Goal: Information Seeking & Learning: Learn about a topic

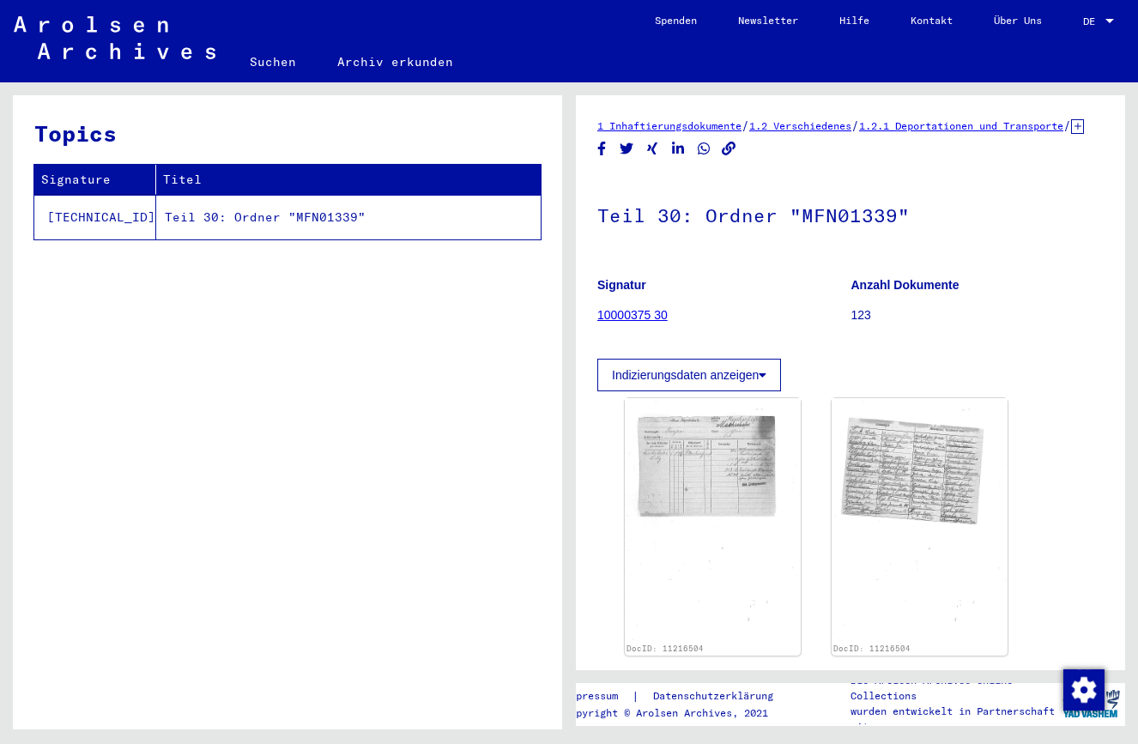
click at [940, 518] on img at bounding box center [920, 519] width 176 height 243
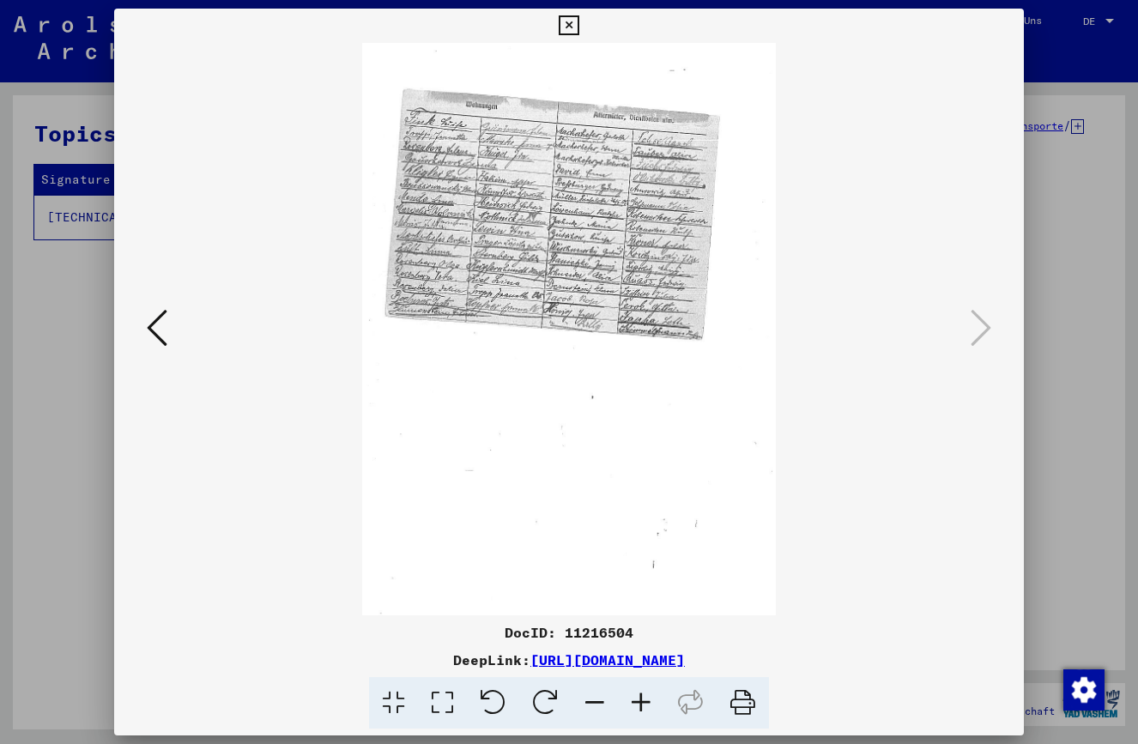
click at [628, 266] on img at bounding box center [570, 329] width 794 height 573
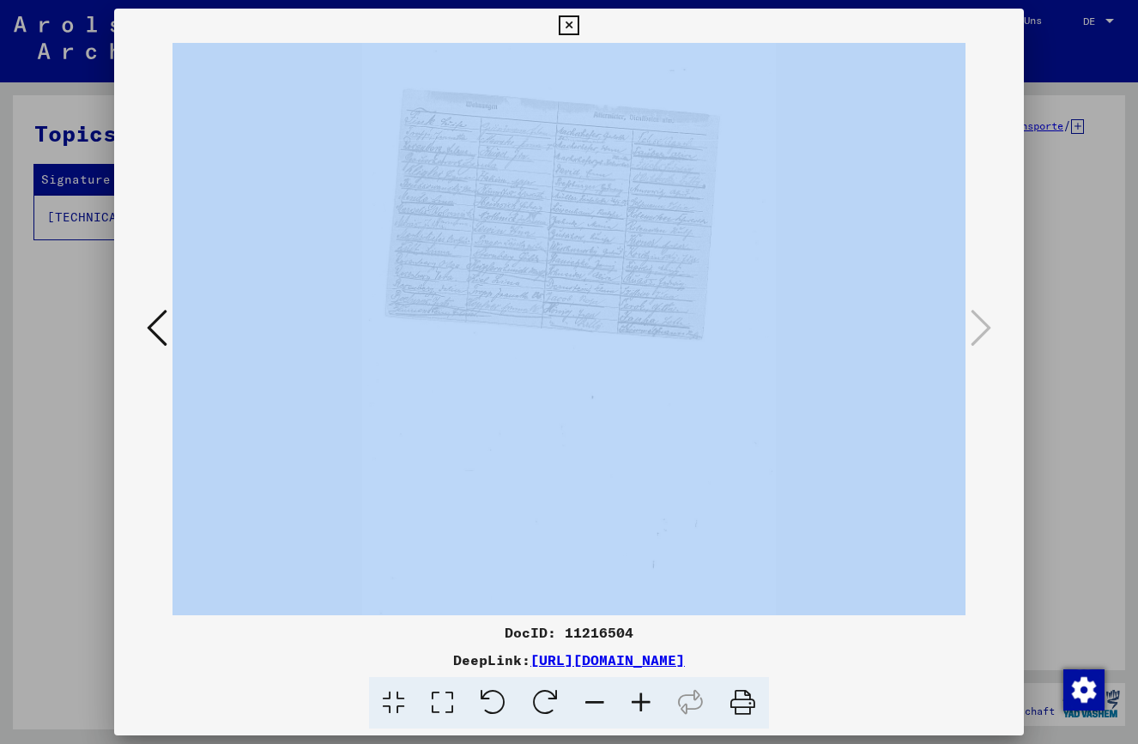
click at [628, 266] on img at bounding box center [570, 329] width 794 height 573
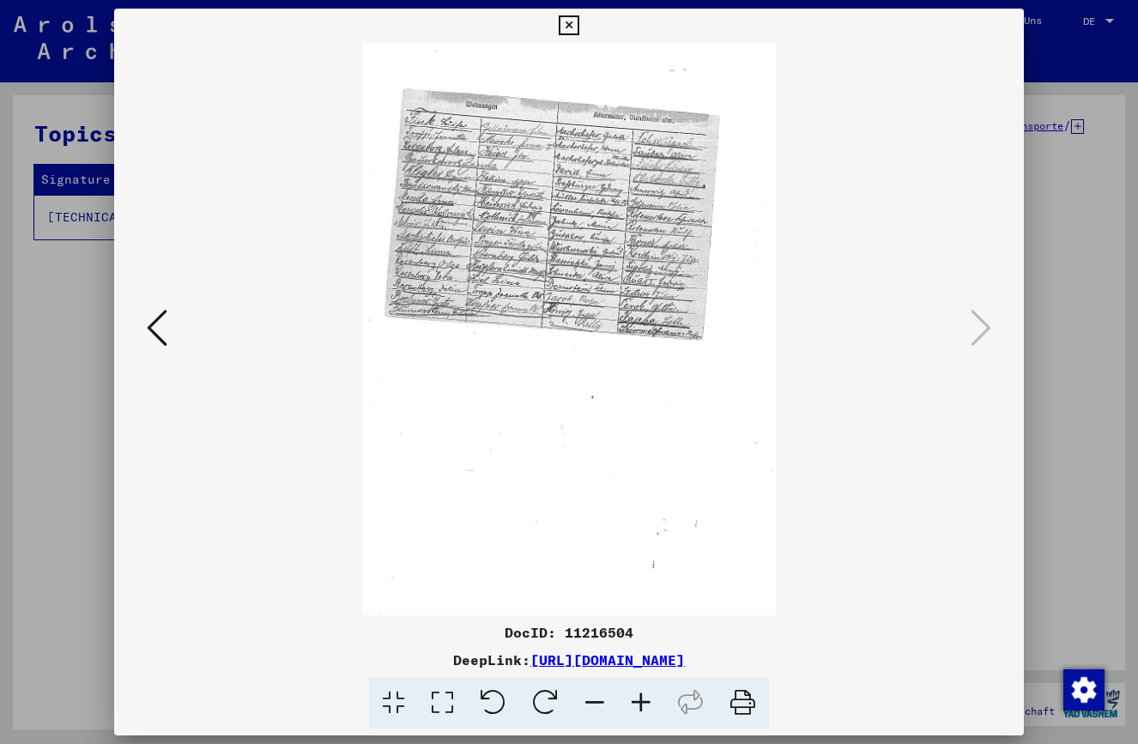
click at [533, 507] on img at bounding box center [570, 329] width 794 height 573
click at [393, 700] on icon at bounding box center [393, 703] width 49 height 52
click at [646, 698] on icon at bounding box center [641, 703] width 46 height 52
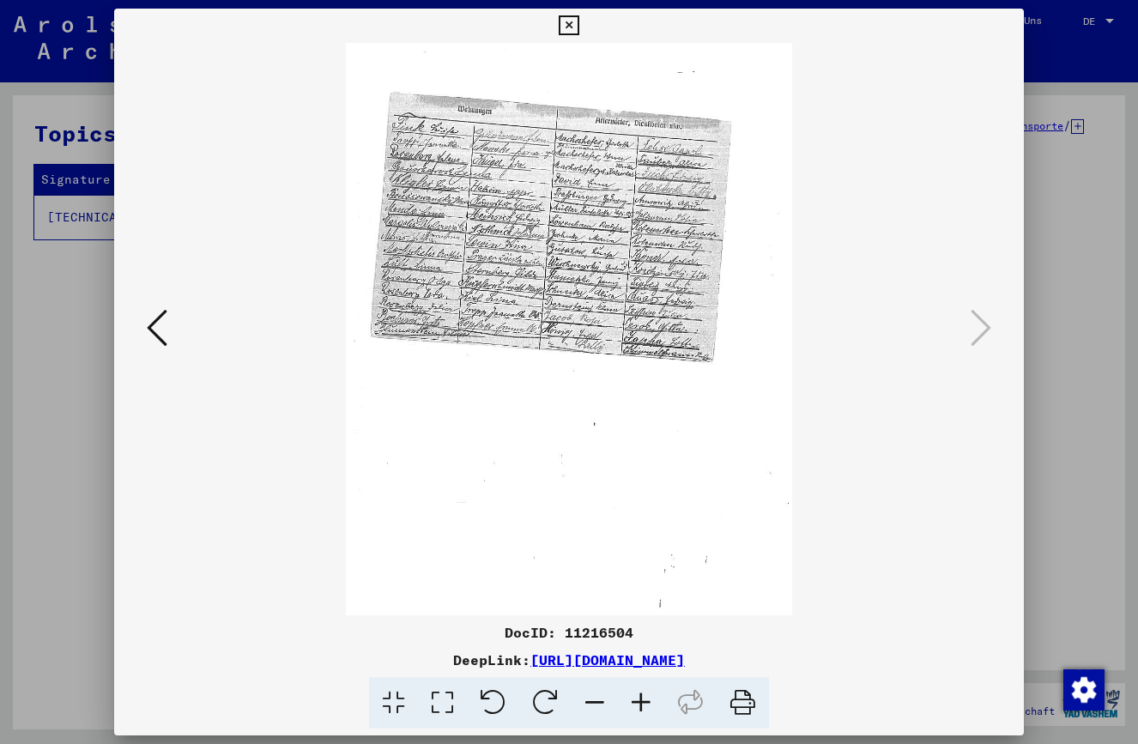
click at [646, 698] on icon at bounding box center [641, 703] width 46 height 52
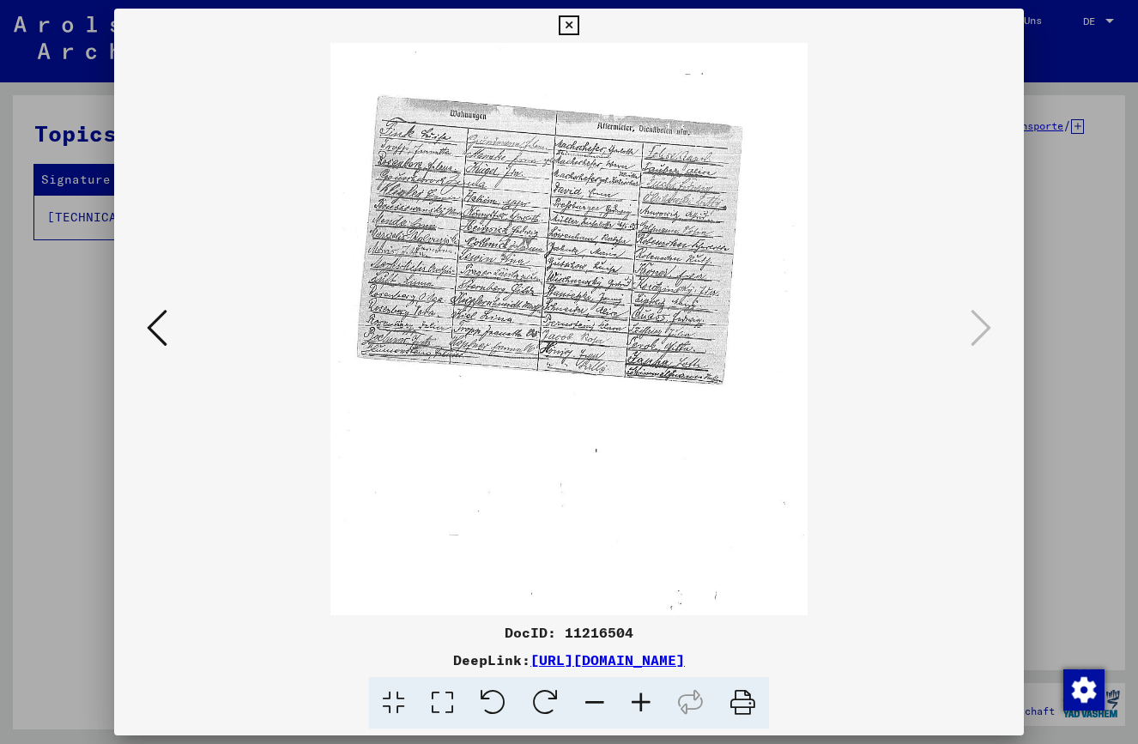
click at [646, 697] on icon at bounding box center [641, 703] width 46 height 52
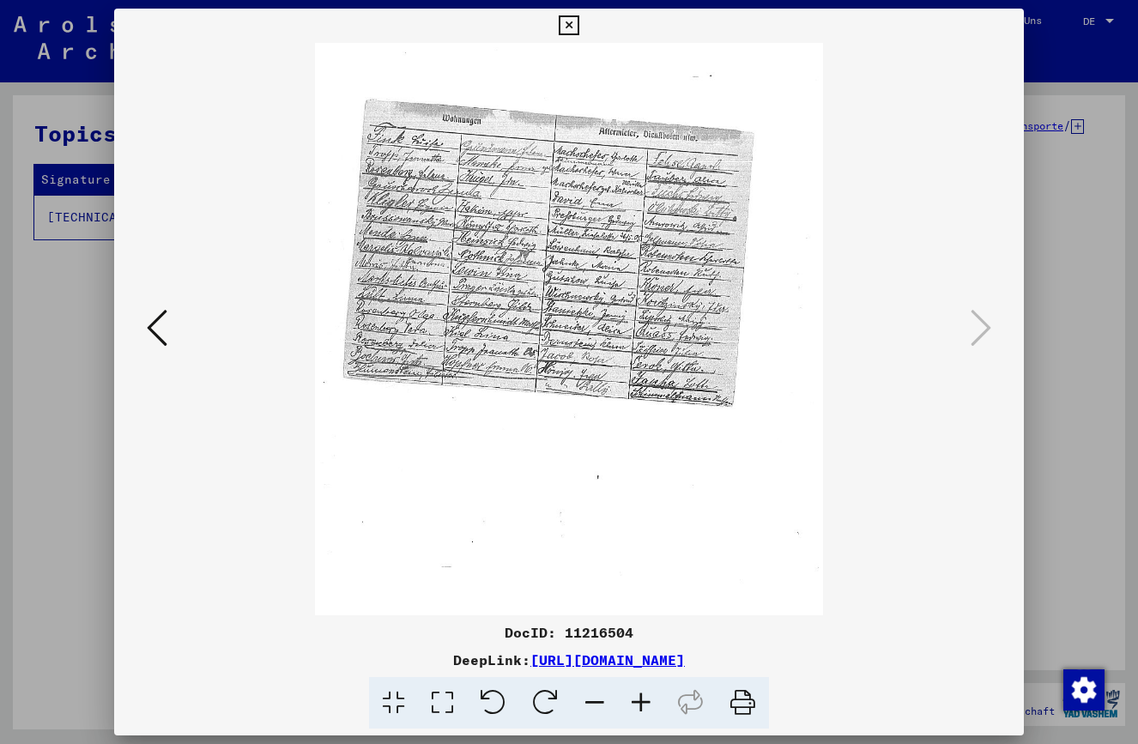
click at [646, 697] on icon at bounding box center [641, 703] width 46 height 52
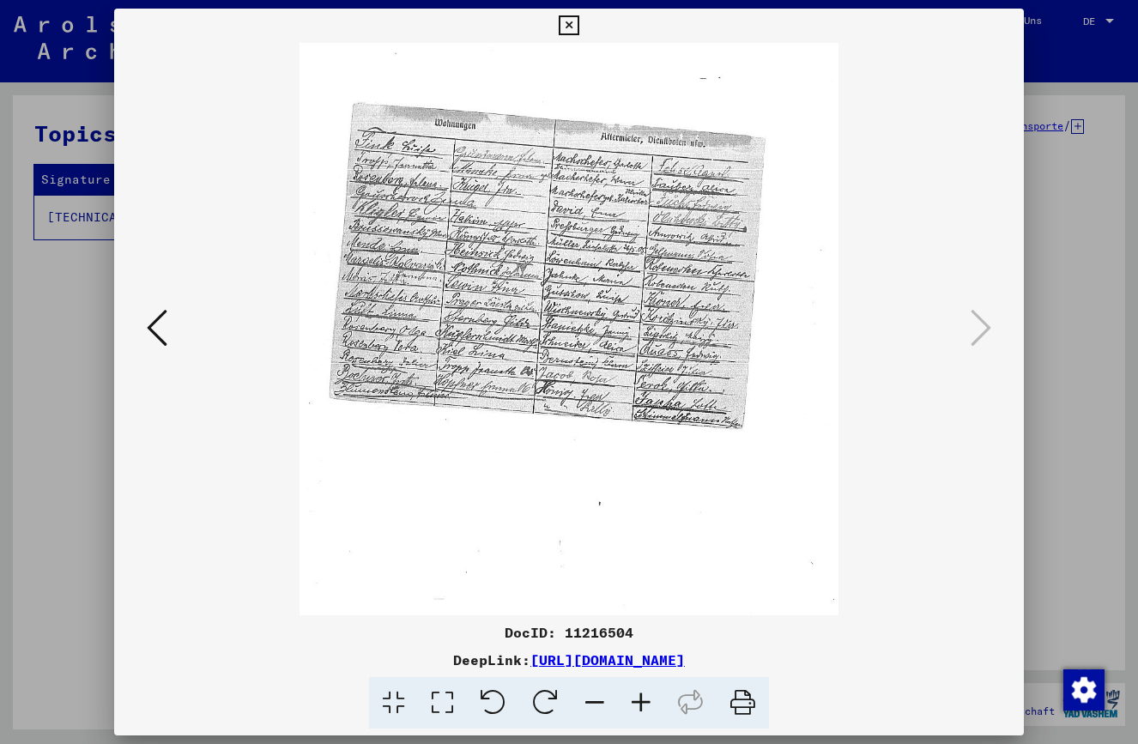
click at [646, 696] on icon at bounding box center [641, 703] width 46 height 52
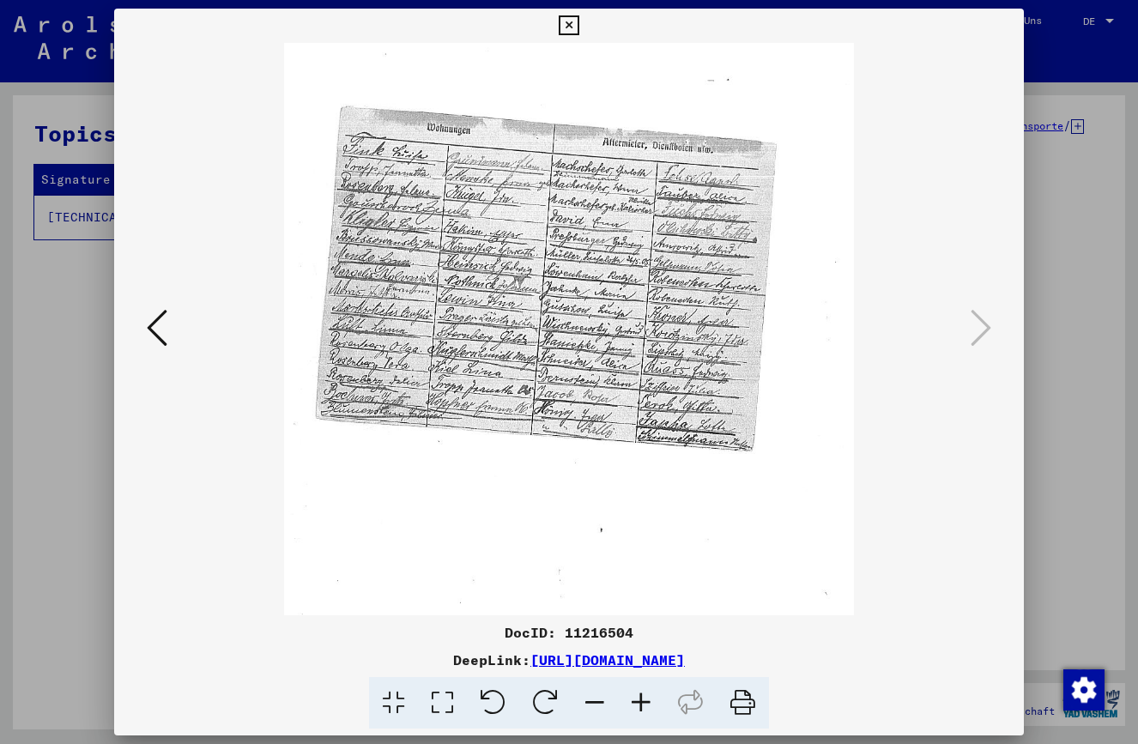
click at [646, 696] on icon at bounding box center [641, 703] width 46 height 52
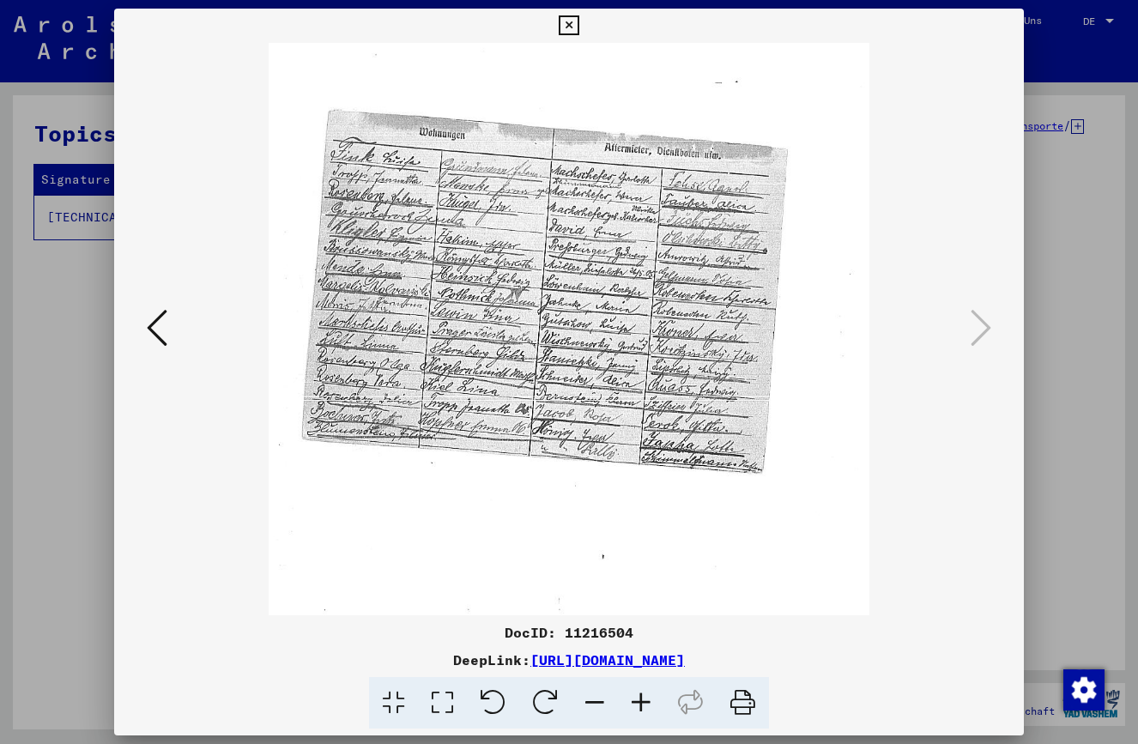
click at [646, 696] on icon at bounding box center [641, 703] width 46 height 52
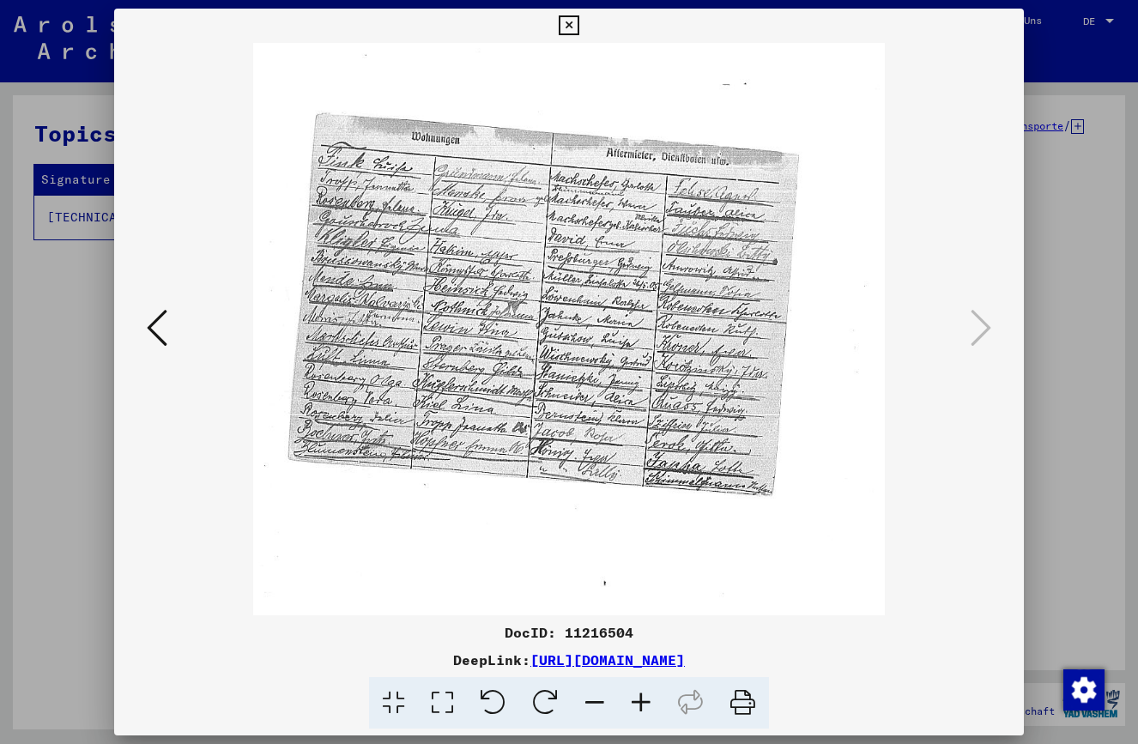
click at [646, 696] on icon at bounding box center [641, 703] width 46 height 52
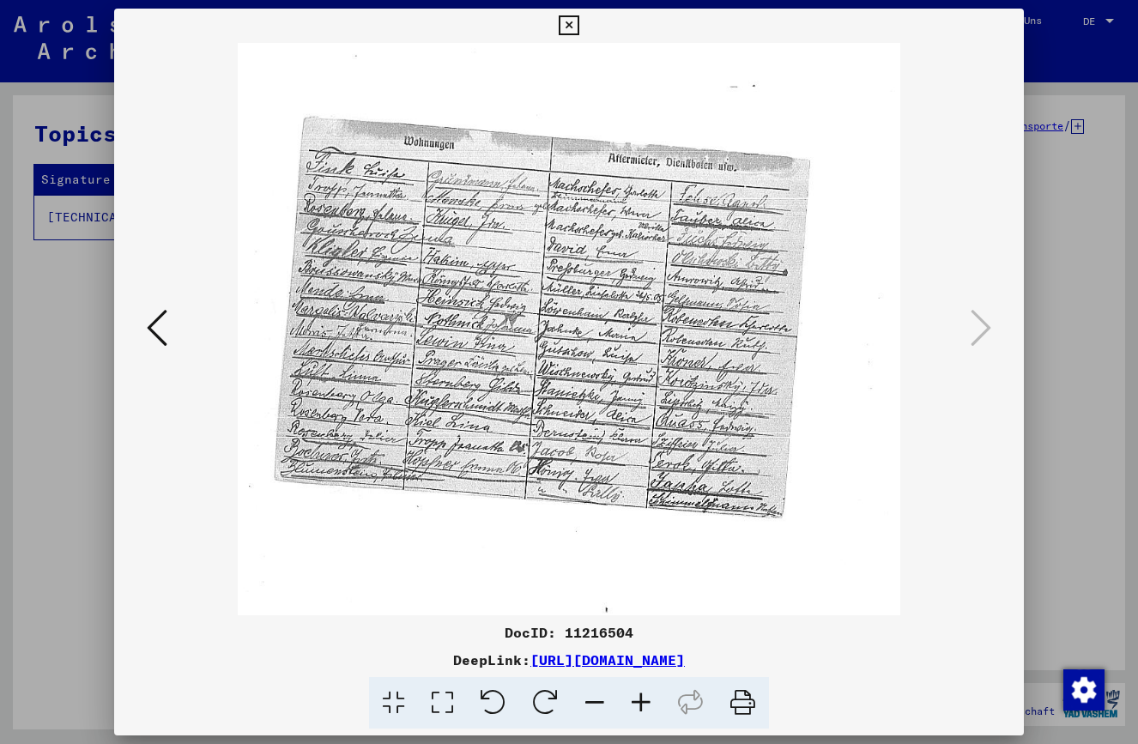
click at [646, 696] on icon at bounding box center [641, 703] width 46 height 52
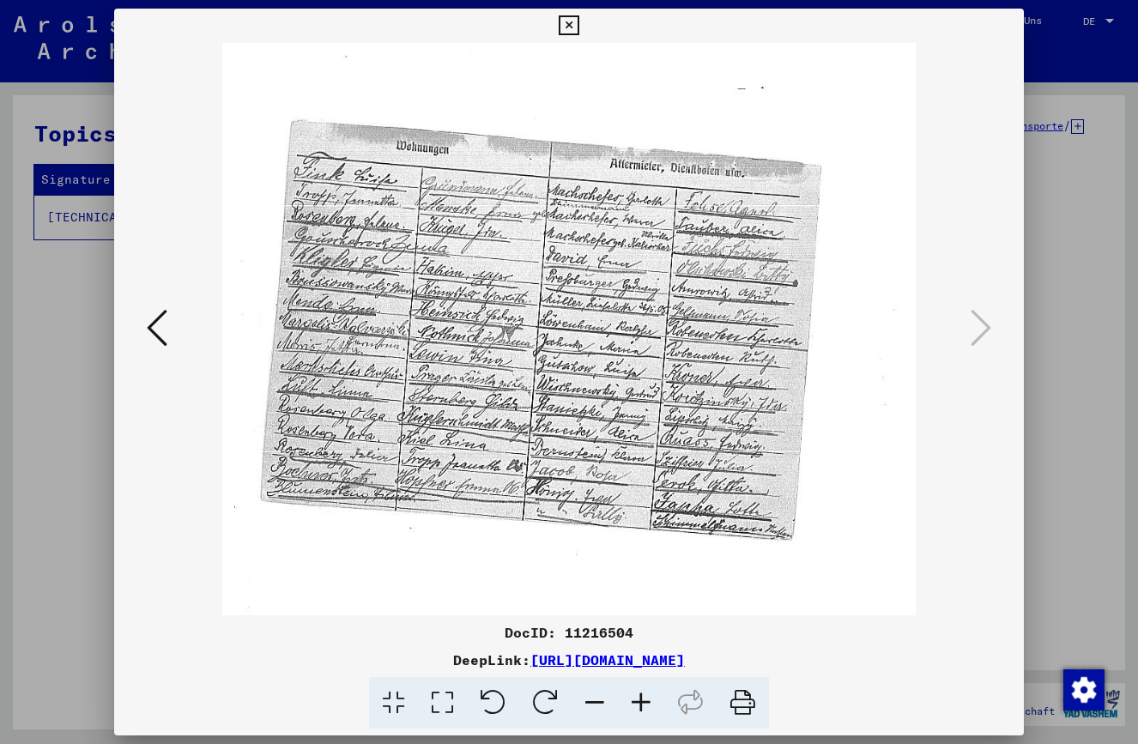
click at [646, 696] on icon at bounding box center [641, 703] width 46 height 52
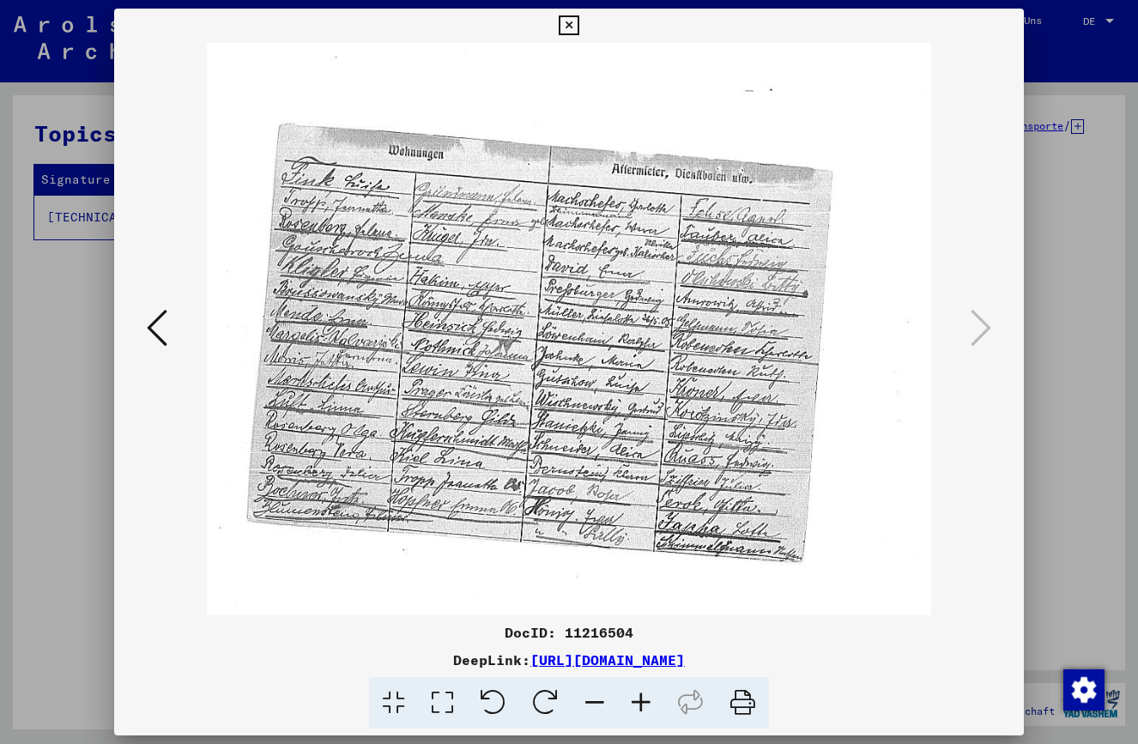
click at [646, 695] on icon at bounding box center [641, 703] width 46 height 52
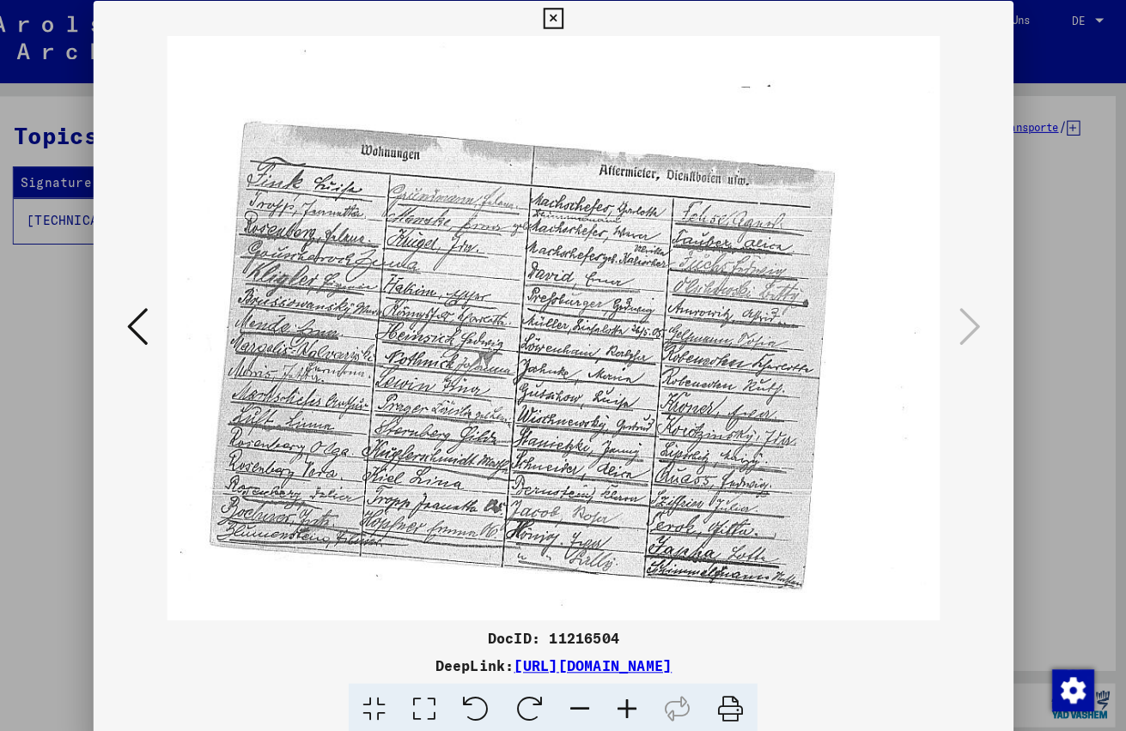
click at [573, 21] on icon at bounding box center [563, 19] width 20 height 21
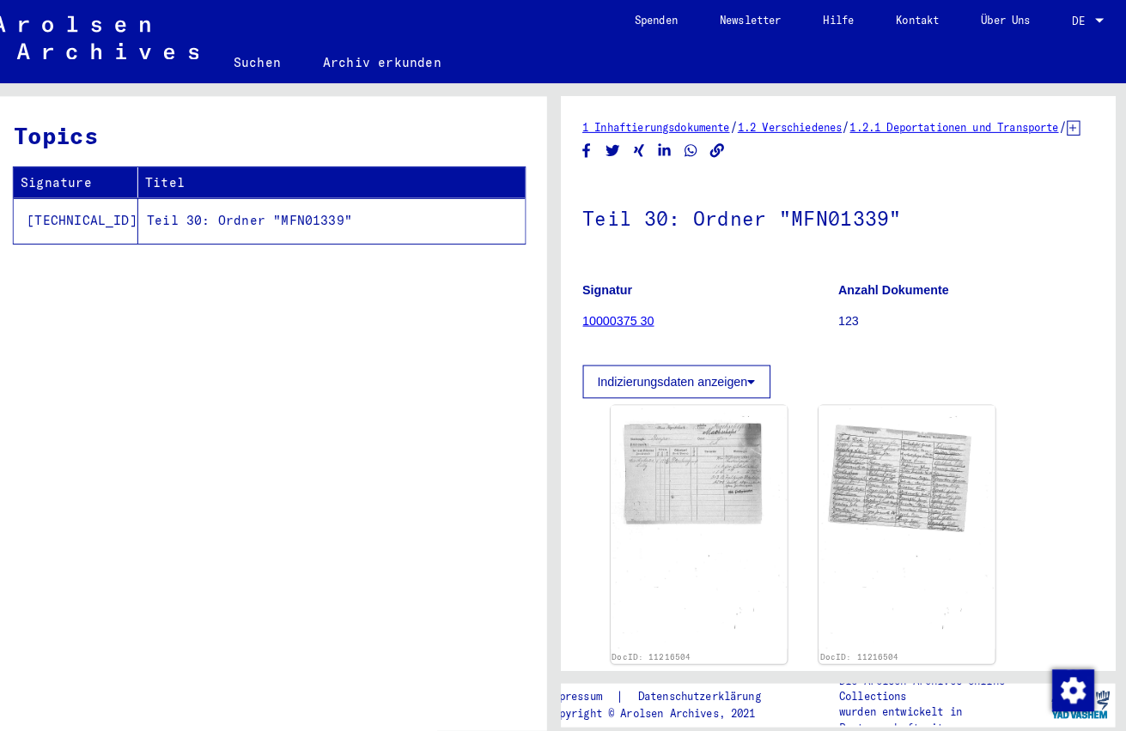
click at [609, 322] on link "10000375 30" at bounding box center [627, 315] width 70 height 14
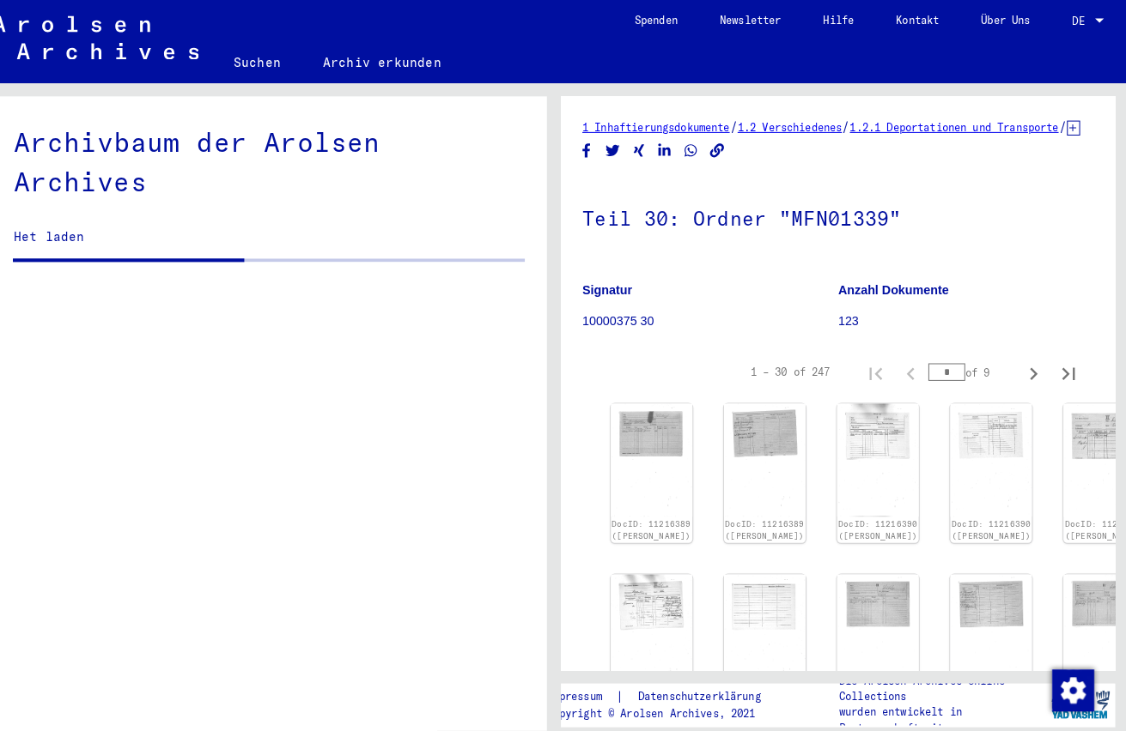
scroll to position [2818, 0]
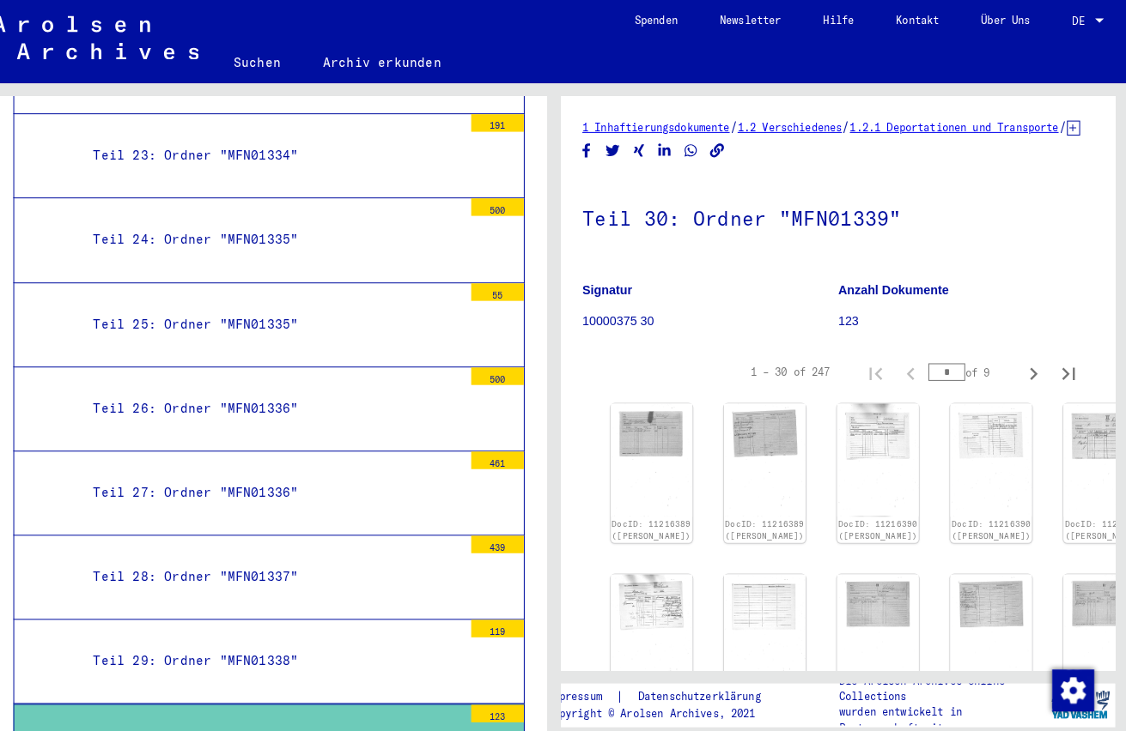
click at [482, 691] on div "123" at bounding box center [508, 699] width 52 height 17
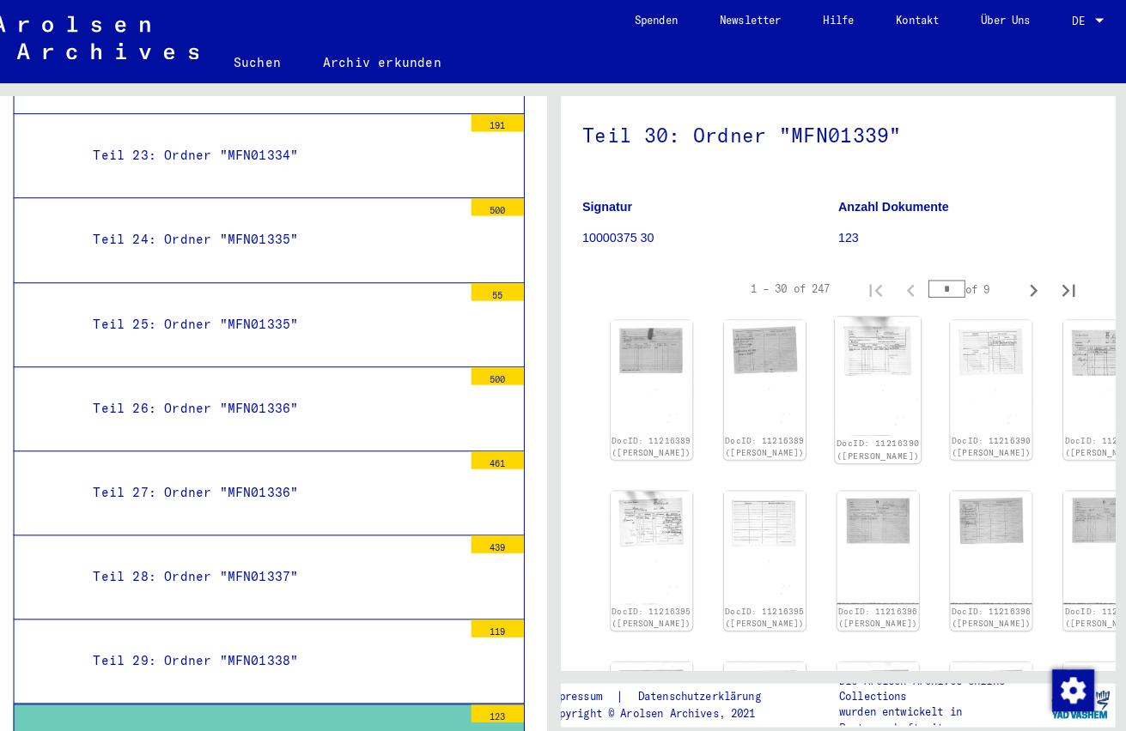
scroll to position [104, 0]
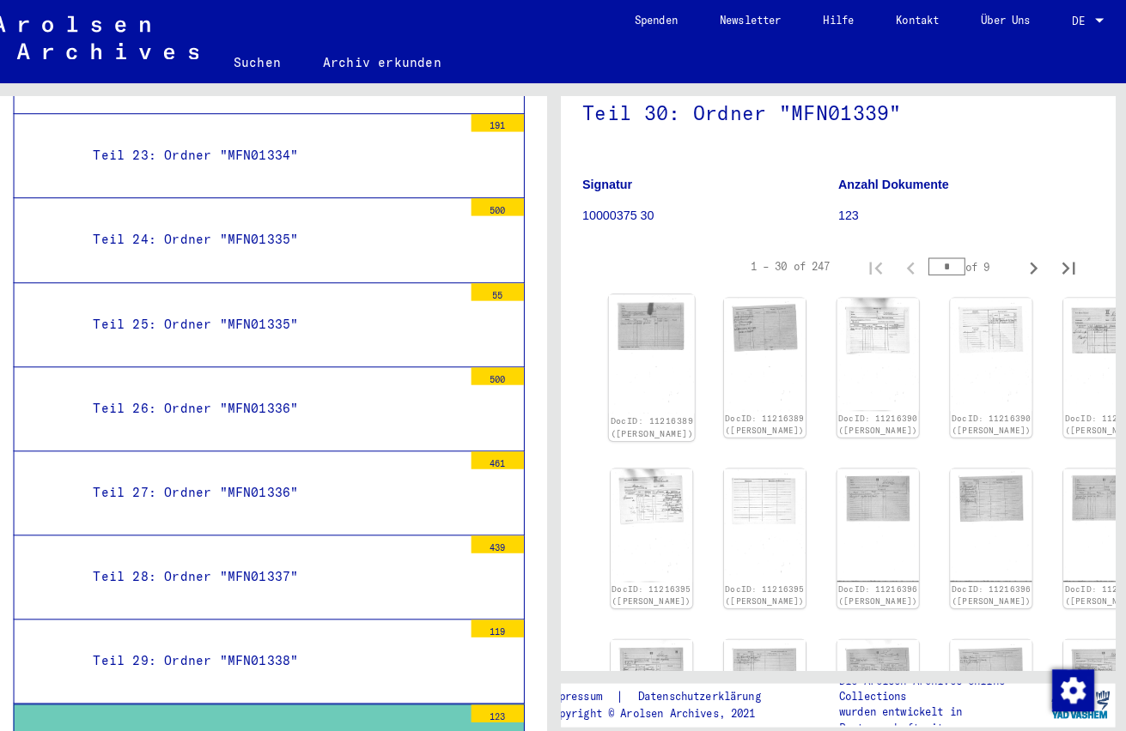
click at [619, 391] on div "DocID: 11216389 ([PERSON_NAME])" at bounding box center [658, 360] width 84 height 143
click at [633, 320] on img at bounding box center [658, 347] width 84 height 116
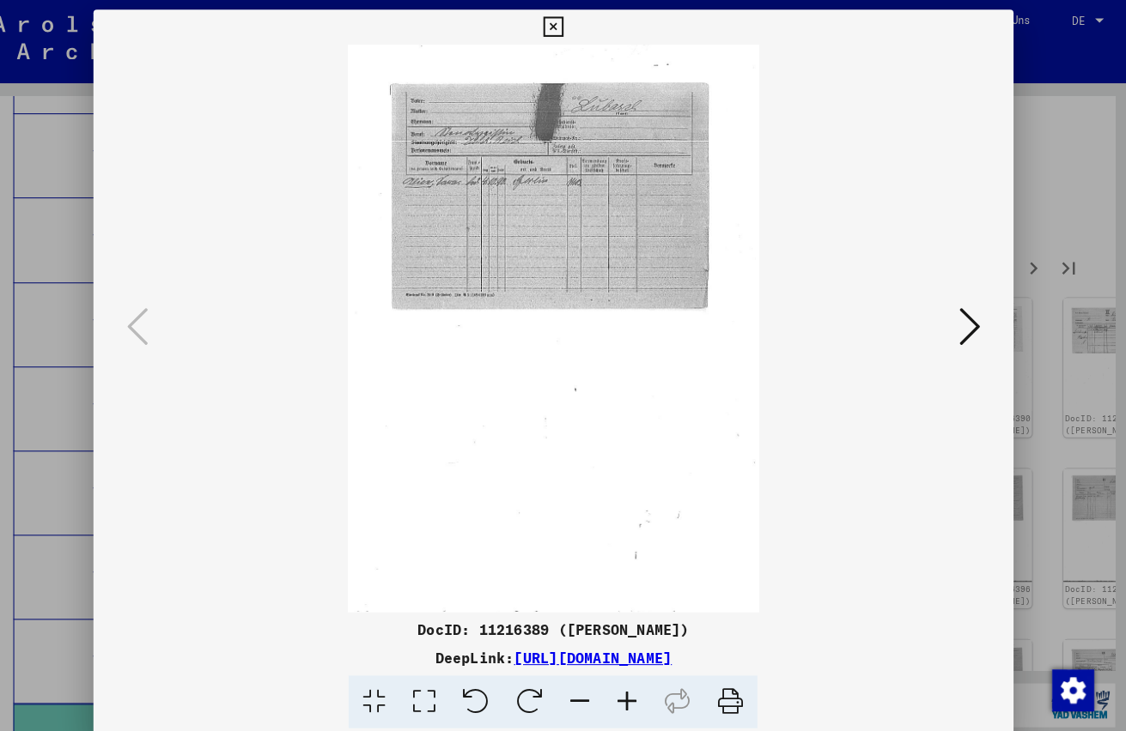
click at [710, 357] on img at bounding box center [563, 323] width 784 height 556
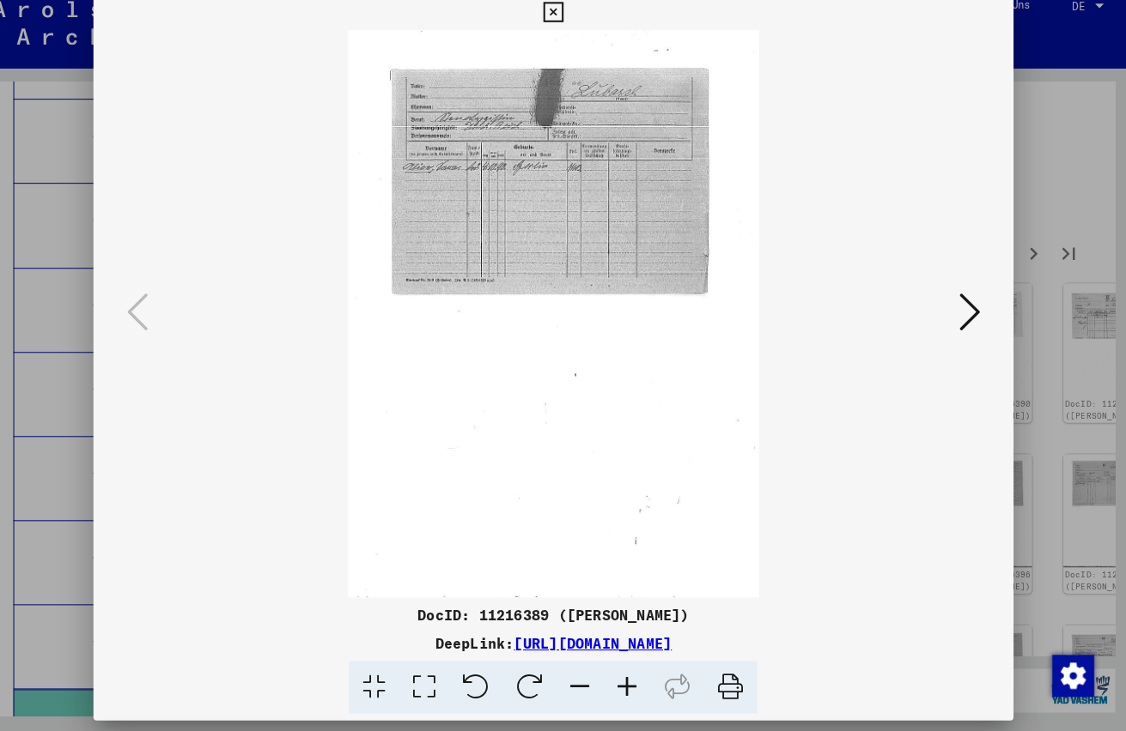
scroll to position [0, 0]
click at [611, 669] on icon at bounding box center [634, 689] width 46 height 52
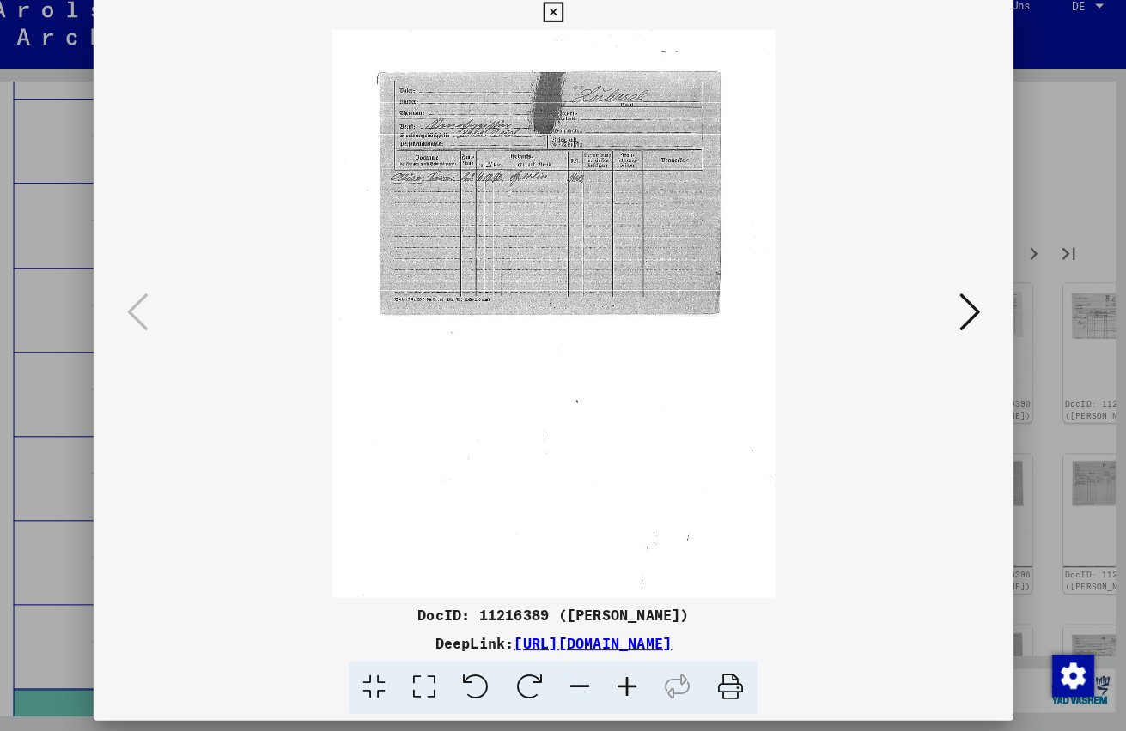
click at [612, 666] on icon at bounding box center [634, 689] width 46 height 52
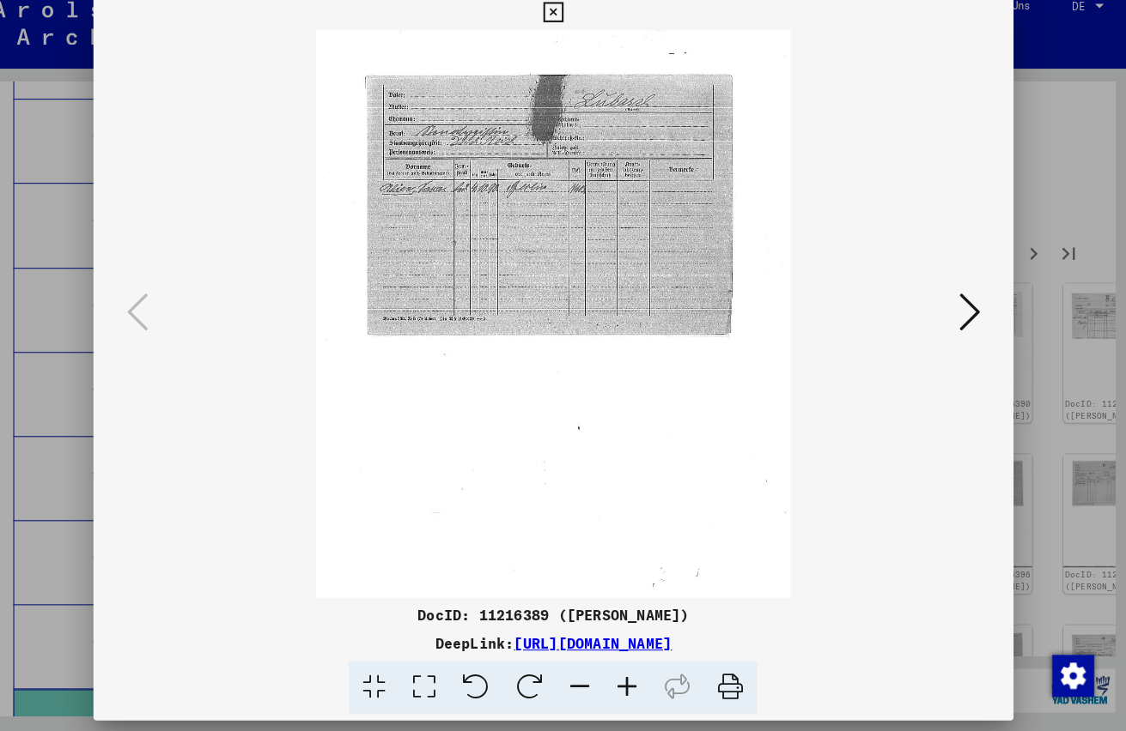
click at [612, 666] on icon at bounding box center [634, 689] width 46 height 52
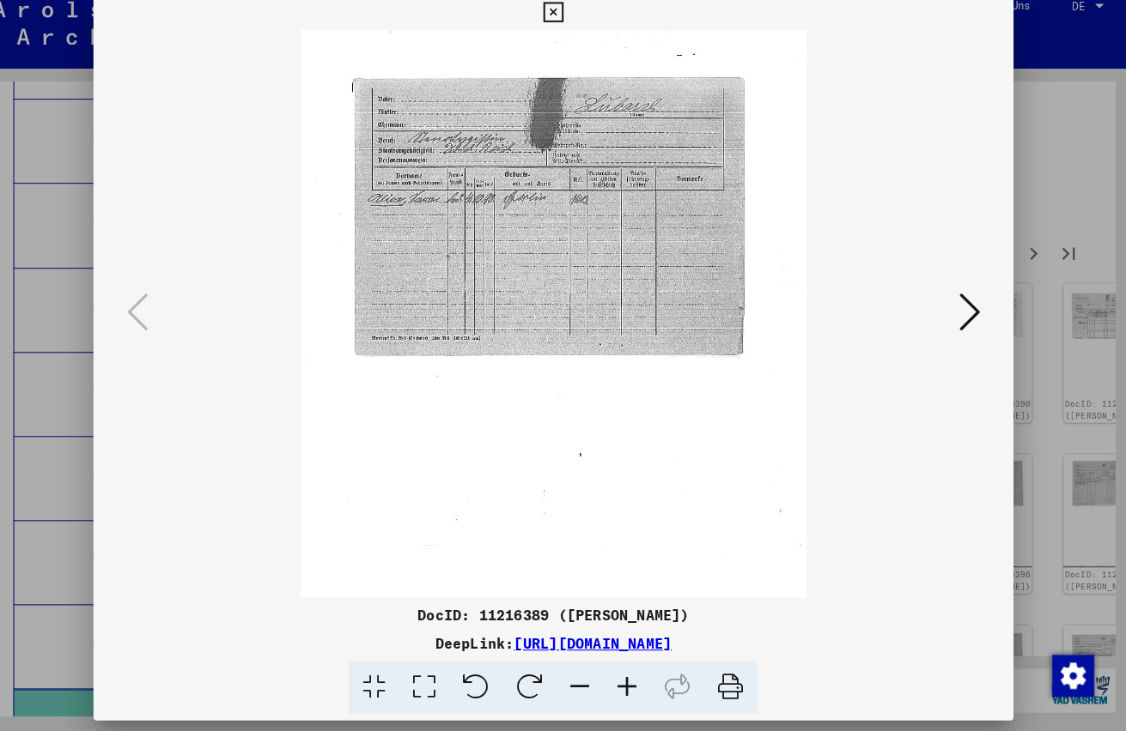
click at [611, 665] on icon at bounding box center [634, 689] width 46 height 52
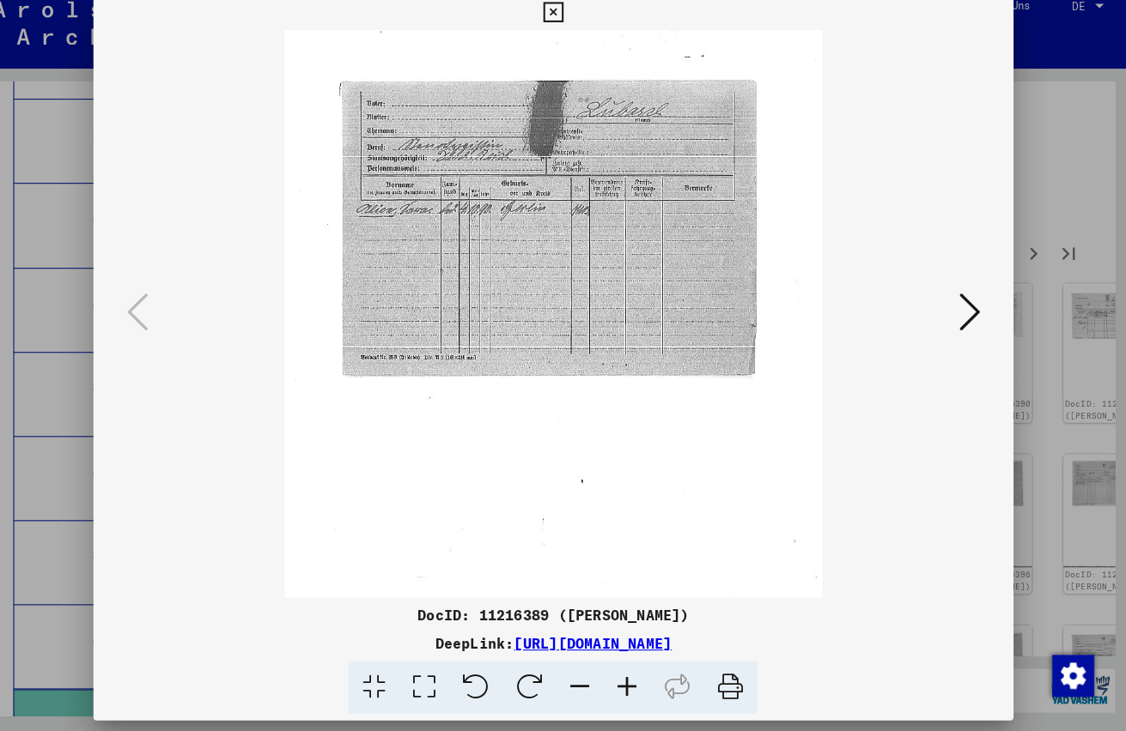
click at [611, 665] on icon at bounding box center [634, 689] width 46 height 52
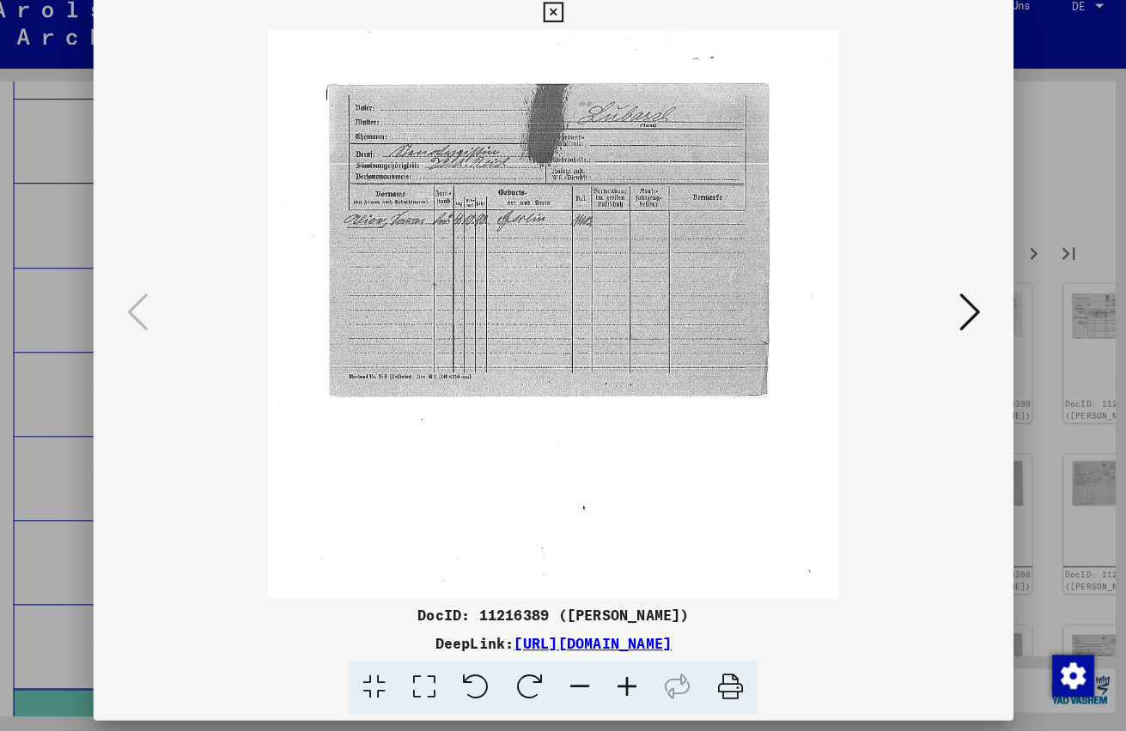
click at [611, 665] on icon at bounding box center [634, 689] width 46 height 52
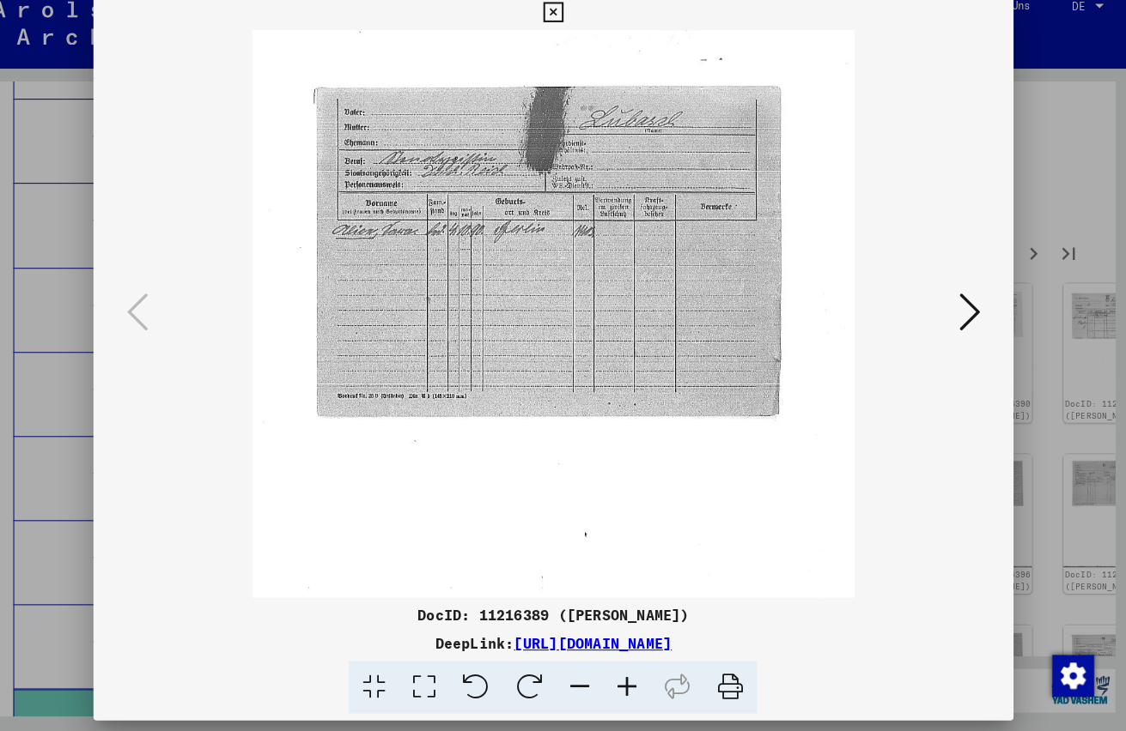
click at [611, 665] on icon at bounding box center [634, 689] width 46 height 52
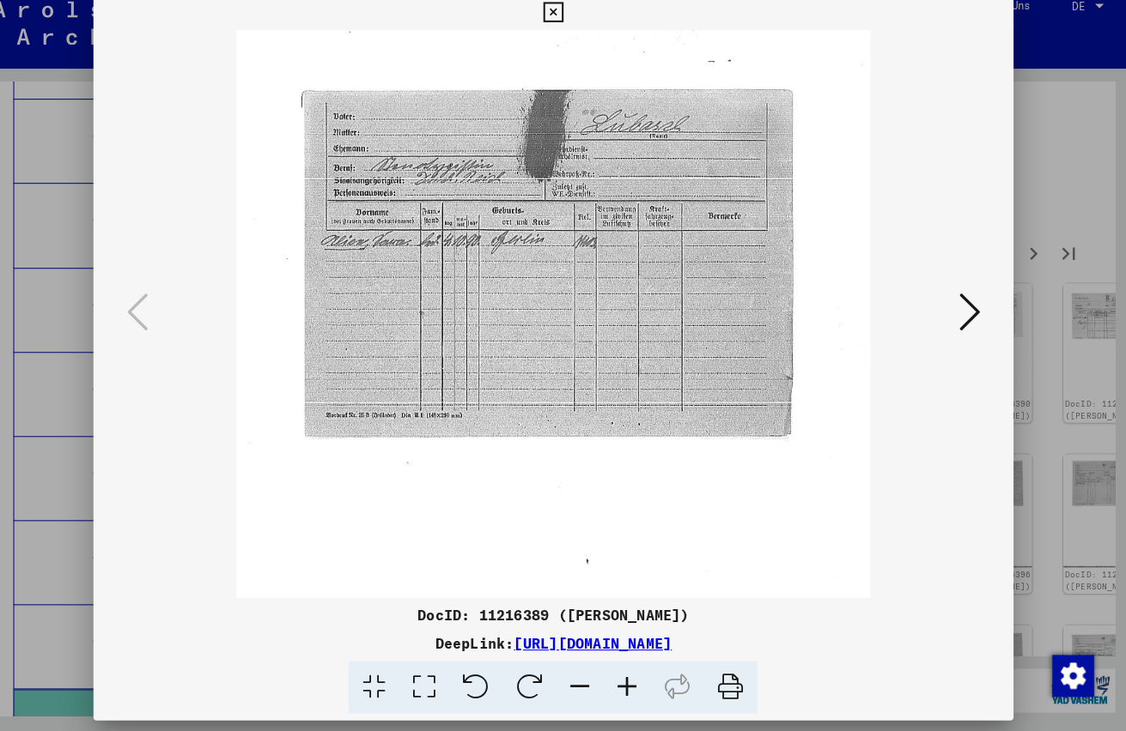
click at [611, 665] on icon at bounding box center [634, 689] width 46 height 52
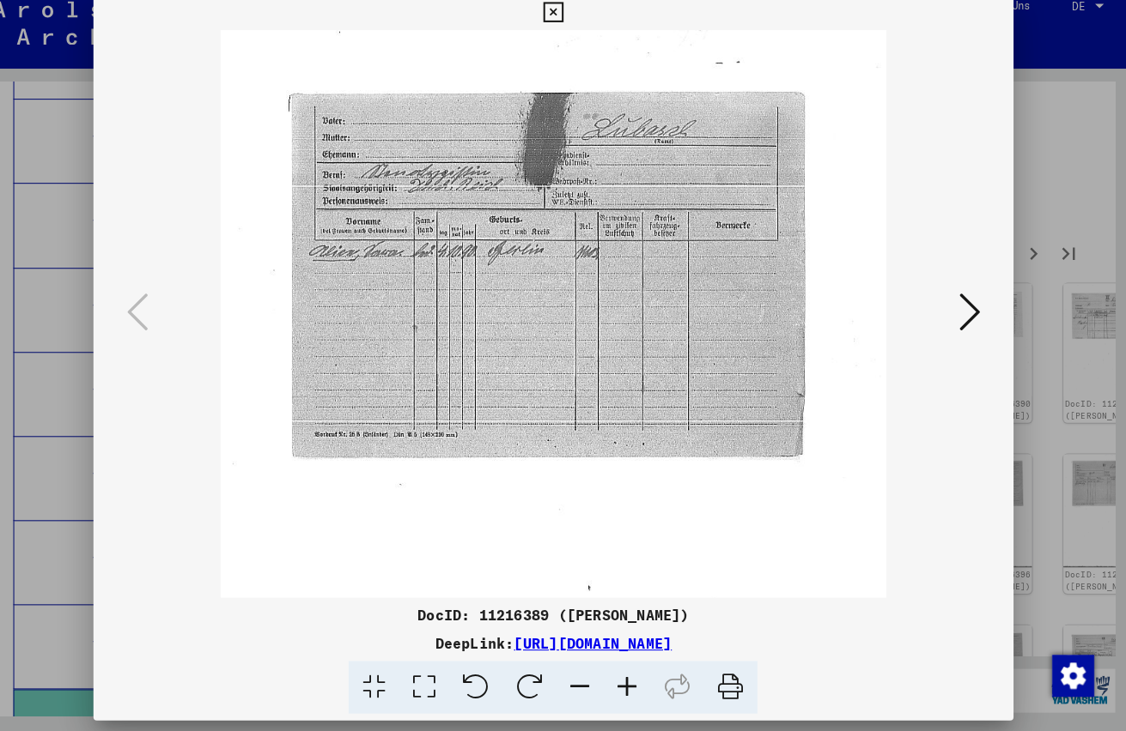
click at [611, 665] on icon at bounding box center [634, 689] width 46 height 52
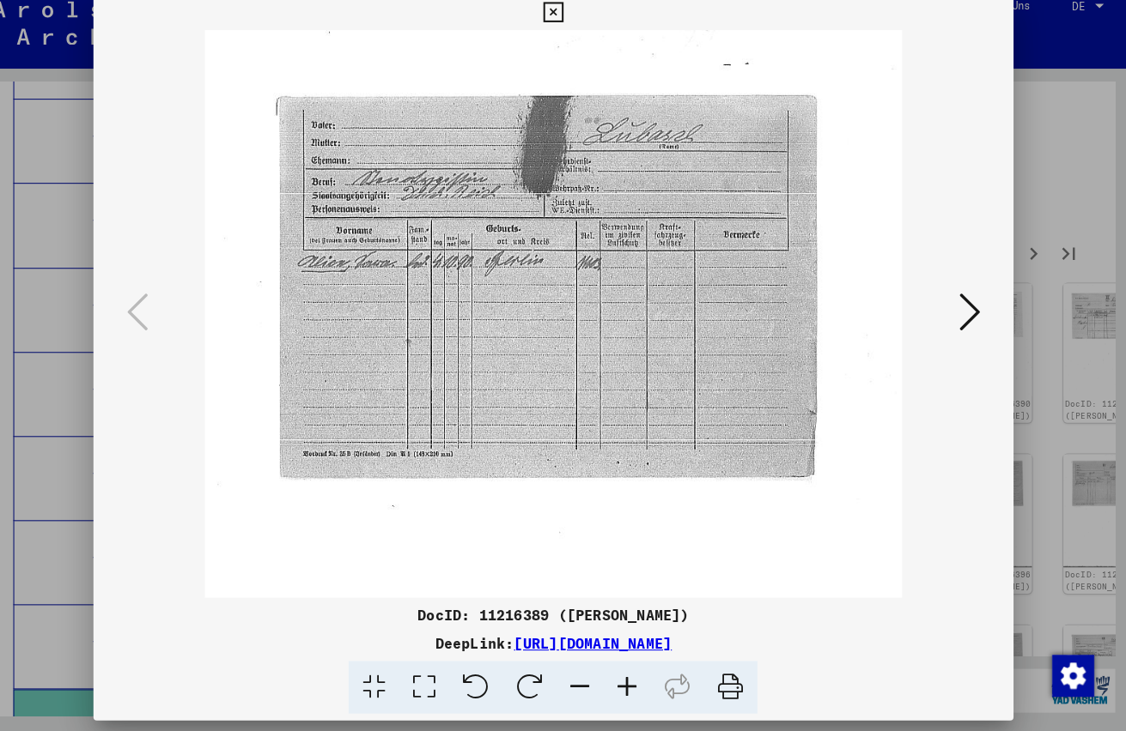
click at [611, 665] on icon at bounding box center [634, 689] width 46 height 52
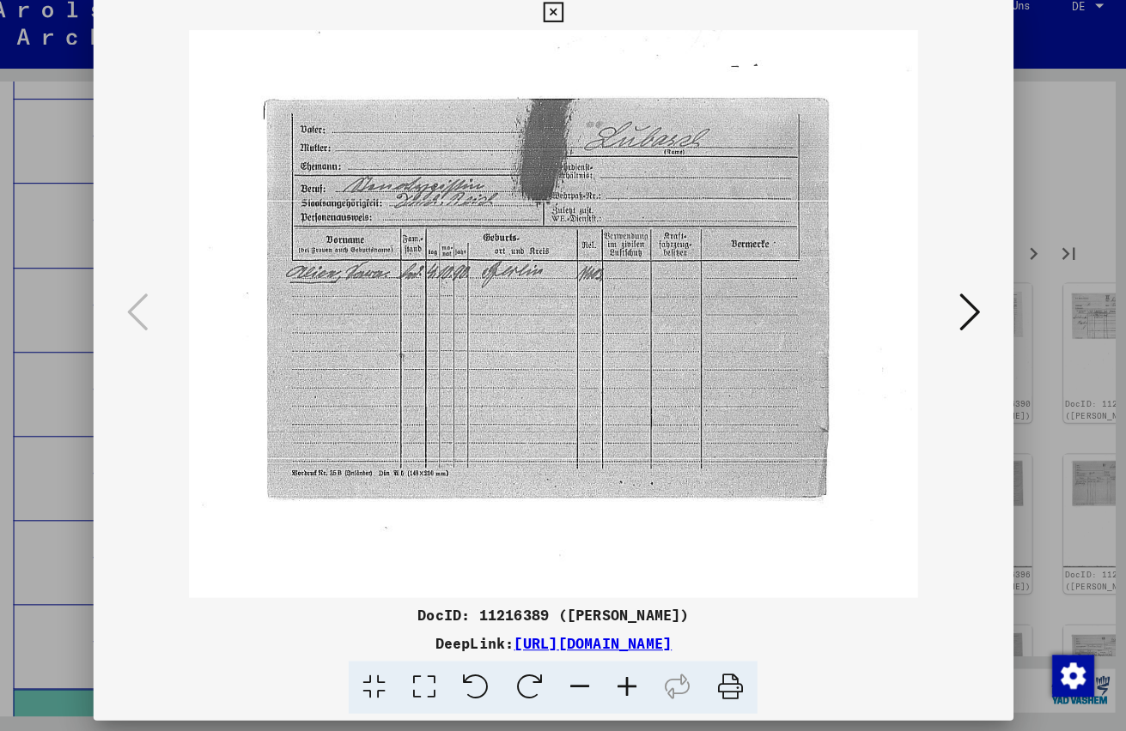
click at [549, 281] on img at bounding box center [562, 538] width 713 height 986
click at [960, 307] on icon at bounding box center [970, 320] width 21 height 41
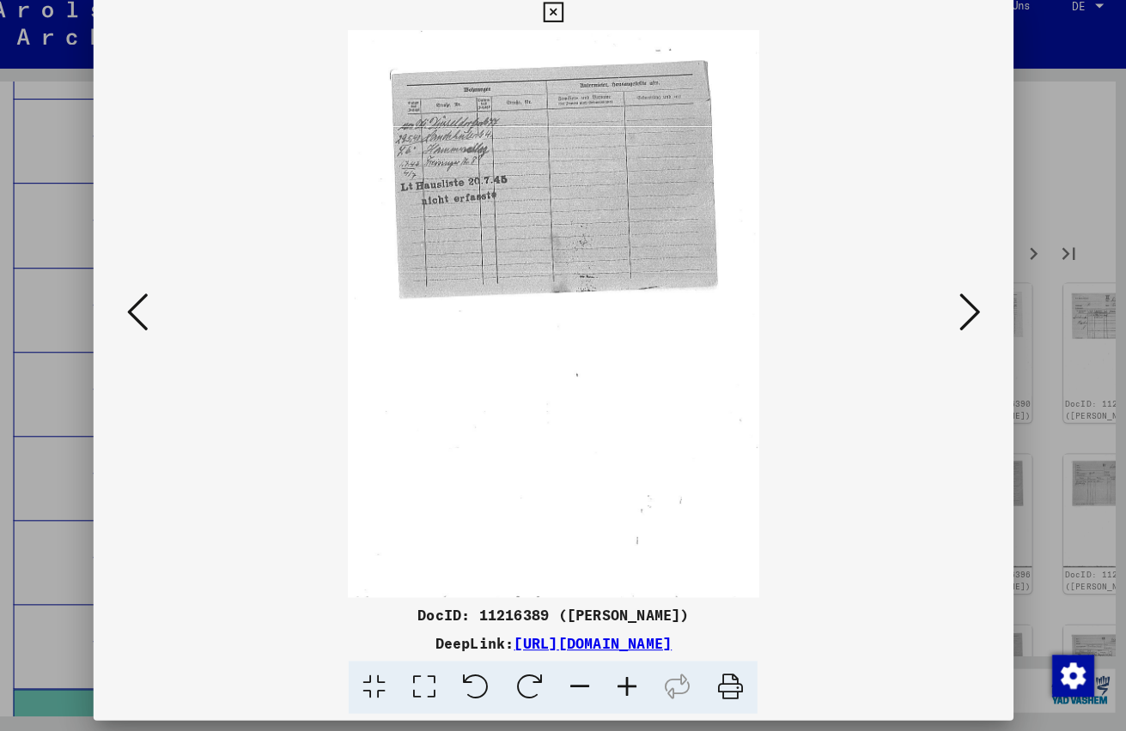
click at [960, 300] on icon at bounding box center [970, 320] width 21 height 41
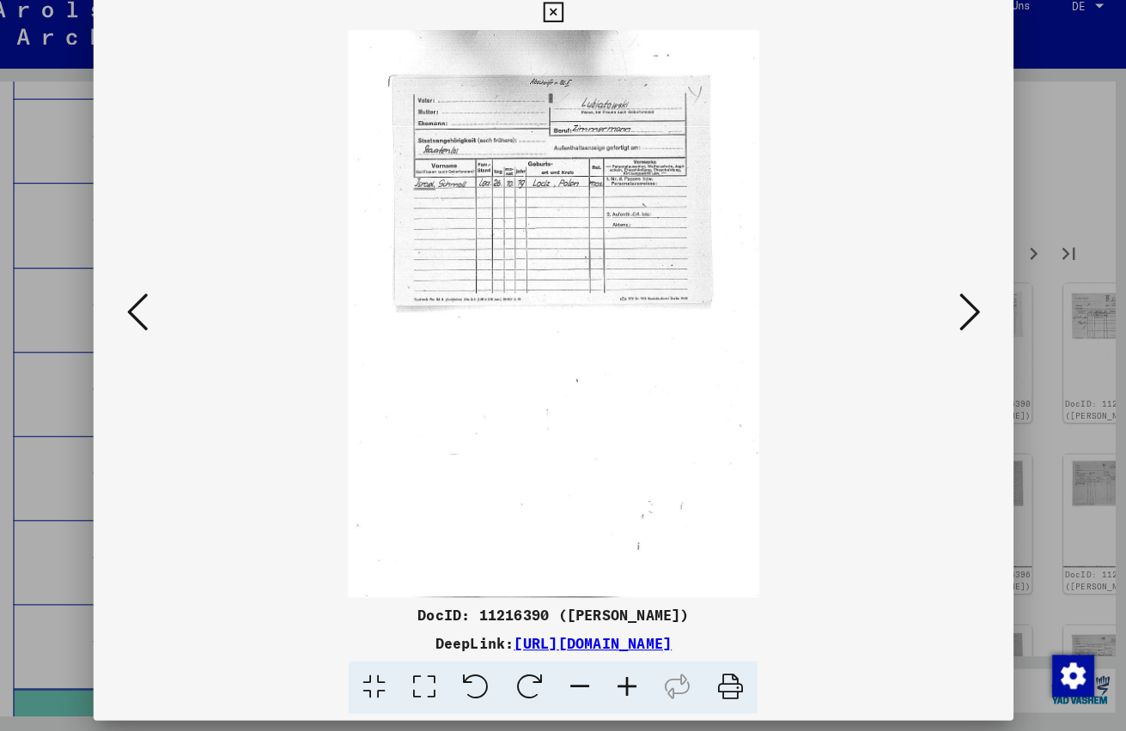
click at [616, 668] on icon at bounding box center [634, 689] width 46 height 52
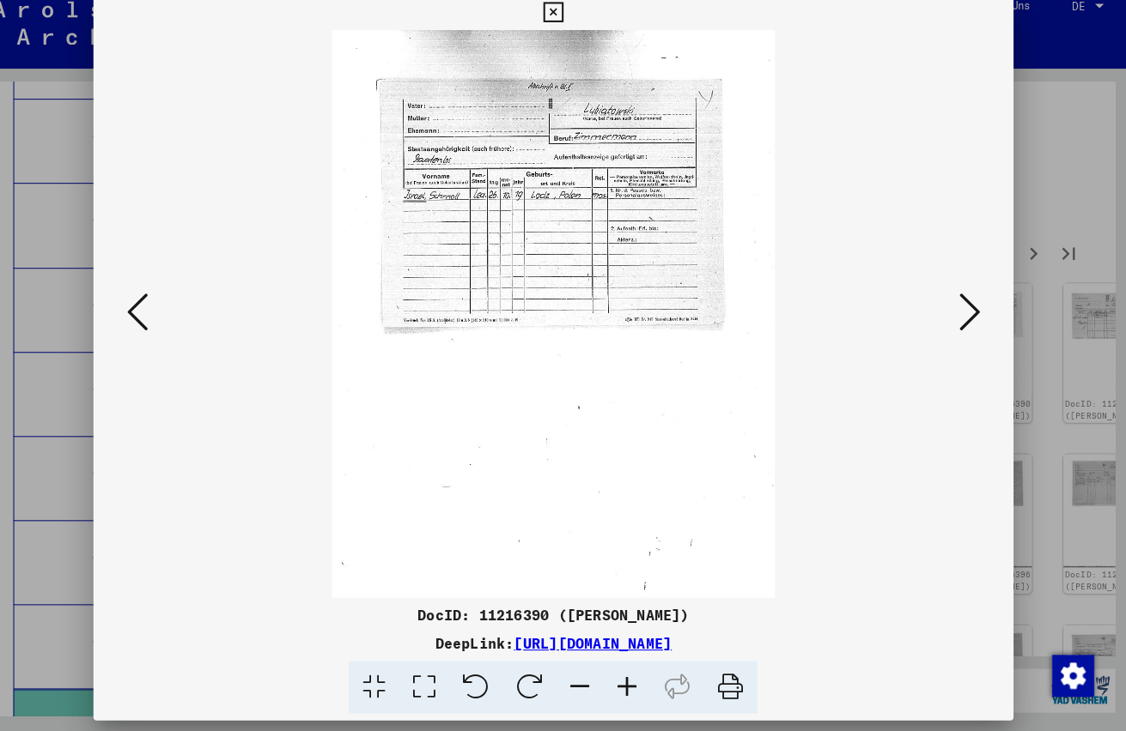
click at [616, 668] on icon at bounding box center [634, 689] width 46 height 52
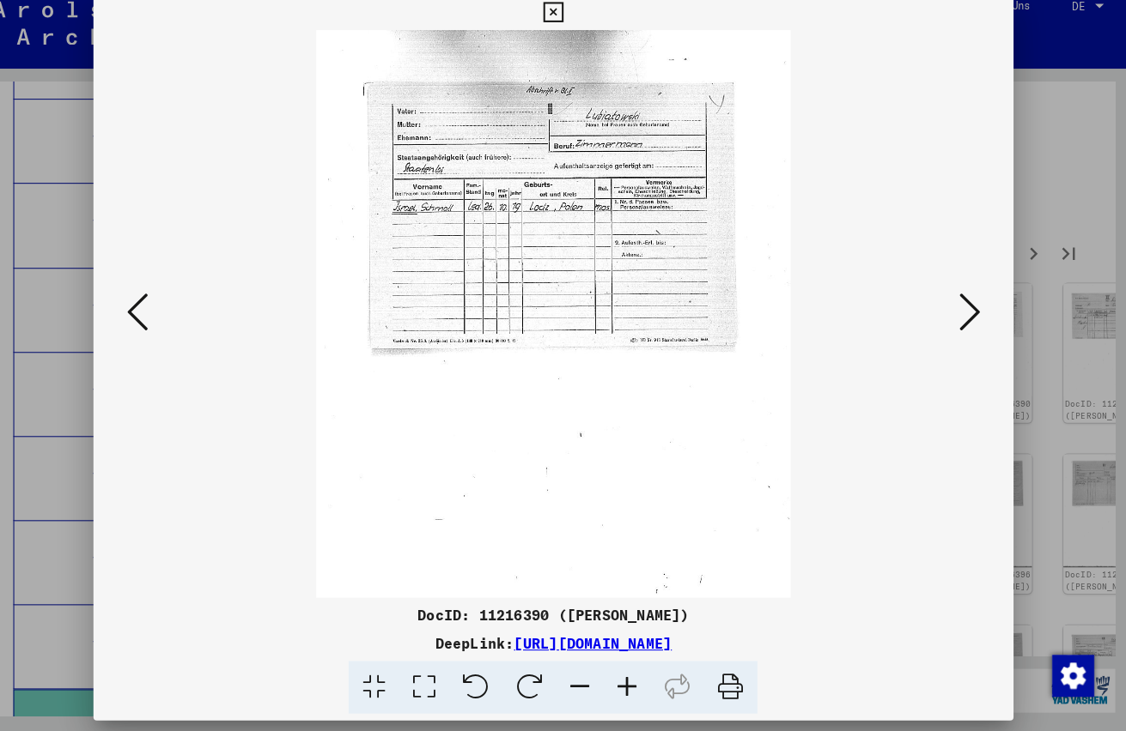
click at [616, 668] on icon at bounding box center [634, 689] width 46 height 52
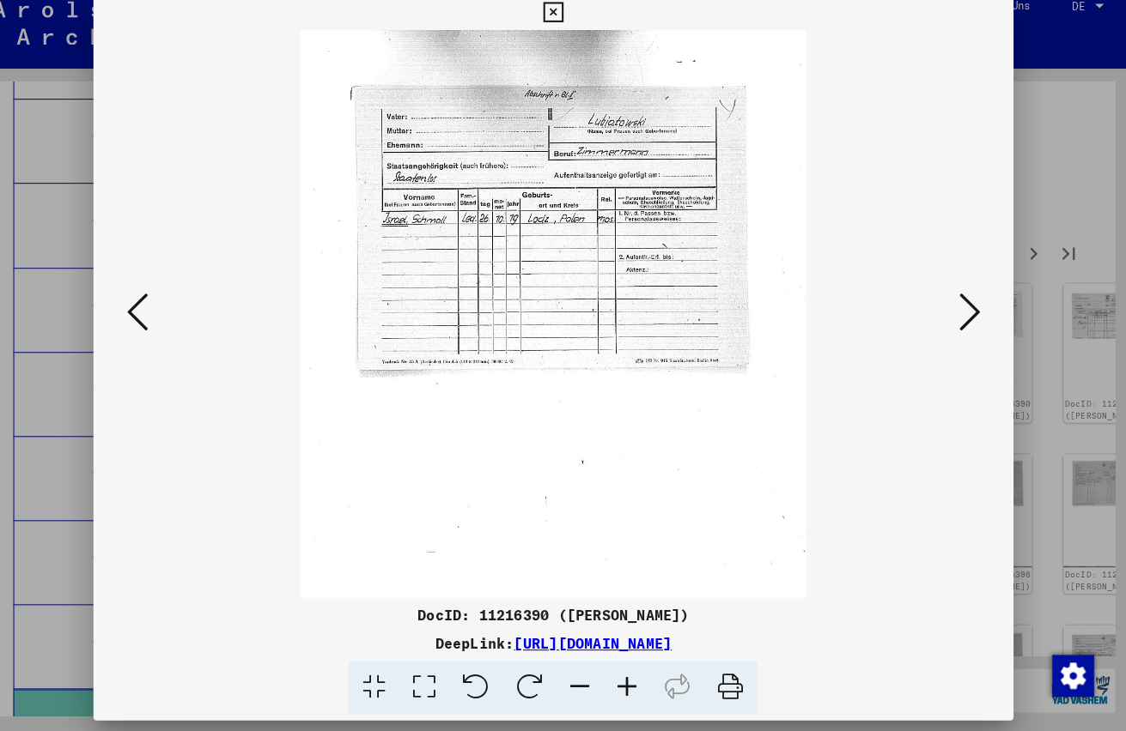
click at [616, 668] on icon at bounding box center [634, 689] width 46 height 52
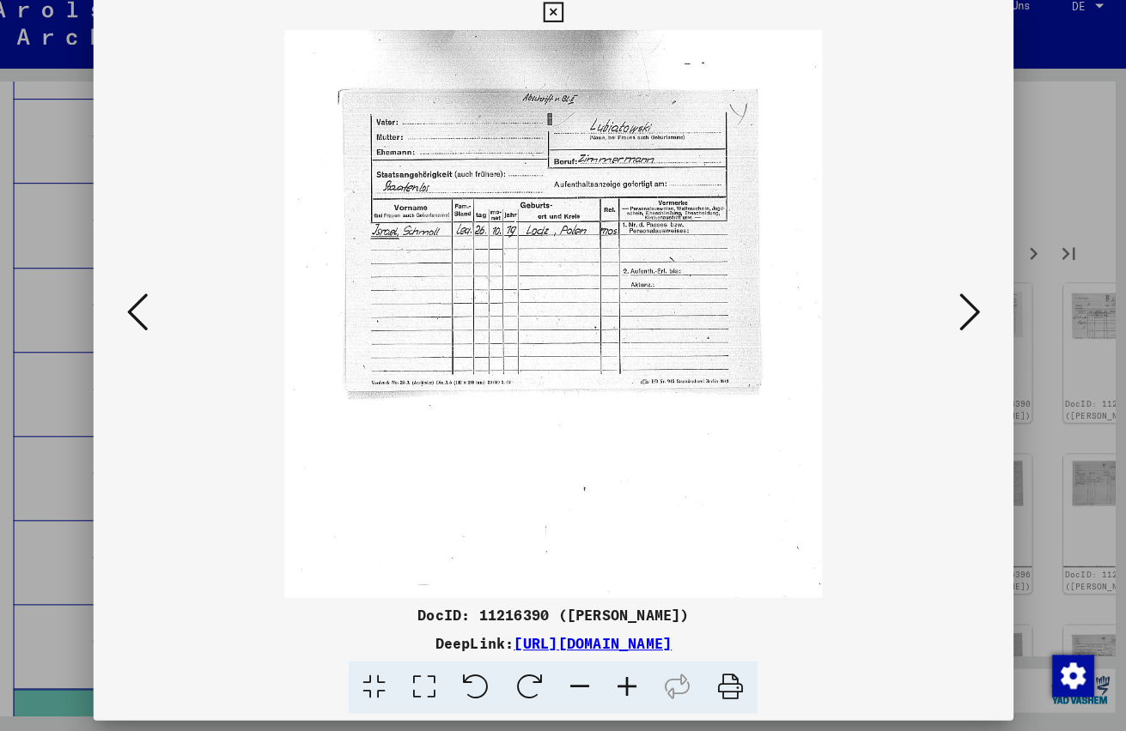
click at [616, 668] on icon at bounding box center [634, 689] width 46 height 52
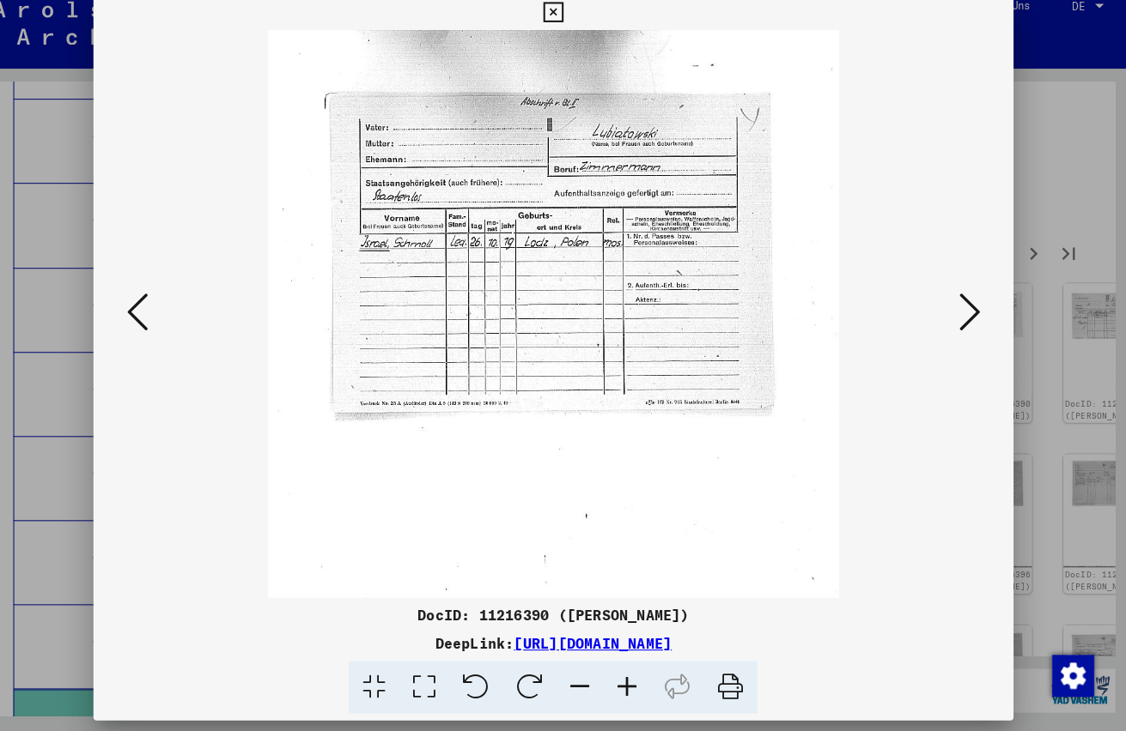
click at [616, 668] on icon at bounding box center [634, 689] width 46 height 52
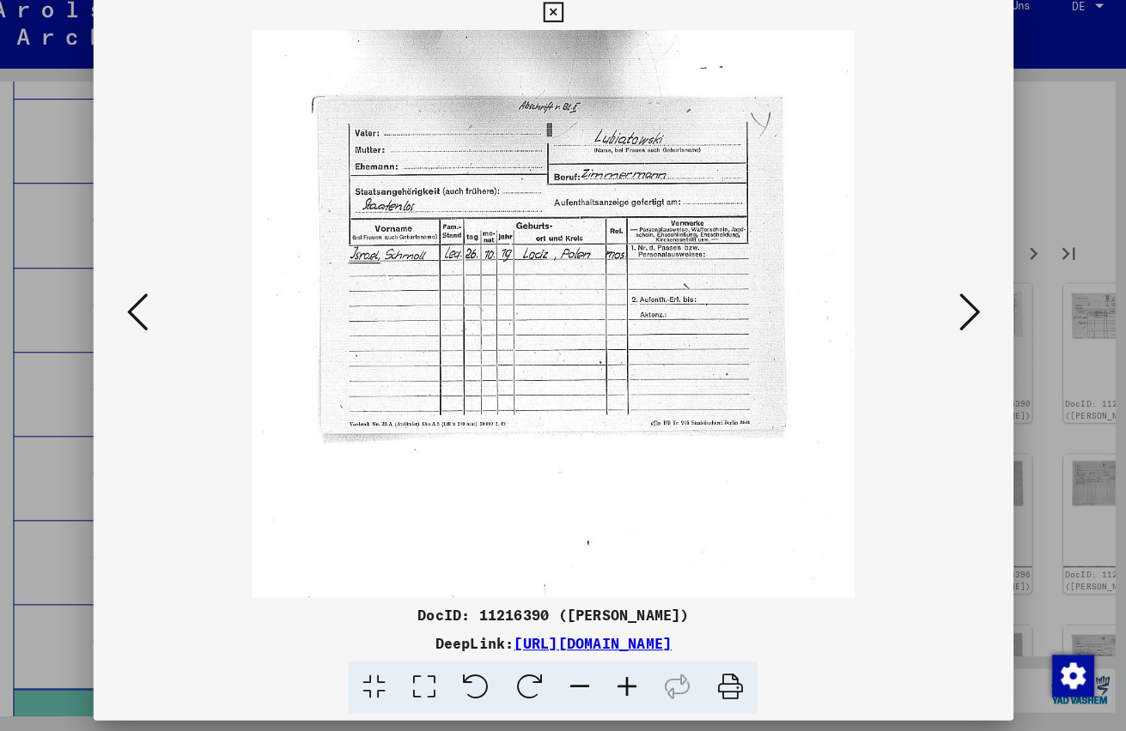
click at [616, 668] on icon at bounding box center [634, 689] width 46 height 52
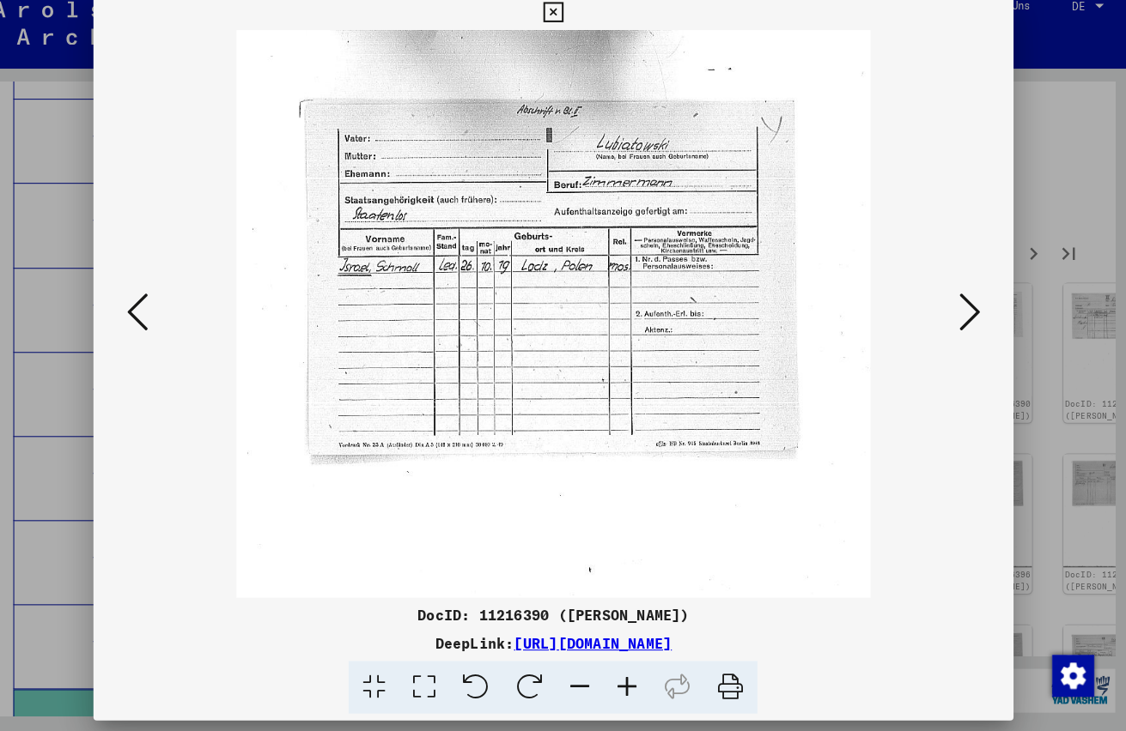
click at [616, 668] on icon at bounding box center [634, 689] width 46 height 52
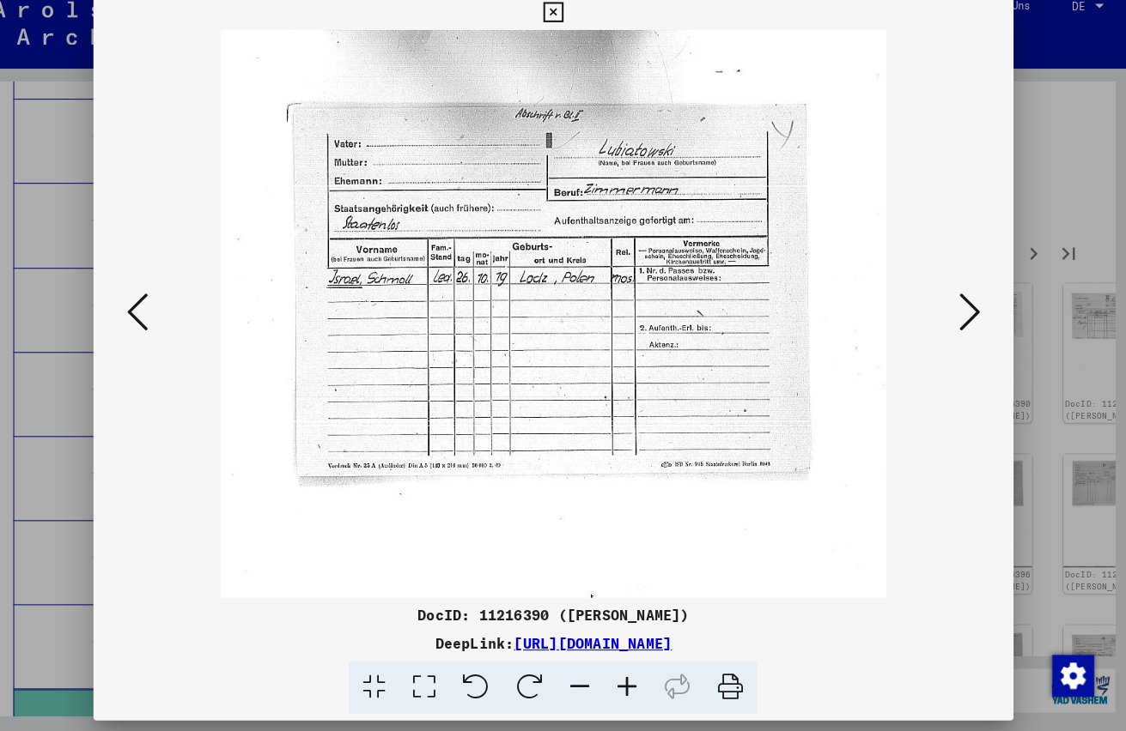
click at [616, 668] on icon at bounding box center [634, 689] width 46 height 52
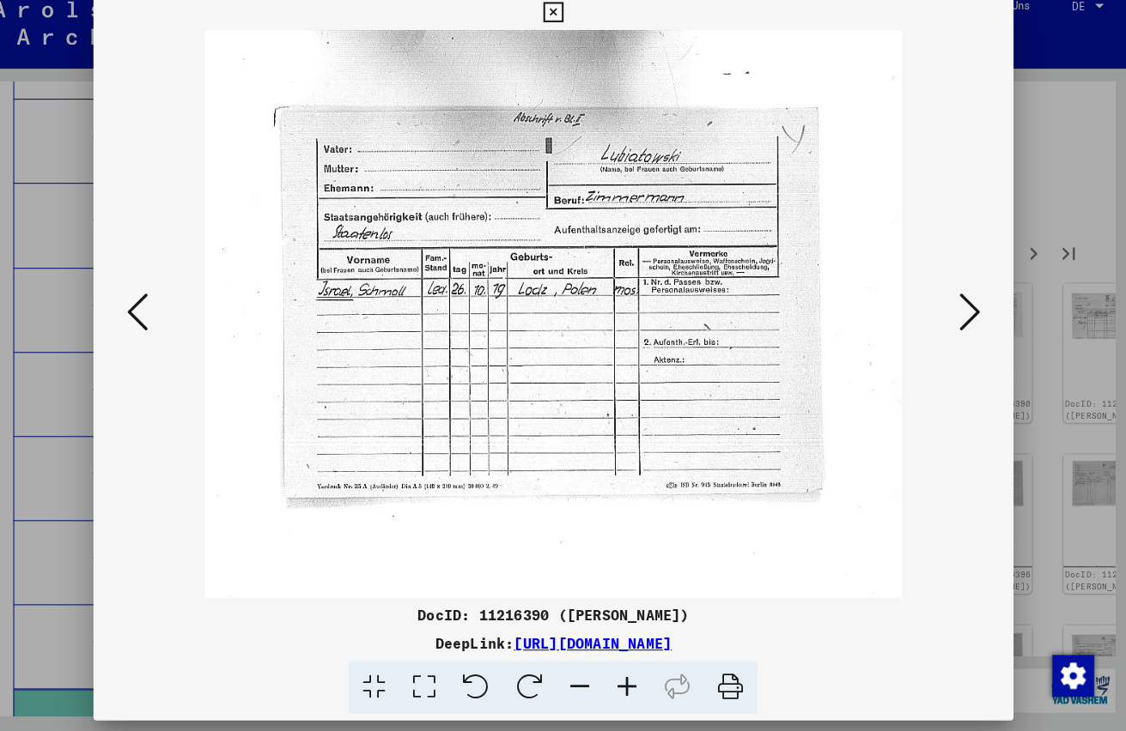
click at [960, 302] on icon at bounding box center [970, 320] width 21 height 41
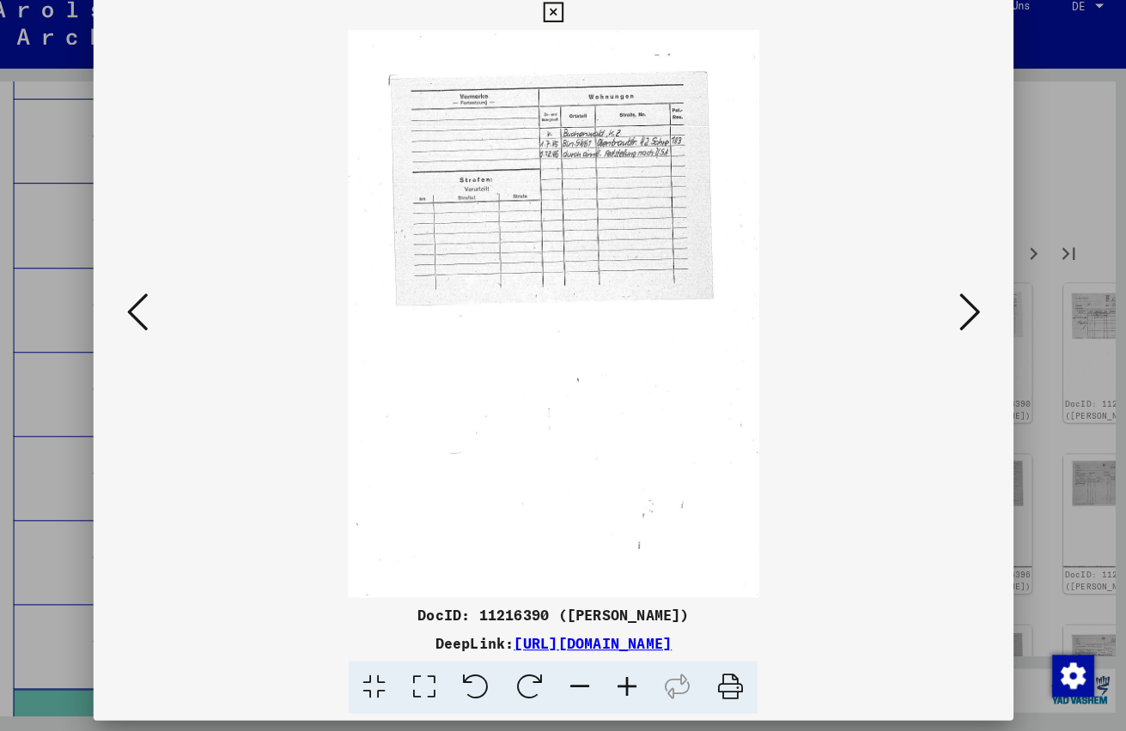
click at [960, 301] on icon at bounding box center [970, 320] width 21 height 41
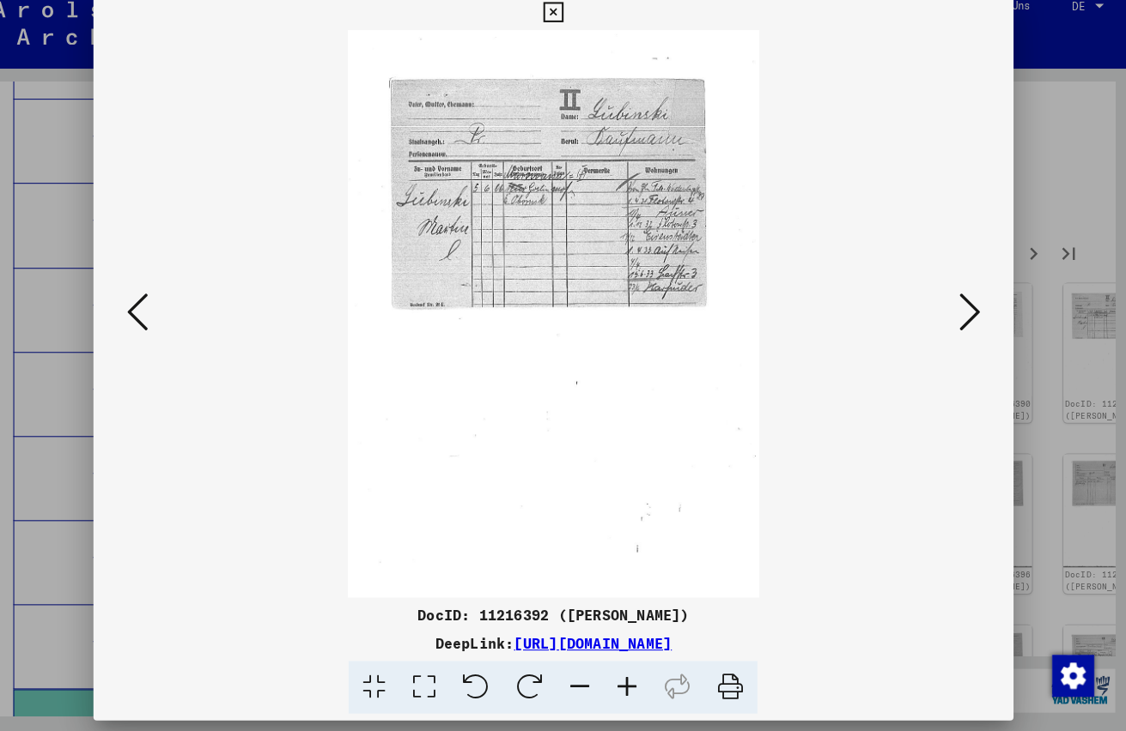
click at [613, 671] on icon at bounding box center [634, 689] width 46 height 52
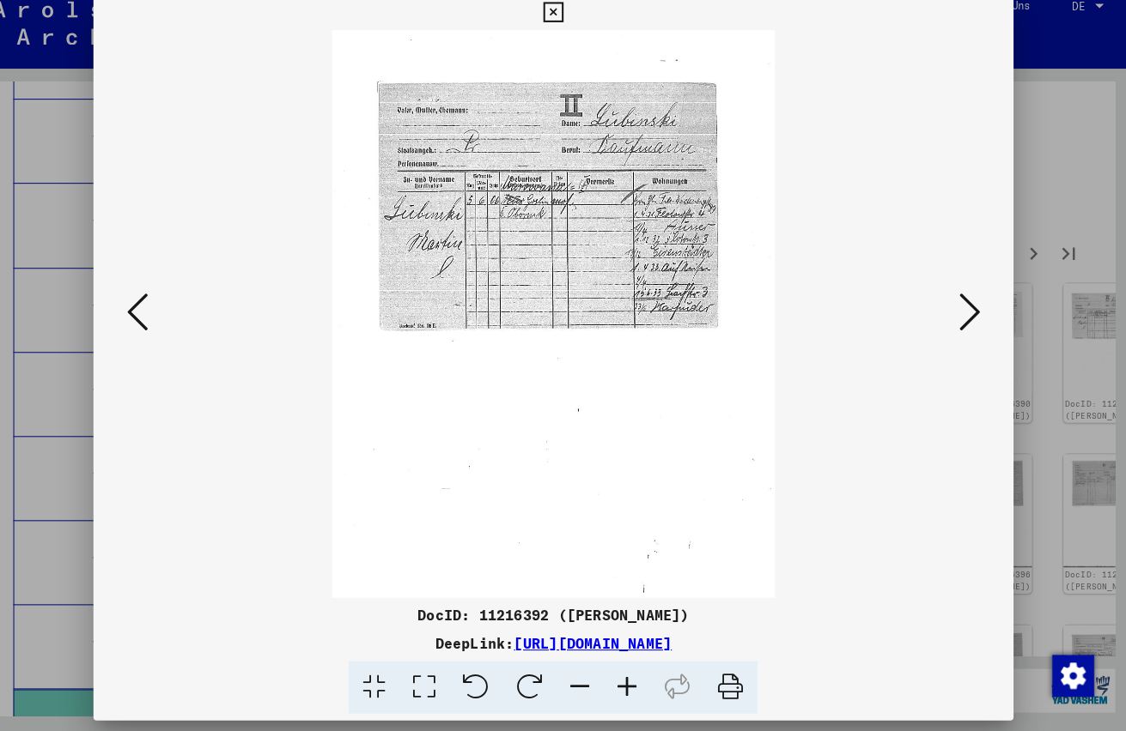
click at [613, 671] on icon at bounding box center [634, 689] width 46 height 52
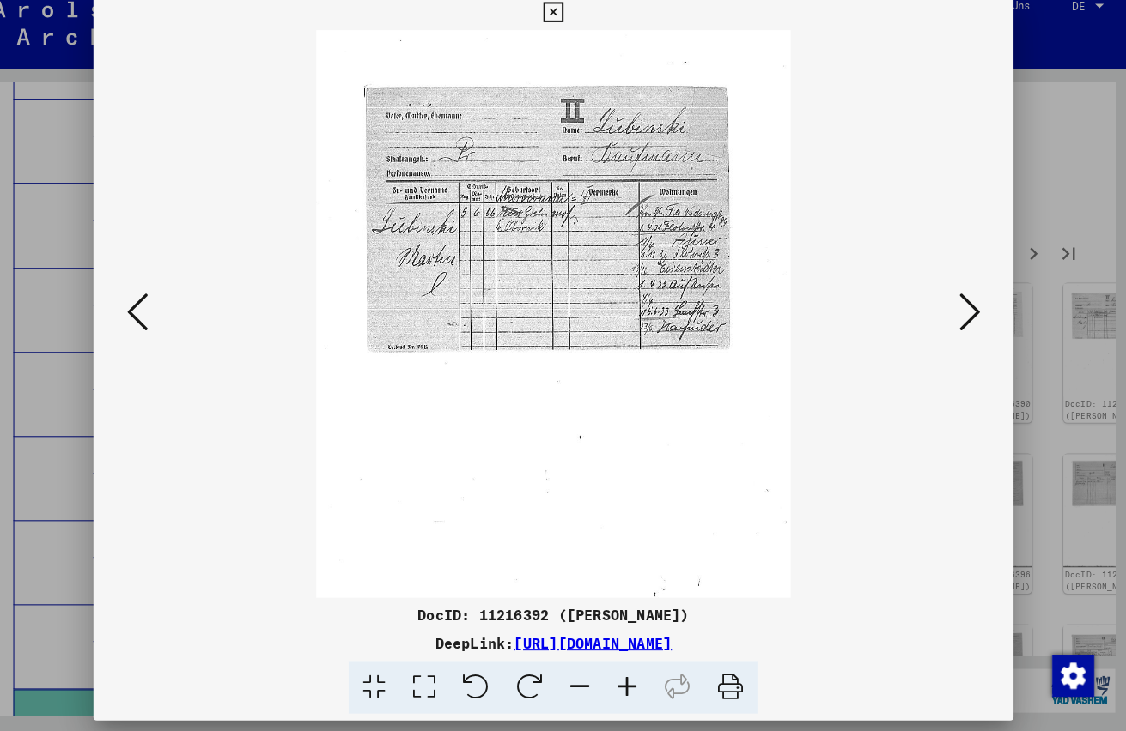
click at [613, 671] on icon at bounding box center [634, 689] width 46 height 52
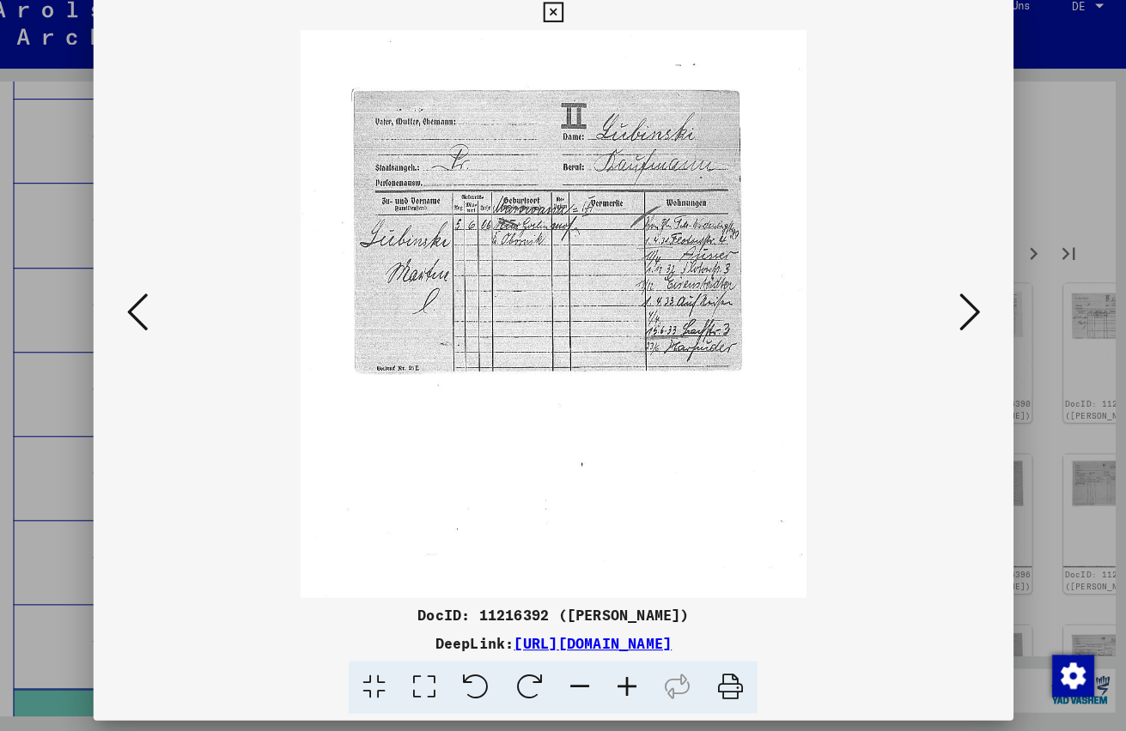
click at [613, 671] on icon at bounding box center [634, 689] width 46 height 52
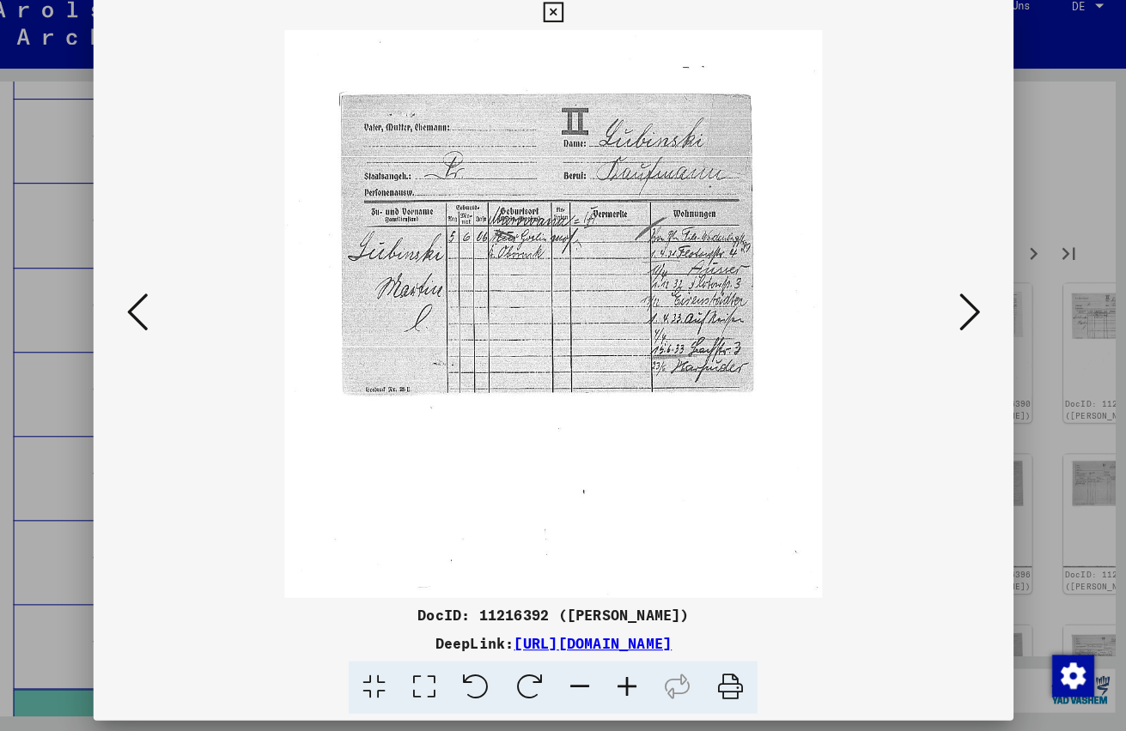
click at [613, 671] on icon at bounding box center [634, 689] width 46 height 52
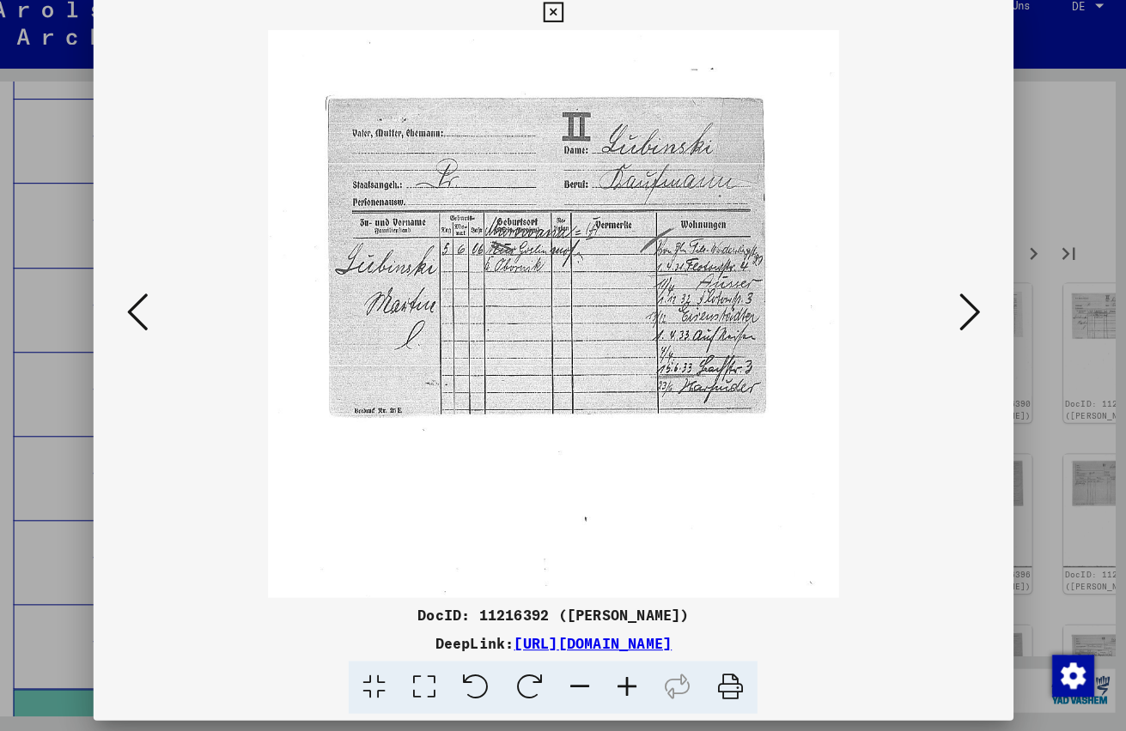
click at [613, 671] on icon at bounding box center [634, 689] width 46 height 52
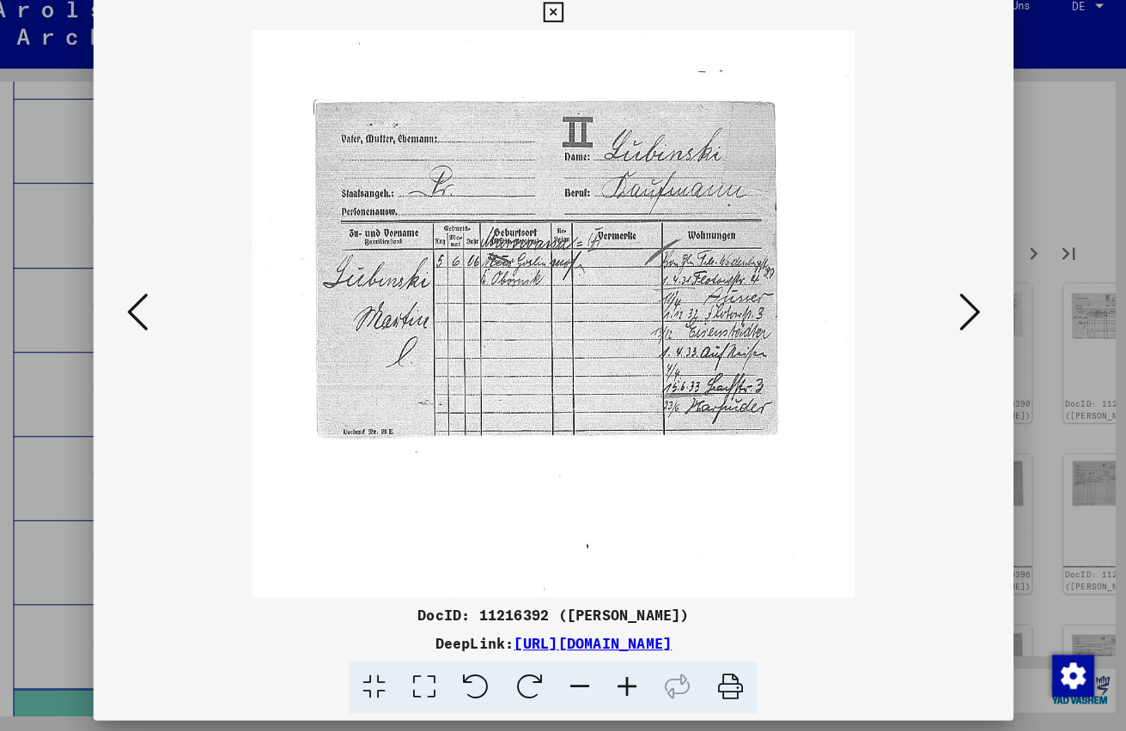
click at [960, 302] on icon at bounding box center [970, 320] width 21 height 41
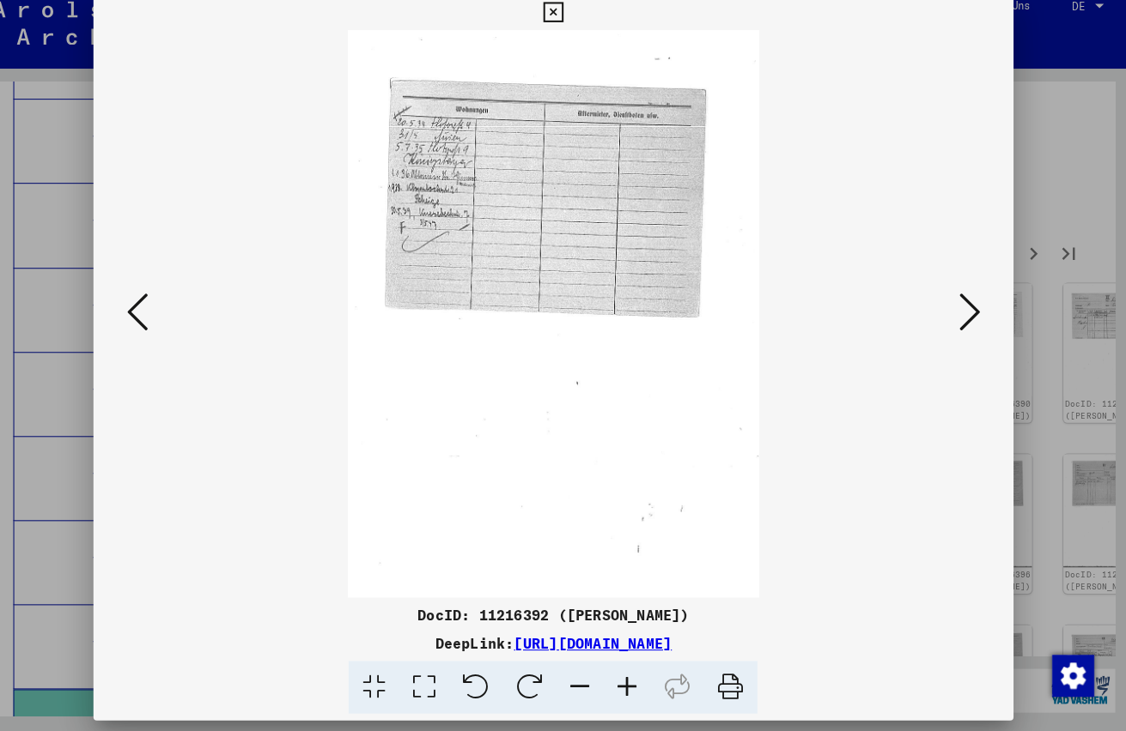
click at [960, 303] on icon at bounding box center [970, 320] width 21 height 41
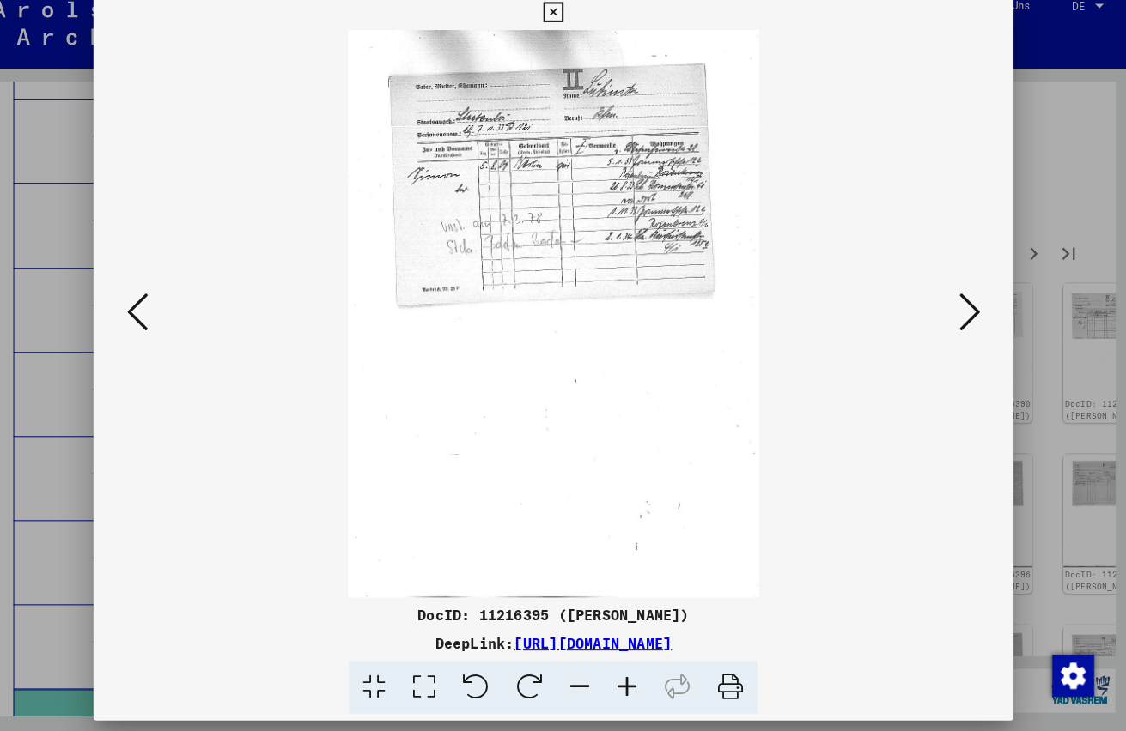
click at [960, 304] on icon at bounding box center [970, 320] width 21 height 41
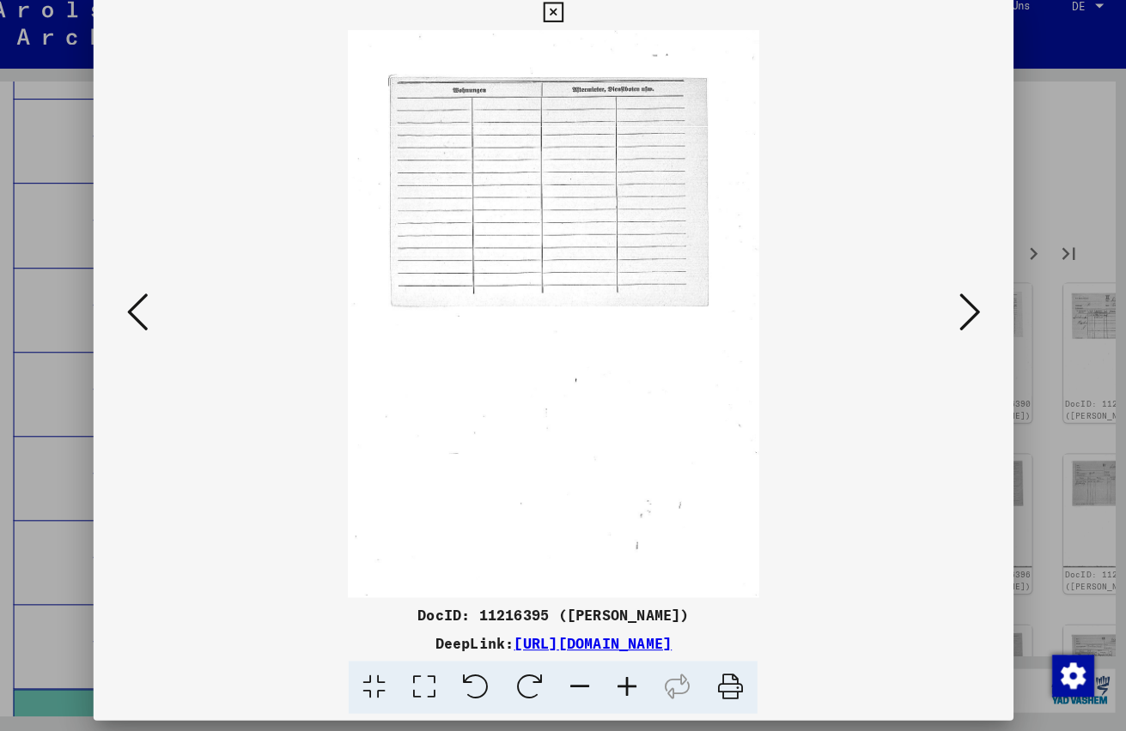
click at [960, 304] on icon at bounding box center [970, 320] width 21 height 41
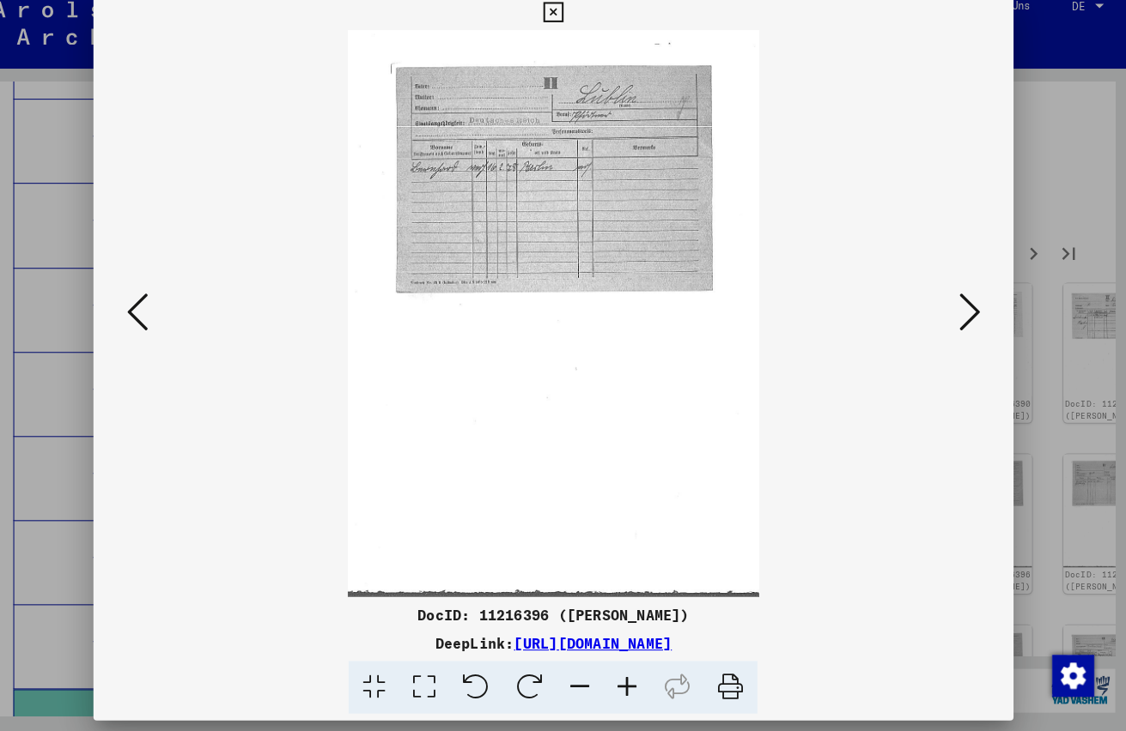
click at [960, 304] on icon at bounding box center [970, 320] width 21 height 41
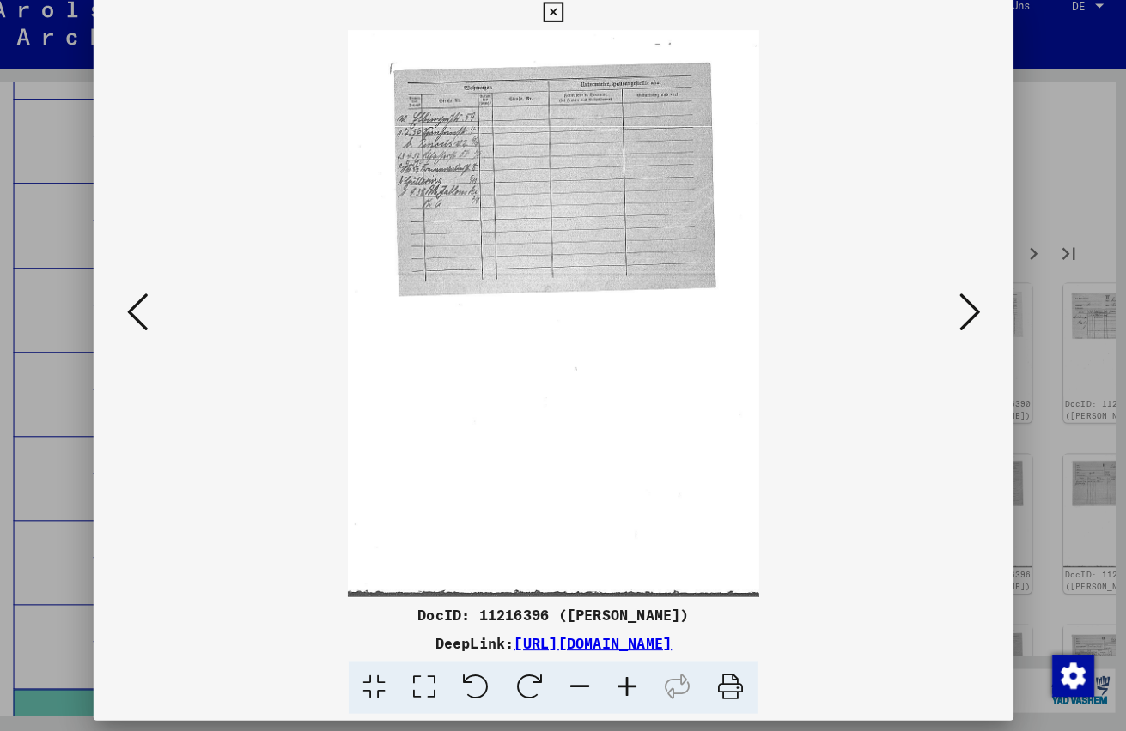
click at [960, 304] on icon at bounding box center [970, 320] width 21 height 41
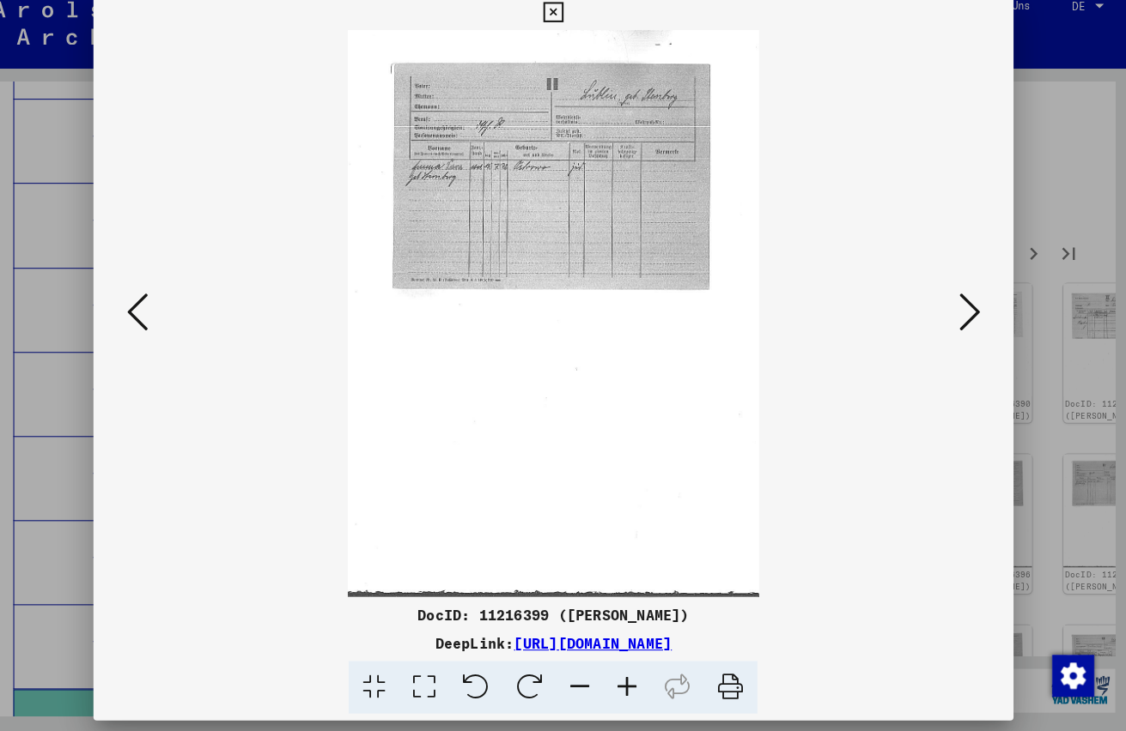
click at [960, 304] on icon at bounding box center [970, 320] width 21 height 41
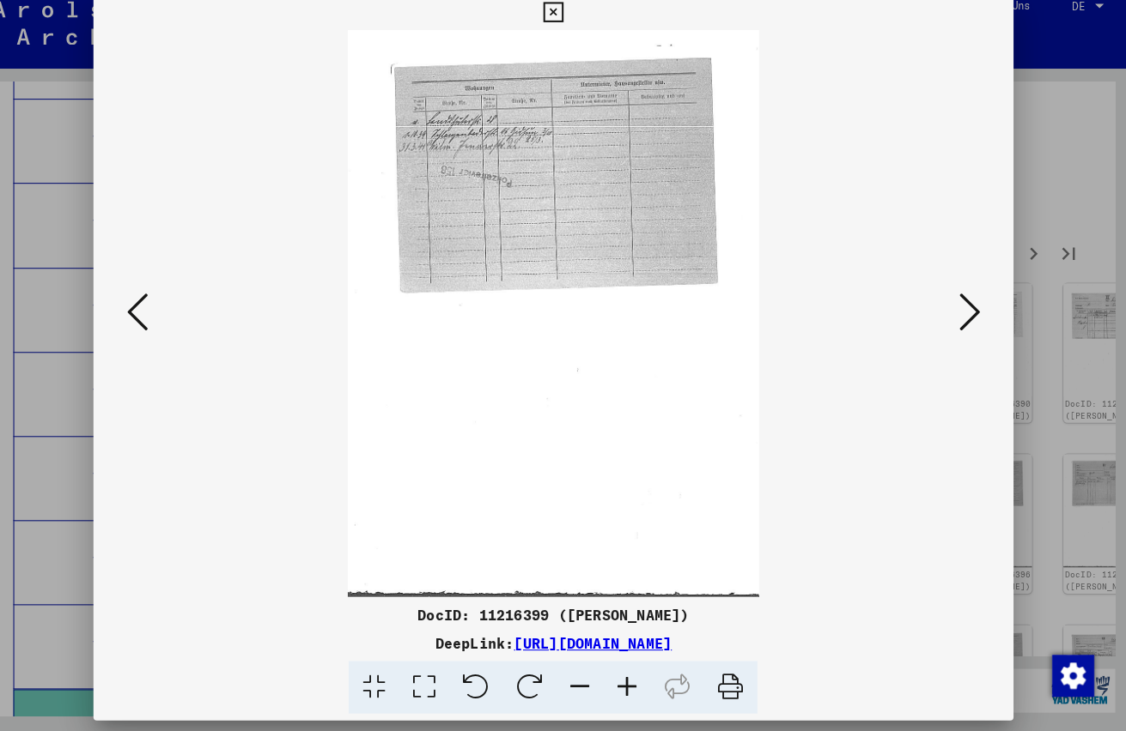
click at [960, 304] on icon at bounding box center [970, 320] width 21 height 41
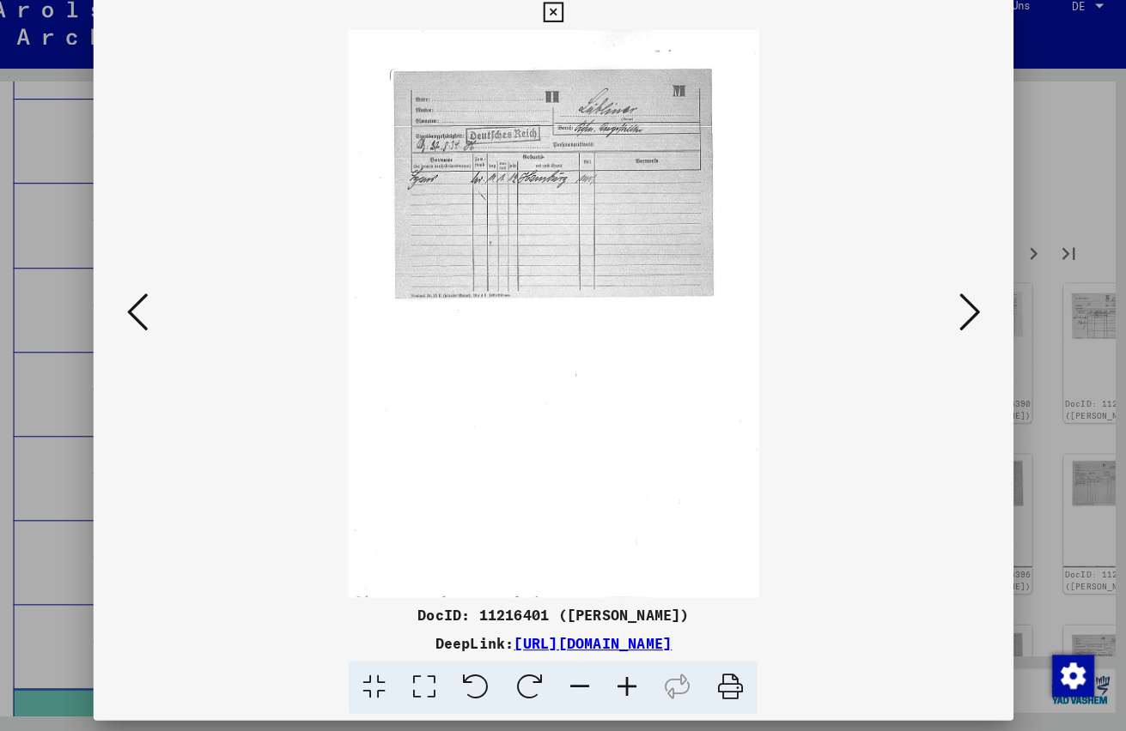
click at [960, 304] on icon at bounding box center [970, 320] width 21 height 41
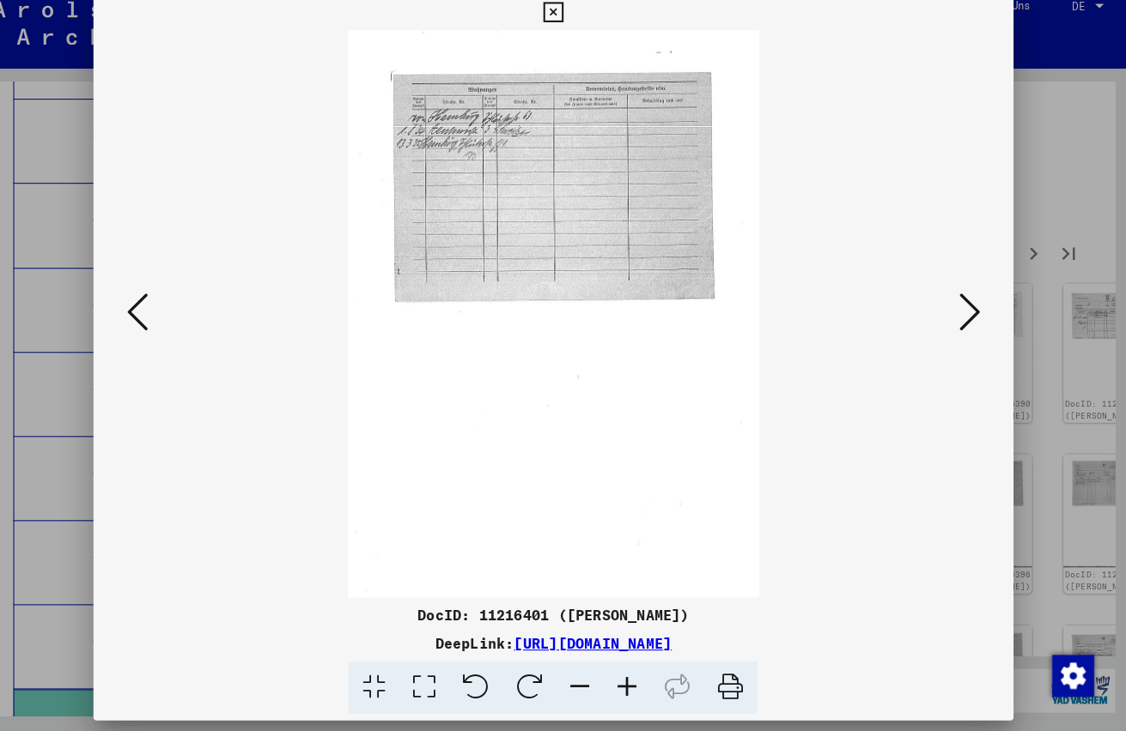
click at [960, 304] on icon at bounding box center [970, 320] width 21 height 41
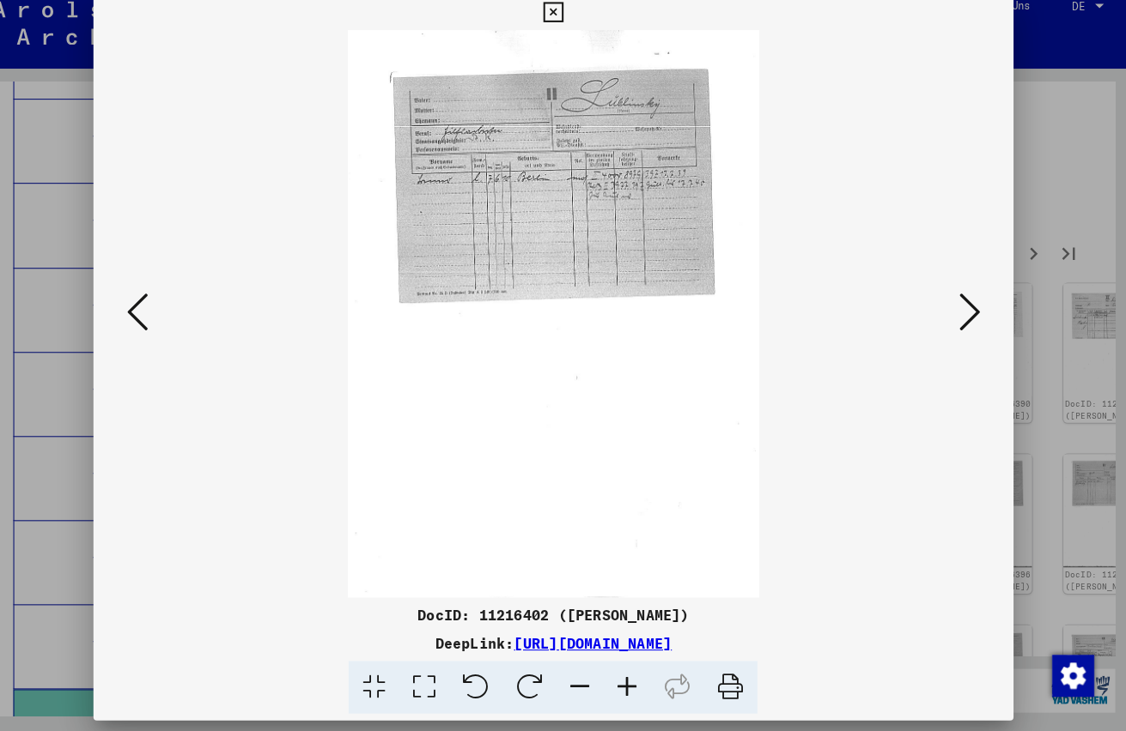
click at [960, 306] on icon at bounding box center [970, 320] width 21 height 41
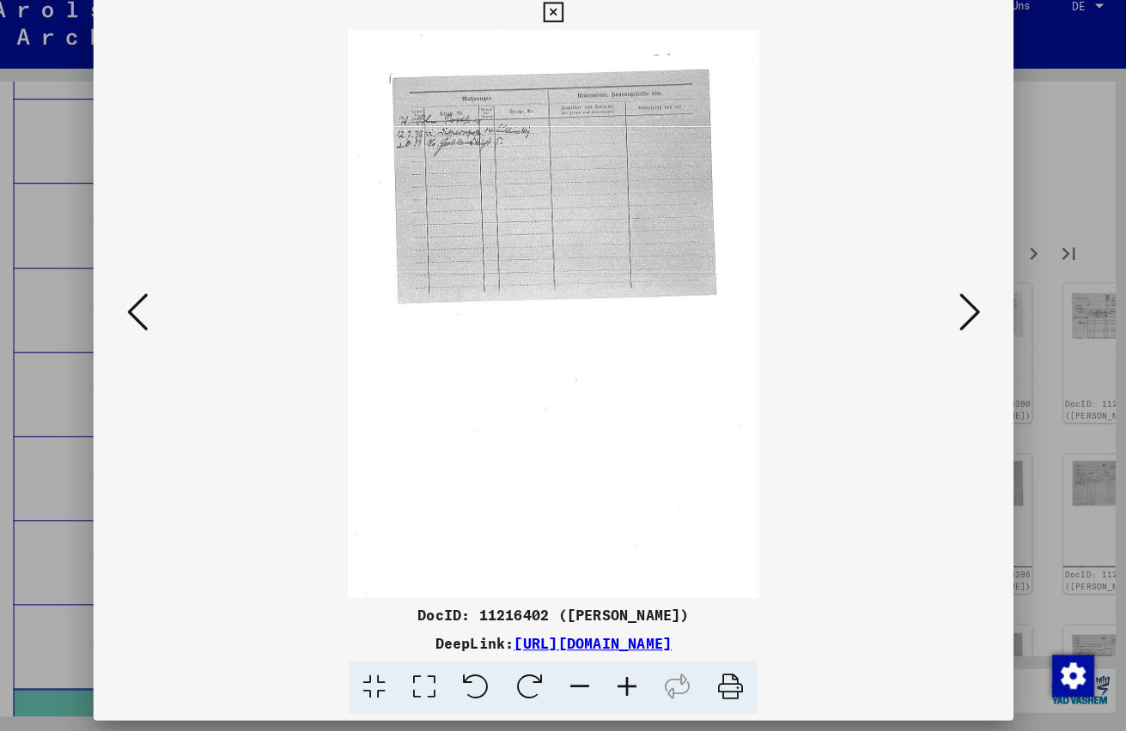
click at [960, 306] on icon at bounding box center [970, 320] width 21 height 41
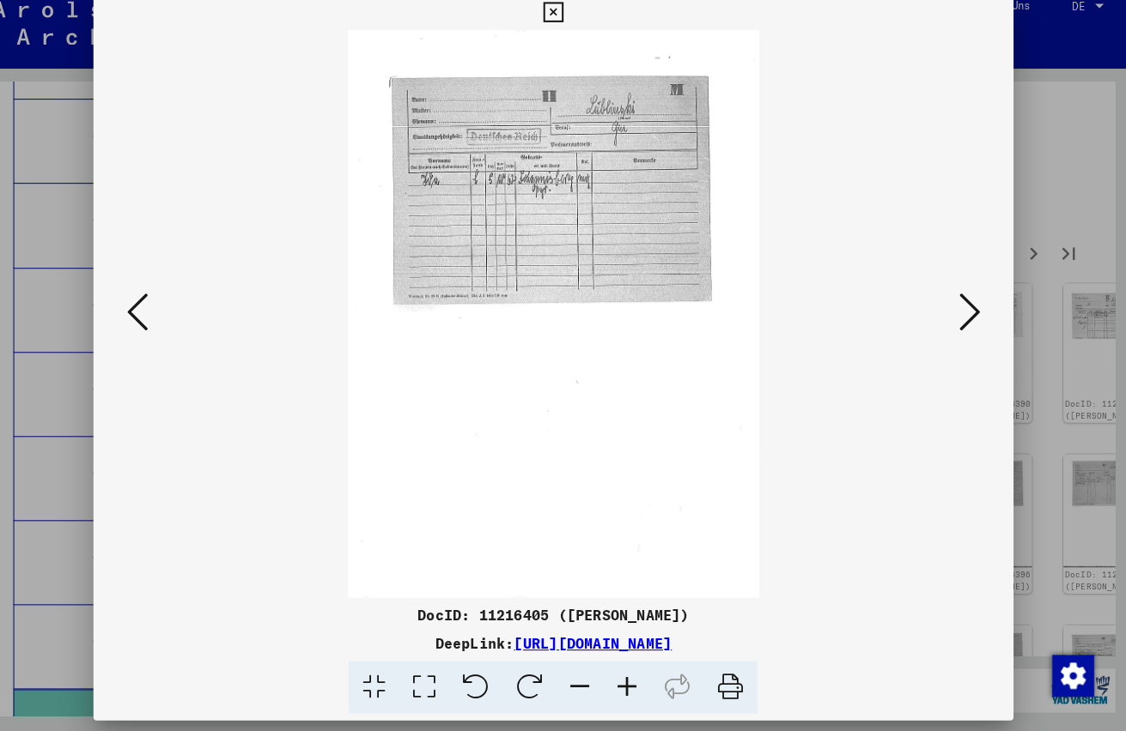
click at [960, 306] on icon at bounding box center [970, 320] width 21 height 41
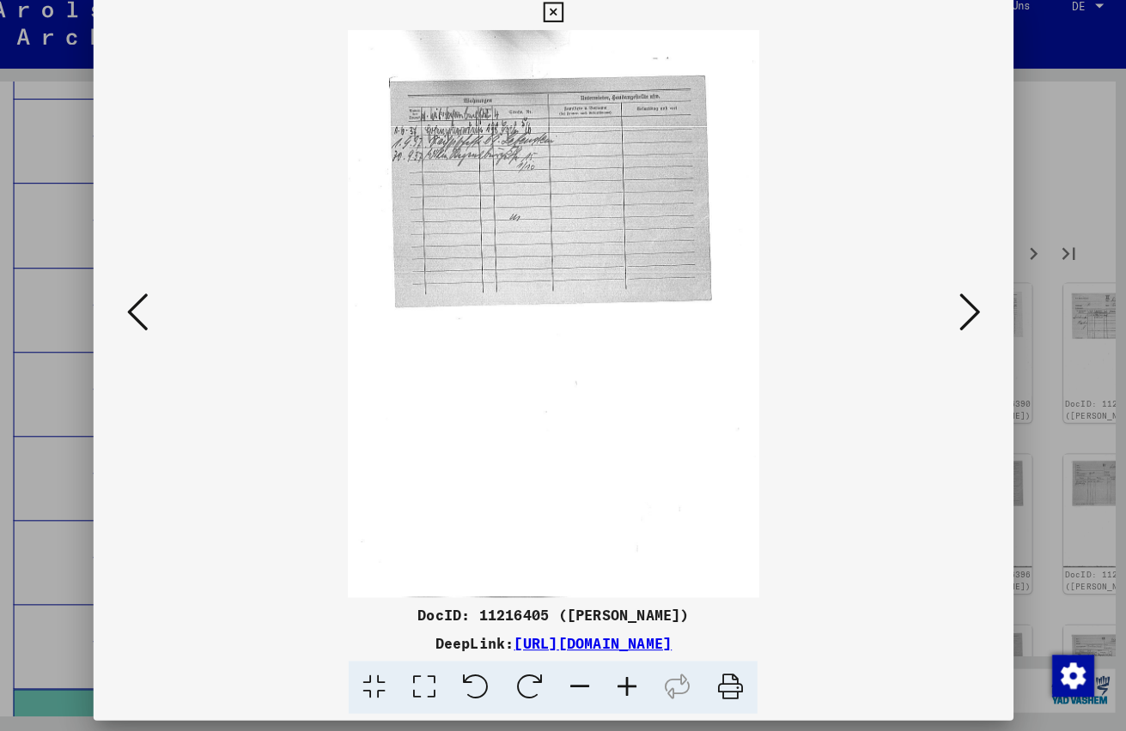
click at [573, 17] on icon at bounding box center [563, 27] width 20 height 21
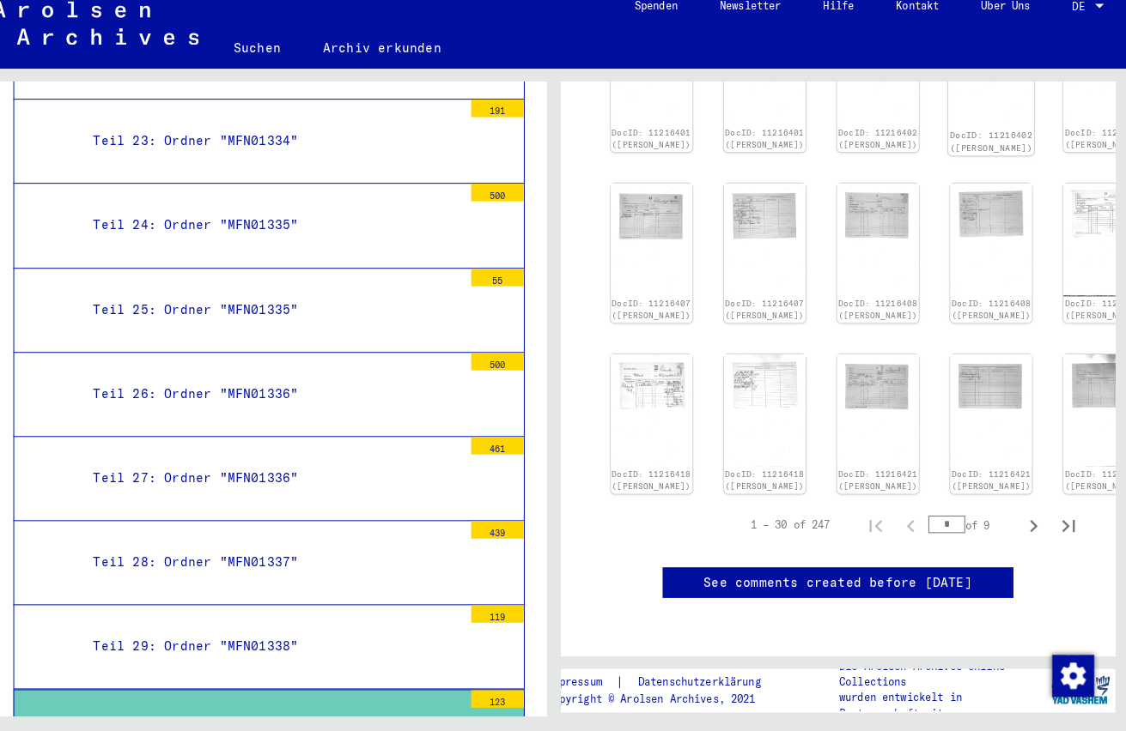
scroll to position [929, 0]
click at [1021, 519] on icon "Next page" at bounding box center [1033, 531] width 24 height 24
type input "*"
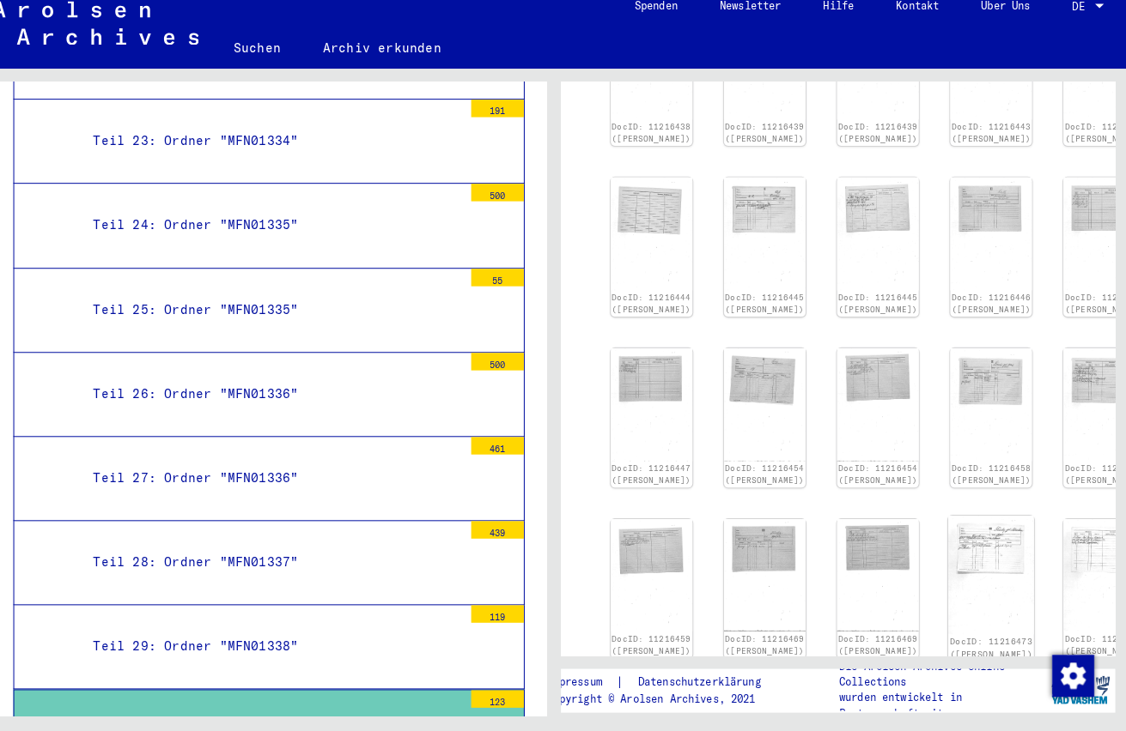
scroll to position [546, 0]
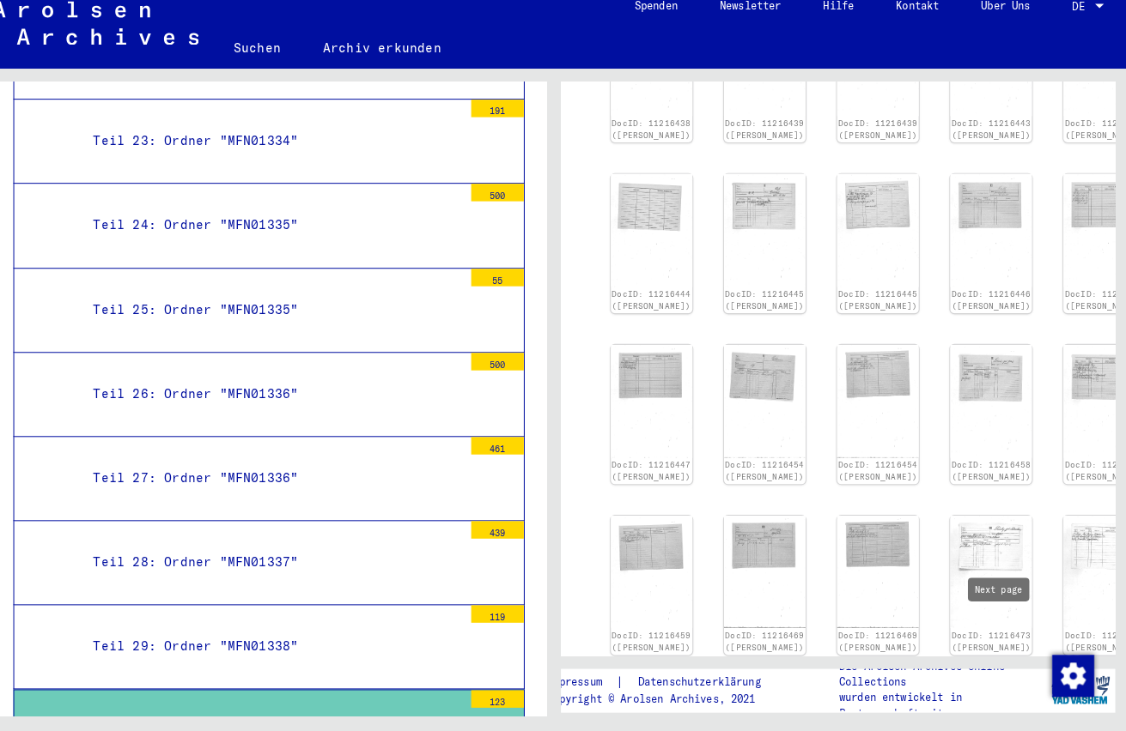
click at [1021, 677] on icon "Next page" at bounding box center [1033, 689] width 24 height 24
type input "*"
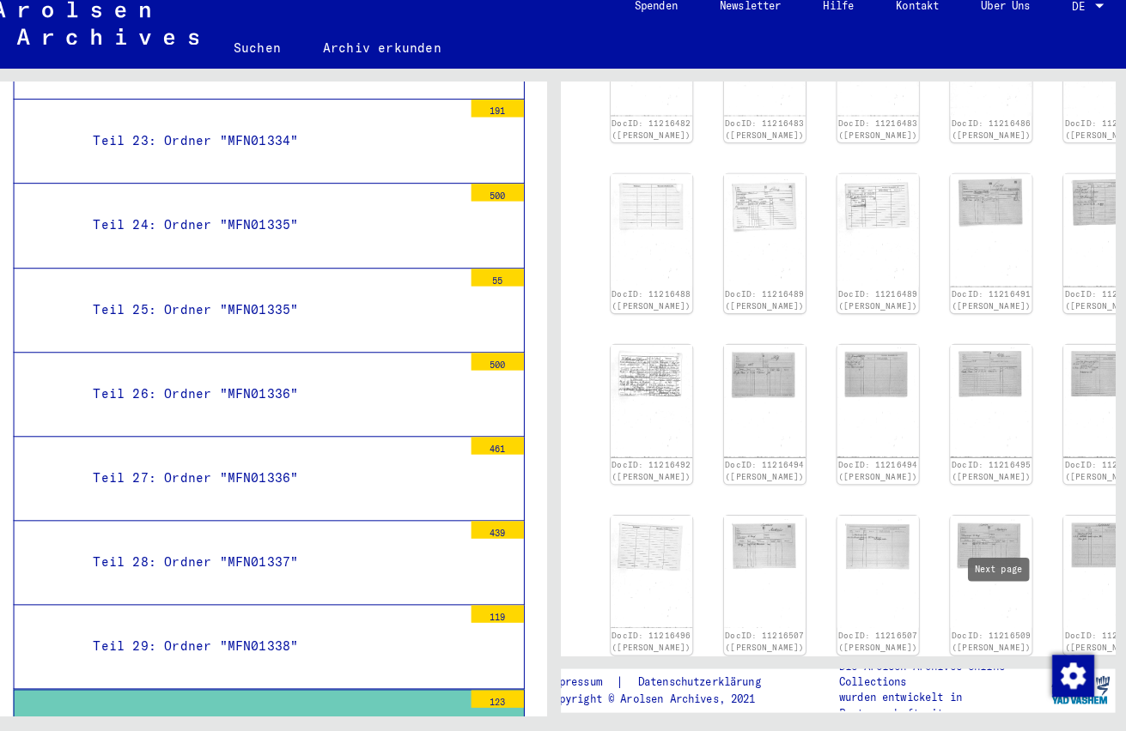
click at [1021, 677] on icon "Next page" at bounding box center [1033, 689] width 24 height 24
type input "*"
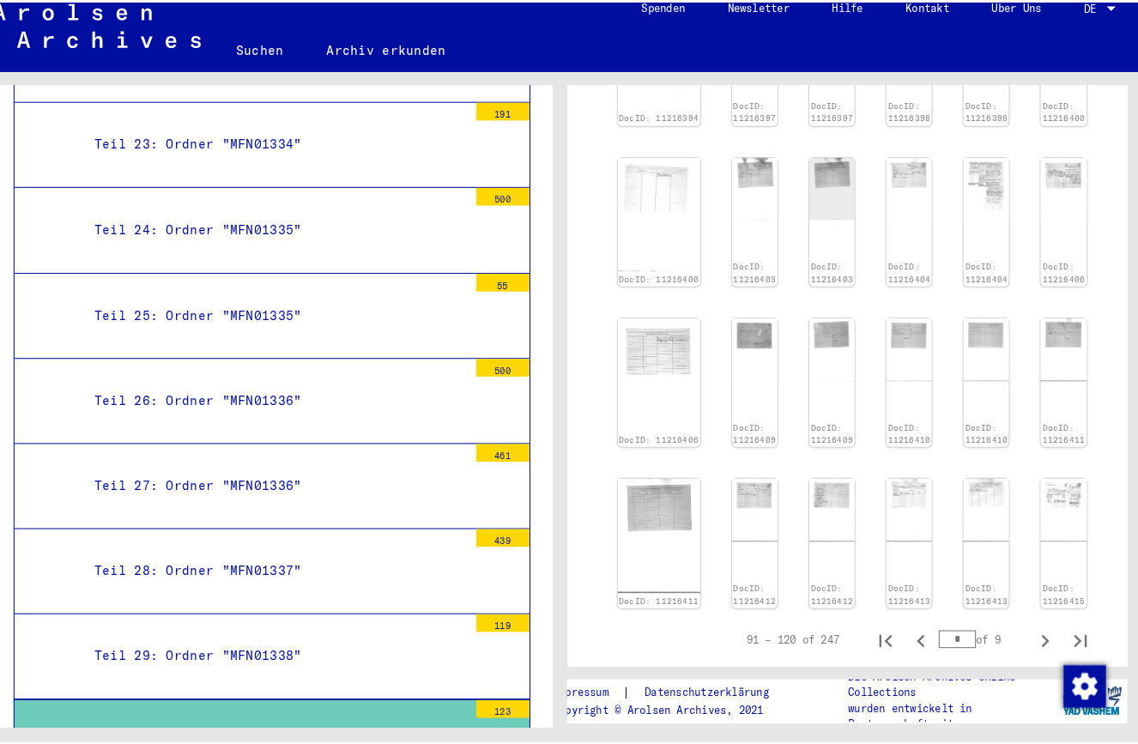
scroll to position [557, 0]
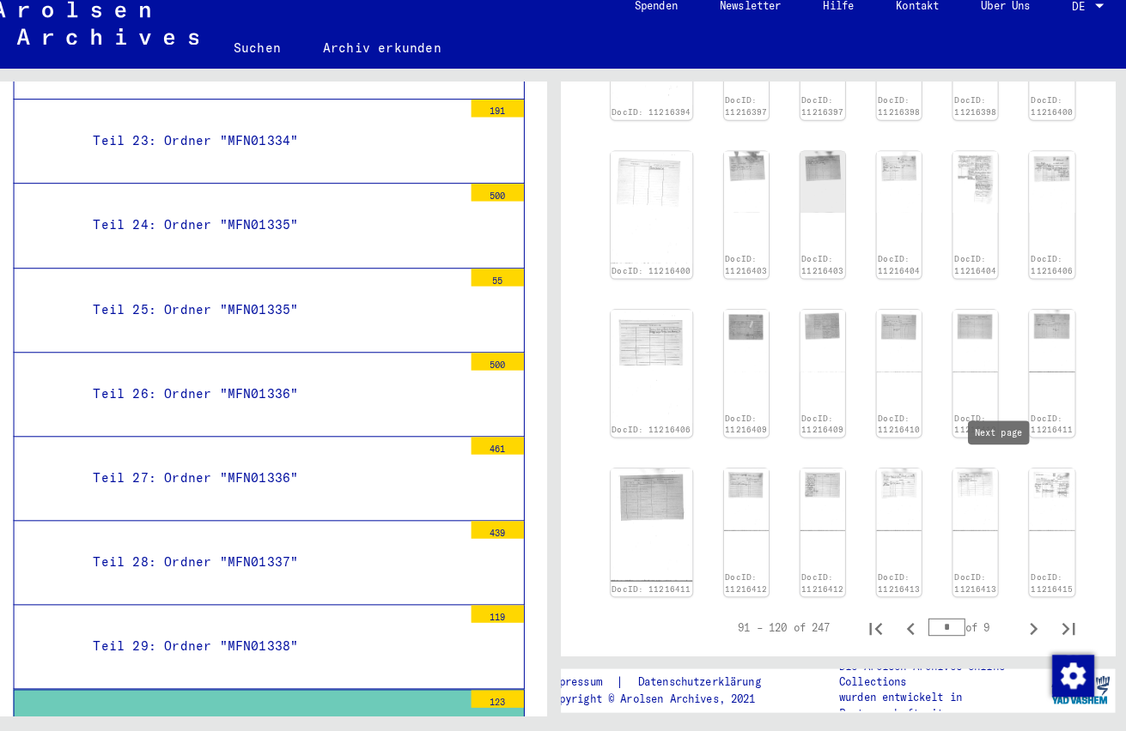
click at [1021, 619] on icon "Next page" at bounding box center [1033, 631] width 24 height 24
type input "*"
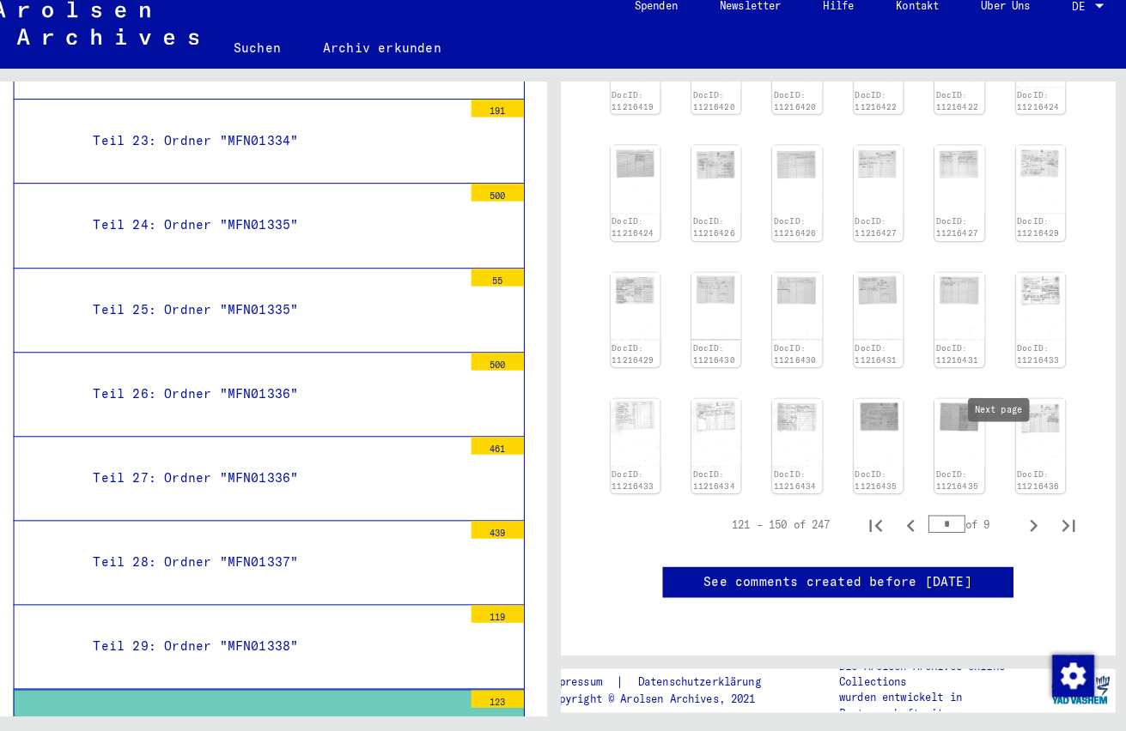
click at [1021, 519] on icon "Next page" at bounding box center [1033, 531] width 24 height 24
type input "*"
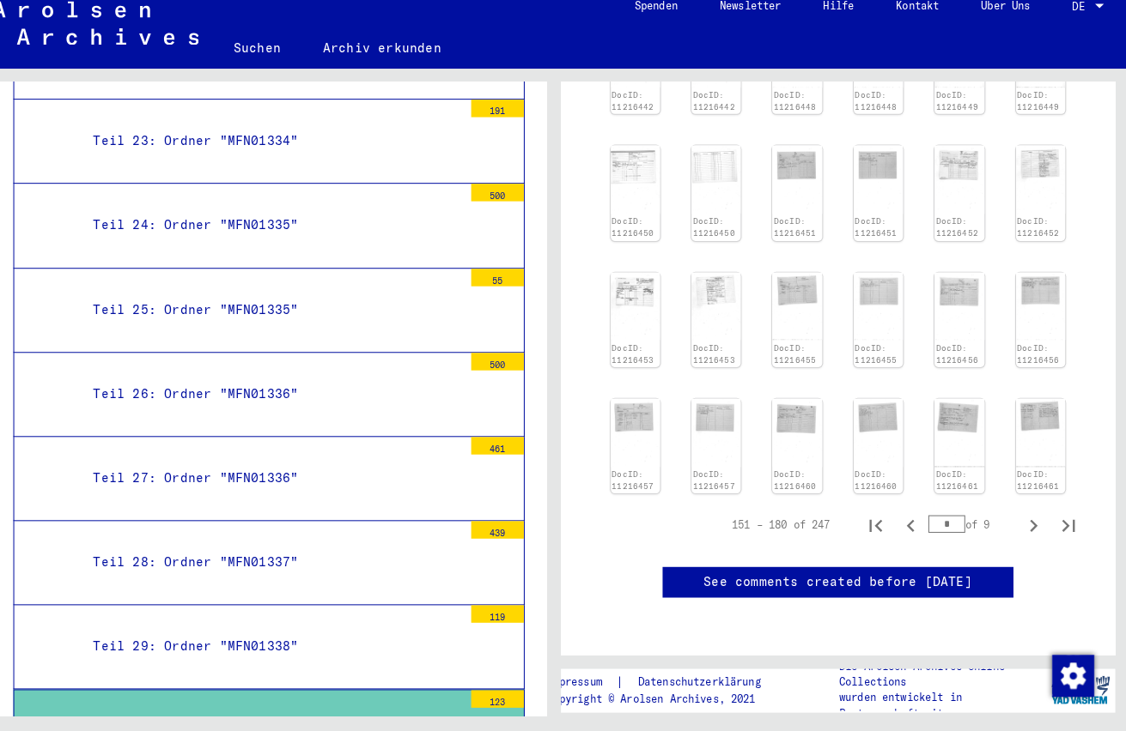
click at [1004, 506] on div "151 – 180 of 247 * of 9" at bounding box center [842, 530] width 501 height 48
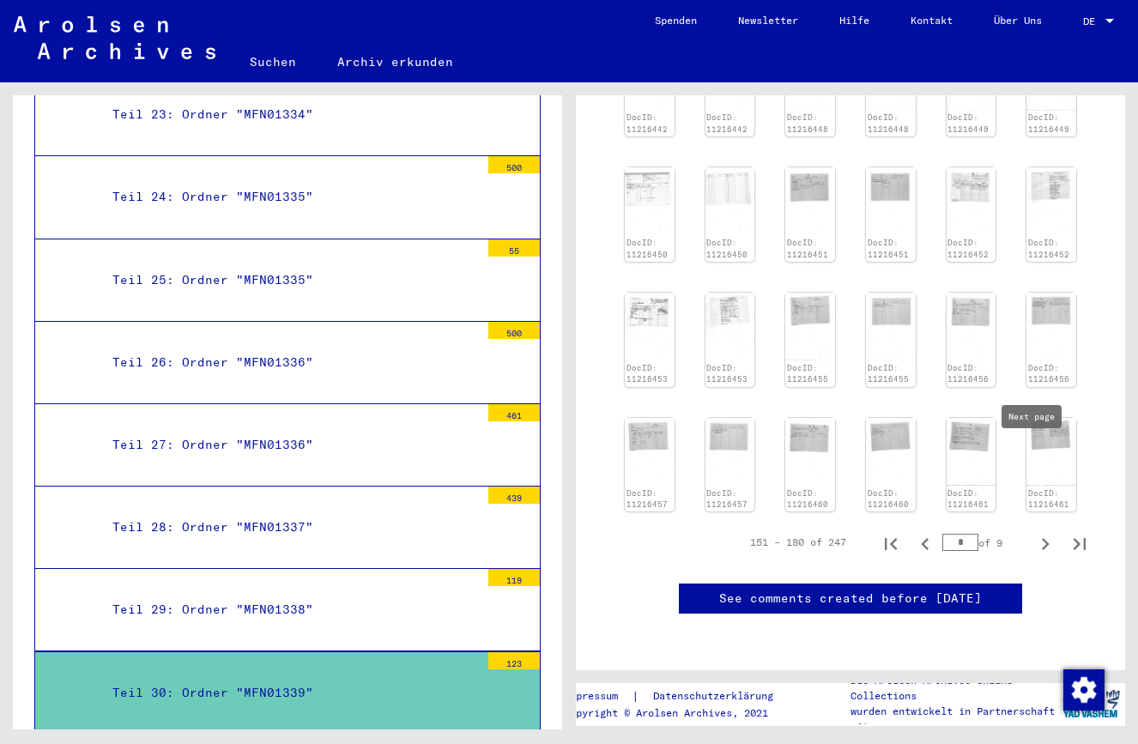
click at [1042, 538] on icon "Next page" at bounding box center [1046, 544] width 8 height 12
type input "*"
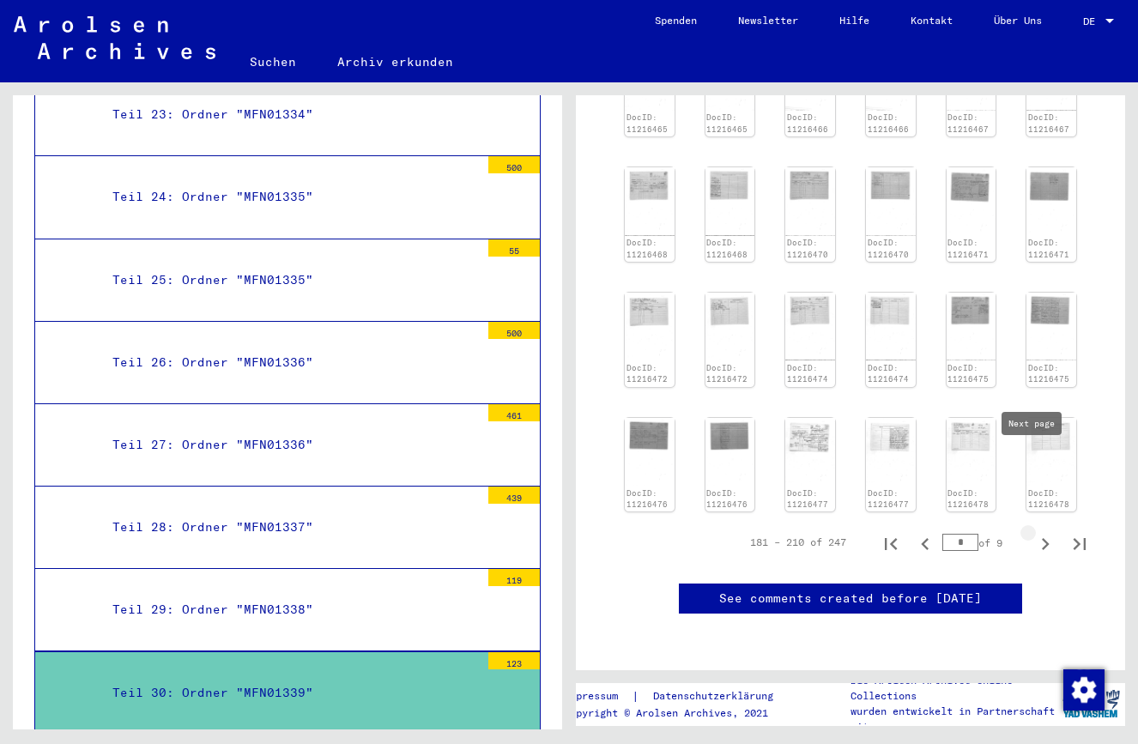
click at [1034, 532] on icon "Next page" at bounding box center [1046, 544] width 24 height 24
type input "*"
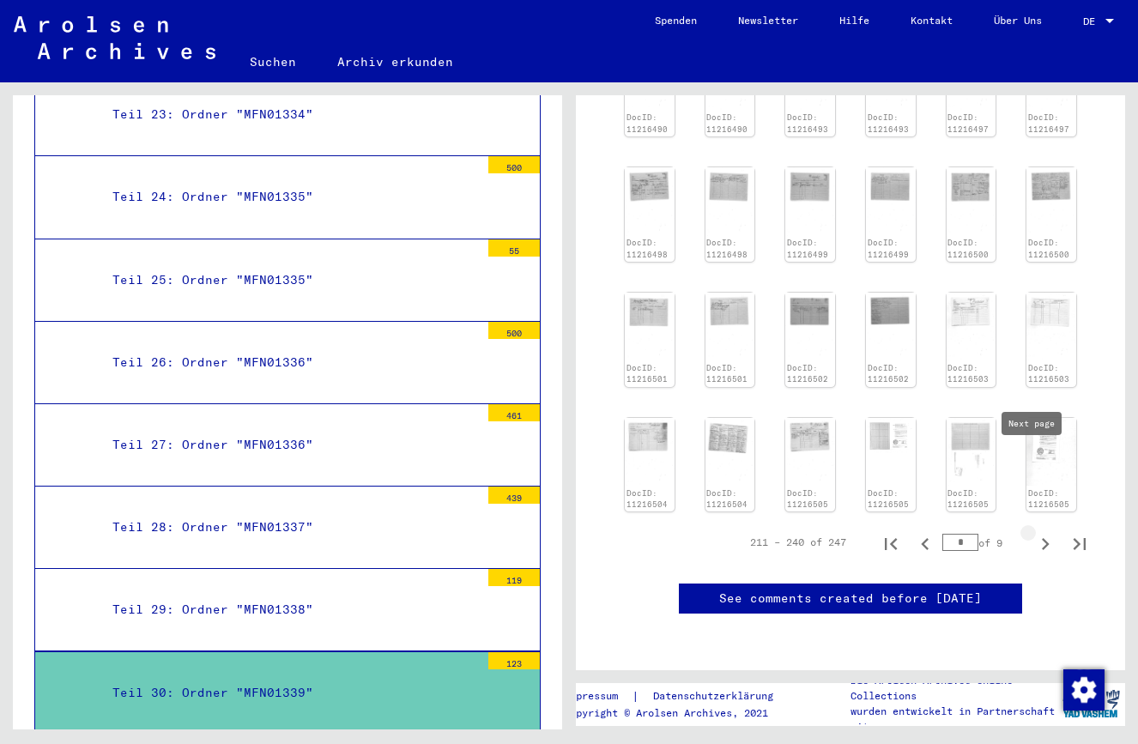
click at [1034, 532] on icon "Next page" at bounding box center [1046, 544] width 24 height 24
type input "*"
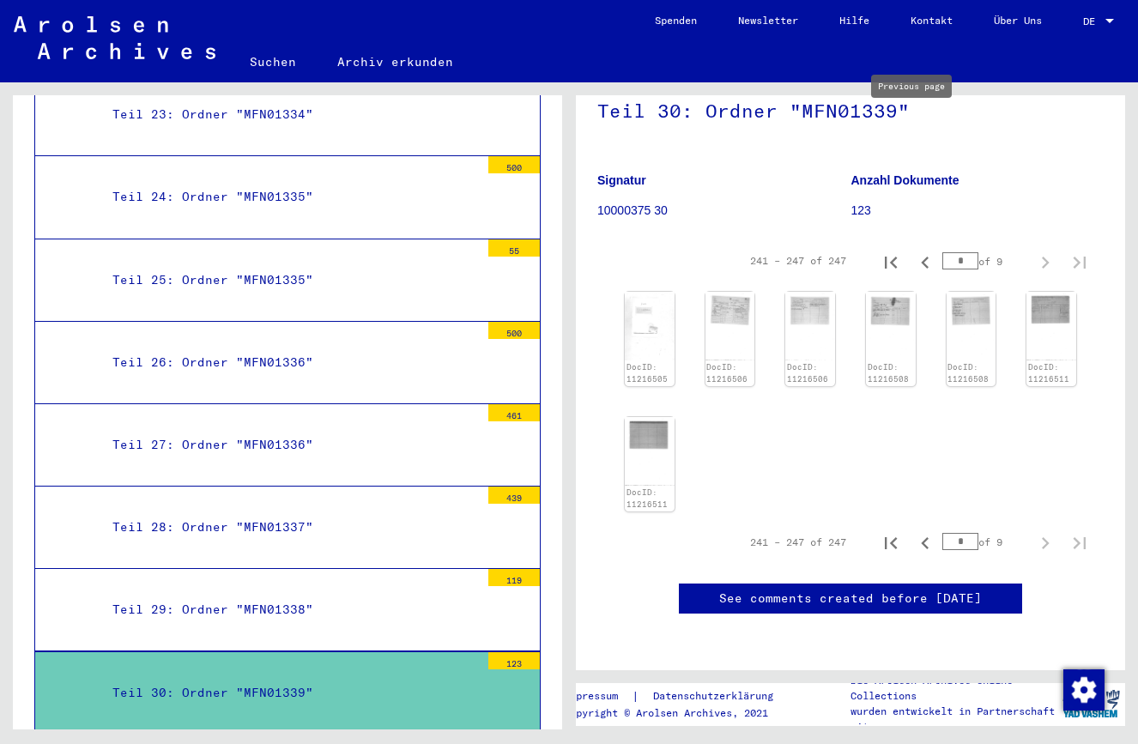
click at [915, 531] on icon "Previous page" at bounding box center [925, 543] width 24 height 24
type input "*"
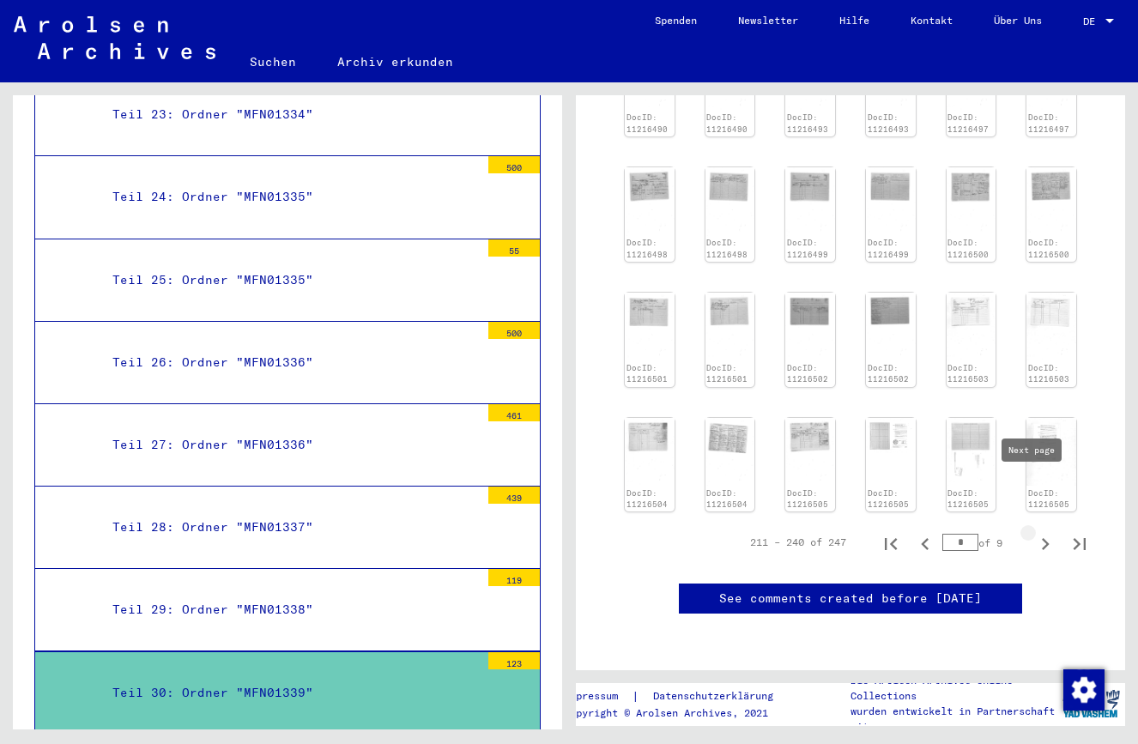
click at [1034, 532] on icon "Next page" at bounding box center [1046, 544] width 24 height 24
type input "*"
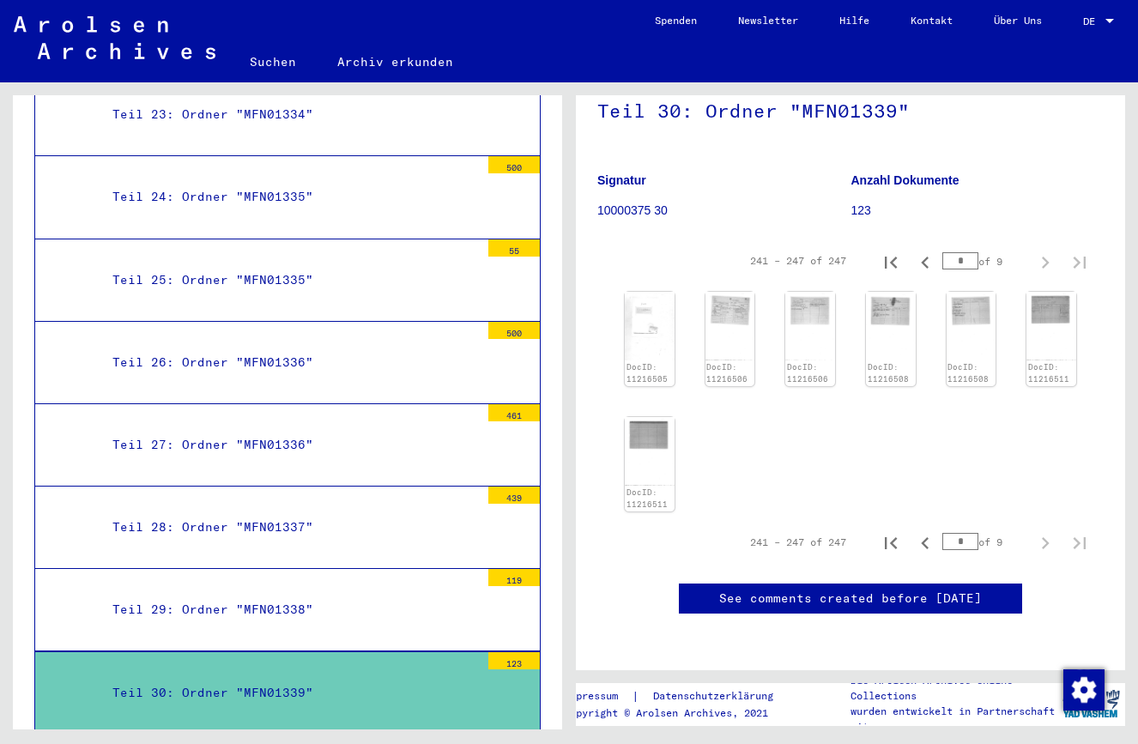
scroll to position [247, 0]
click at [950, 533] on input "*" at bounding box center [961, 541] width 36 height 17
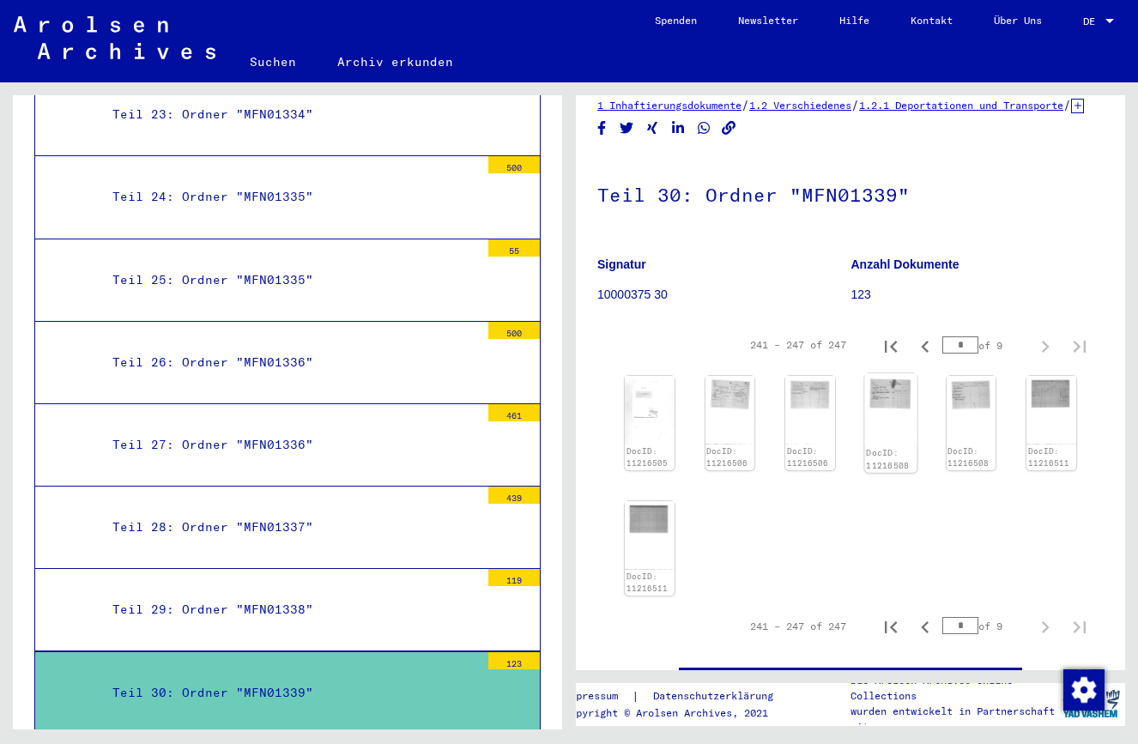
scroll to position [29, 0]
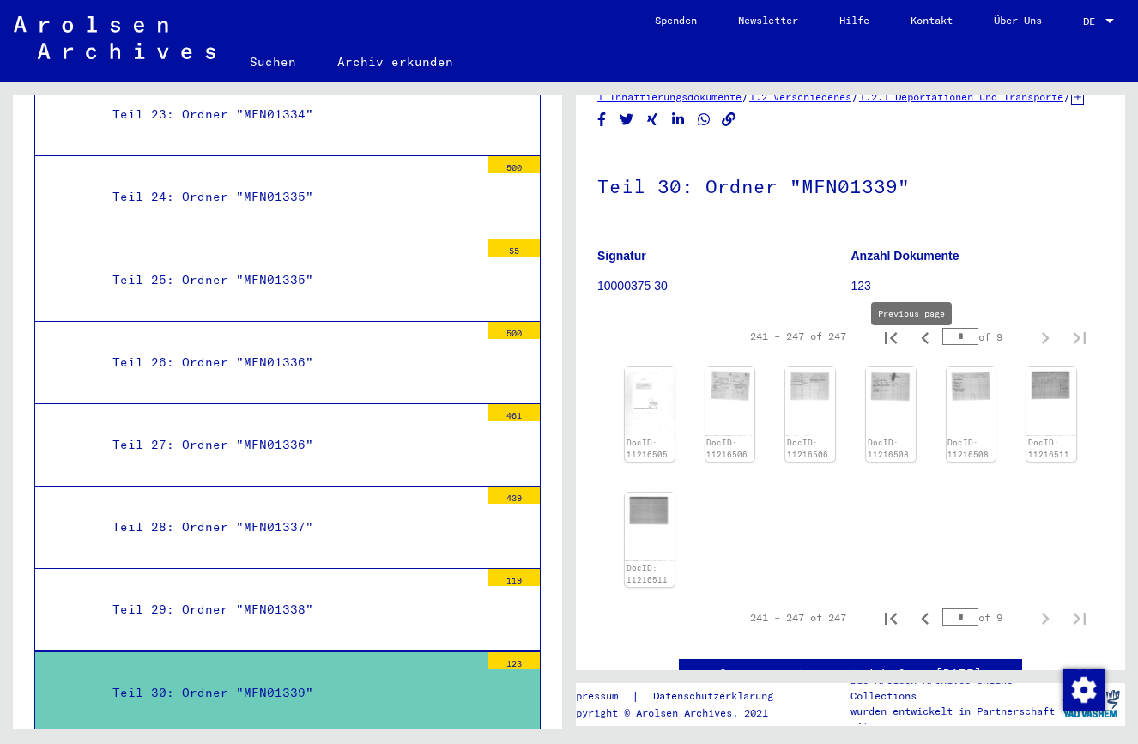
click at [915, 350] on icon "Previous page" at bounding box center [925, 338] width 24 height 24
type input "*"
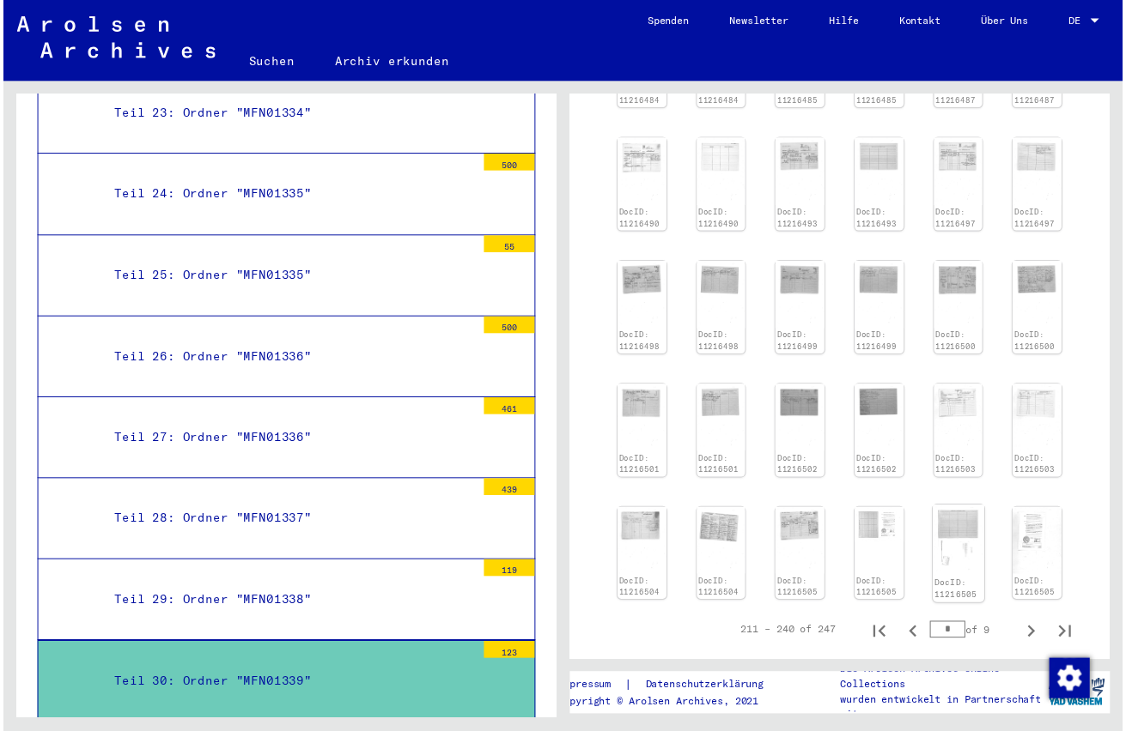
scroll to position [391, 0]
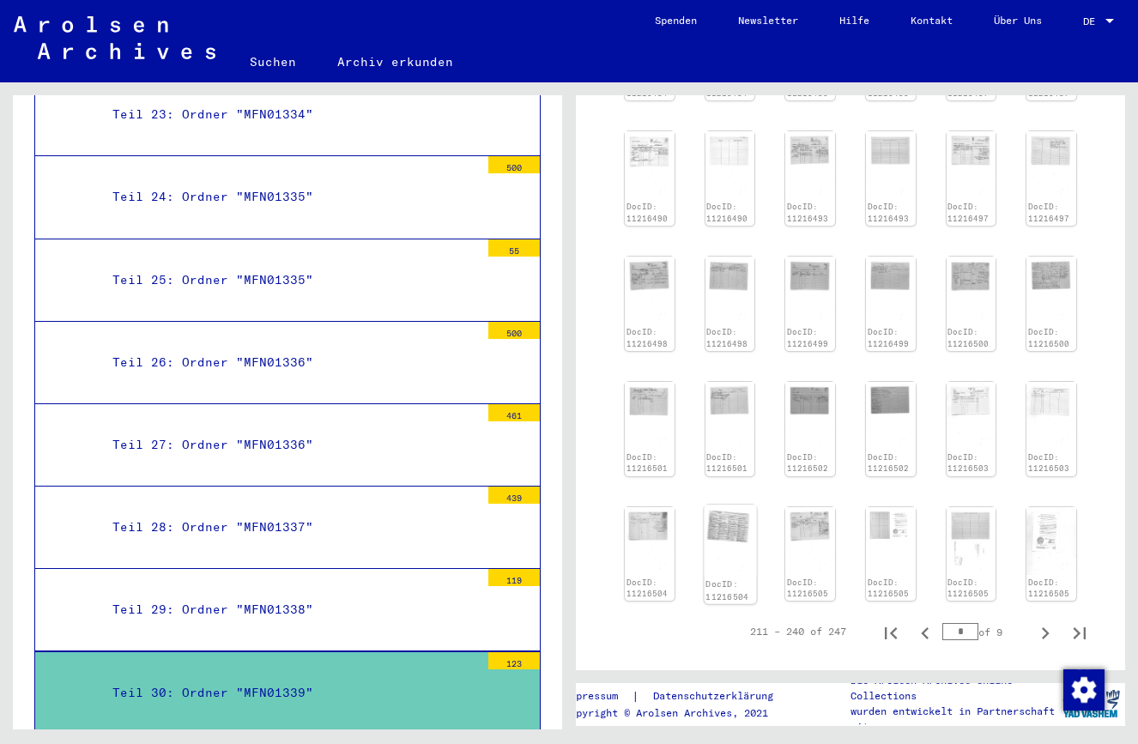
click at [713, 535] on img at bounding box center [730, 541] width 52 height 72
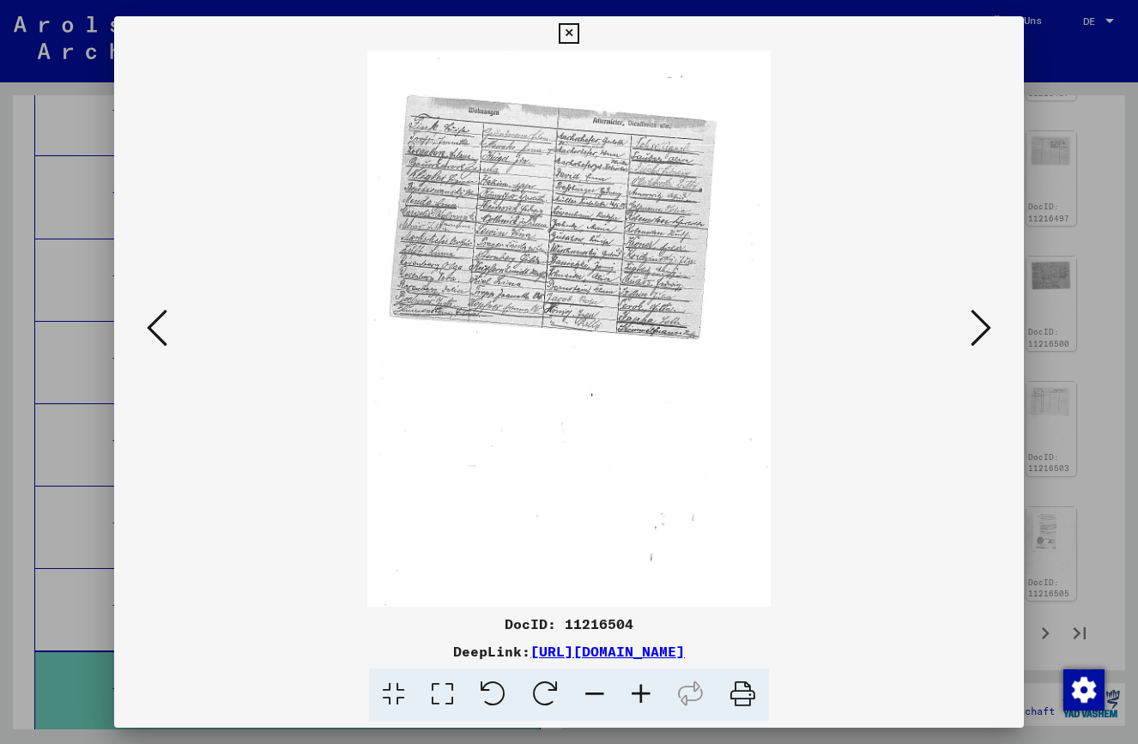
click at [640, 688] on icon at bounding box center [641, 695] width 46 height 52
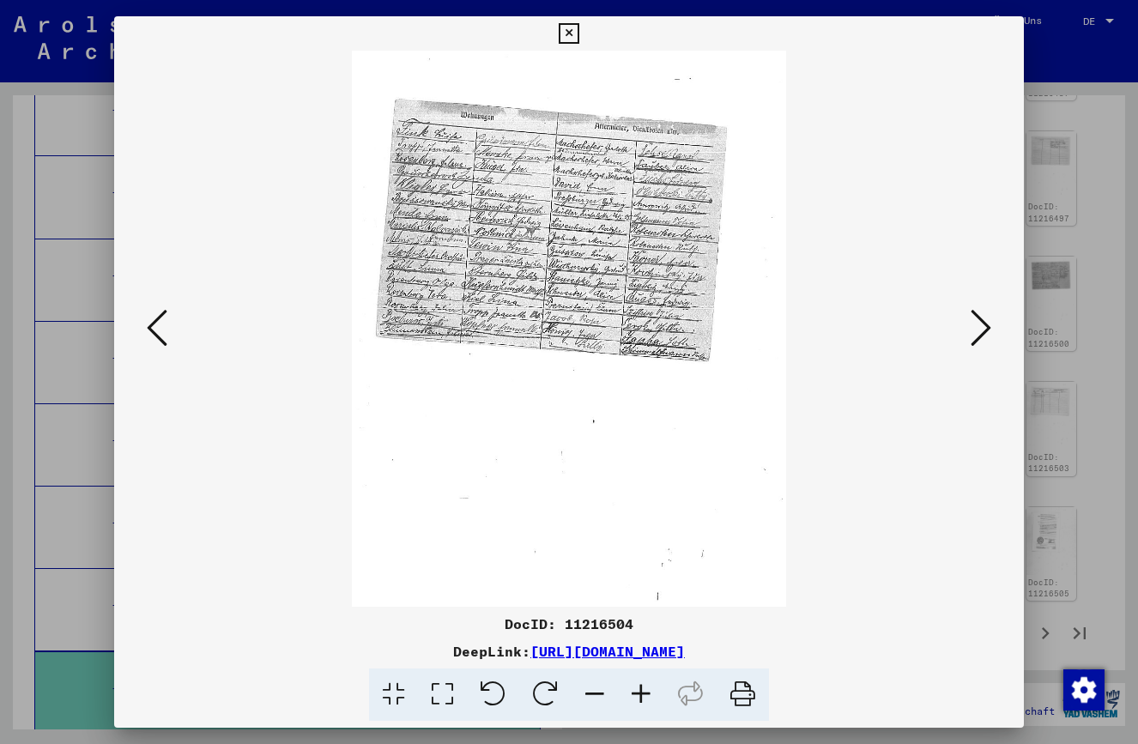
click at [640, 688] on icon at bounding box center [641, 695] width 46 height 52
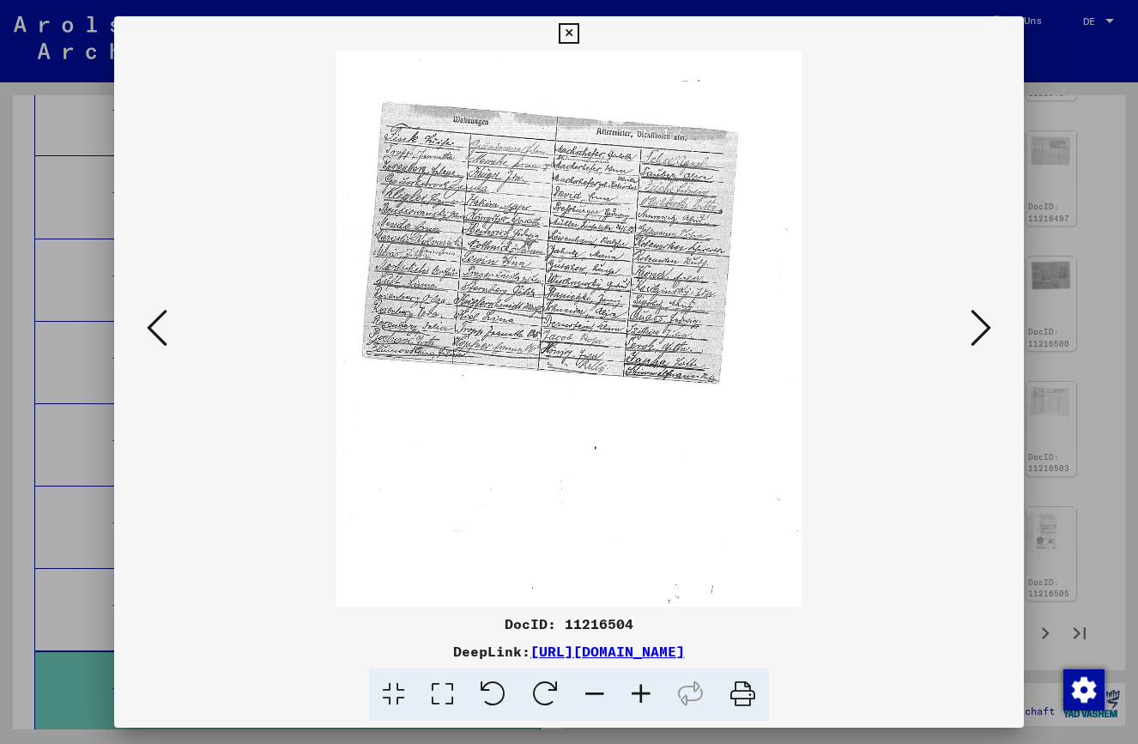
click at [640, 688] on icon at bounding box center [641, 695] width 46 height 52
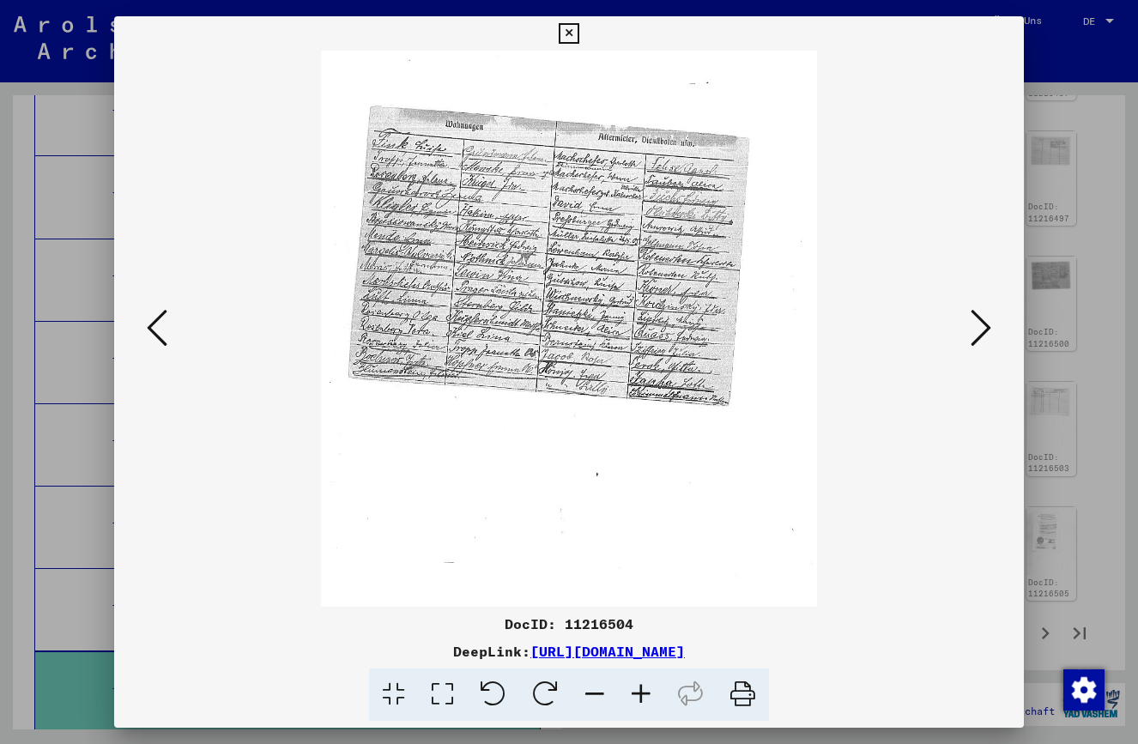
click at [640, 688] on icon at bounding box center [641, 695] width 46 height 52
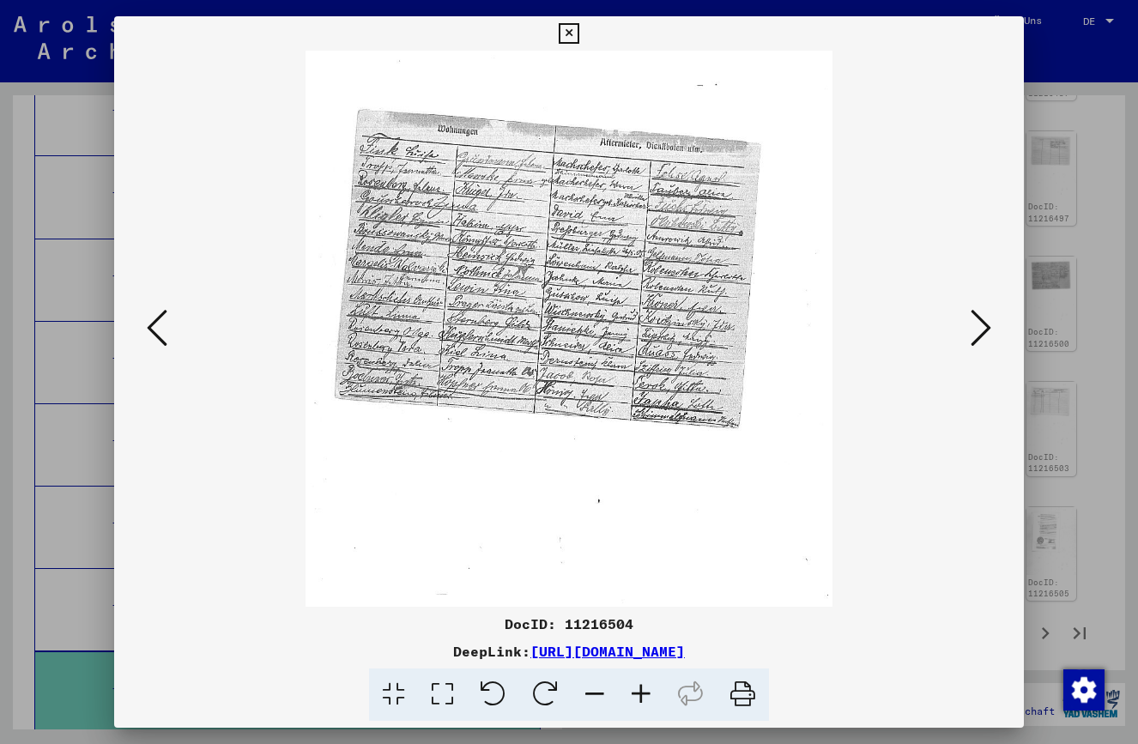
click at [640, 688] on icon at bounding box center [641, 695] width 46 height 52
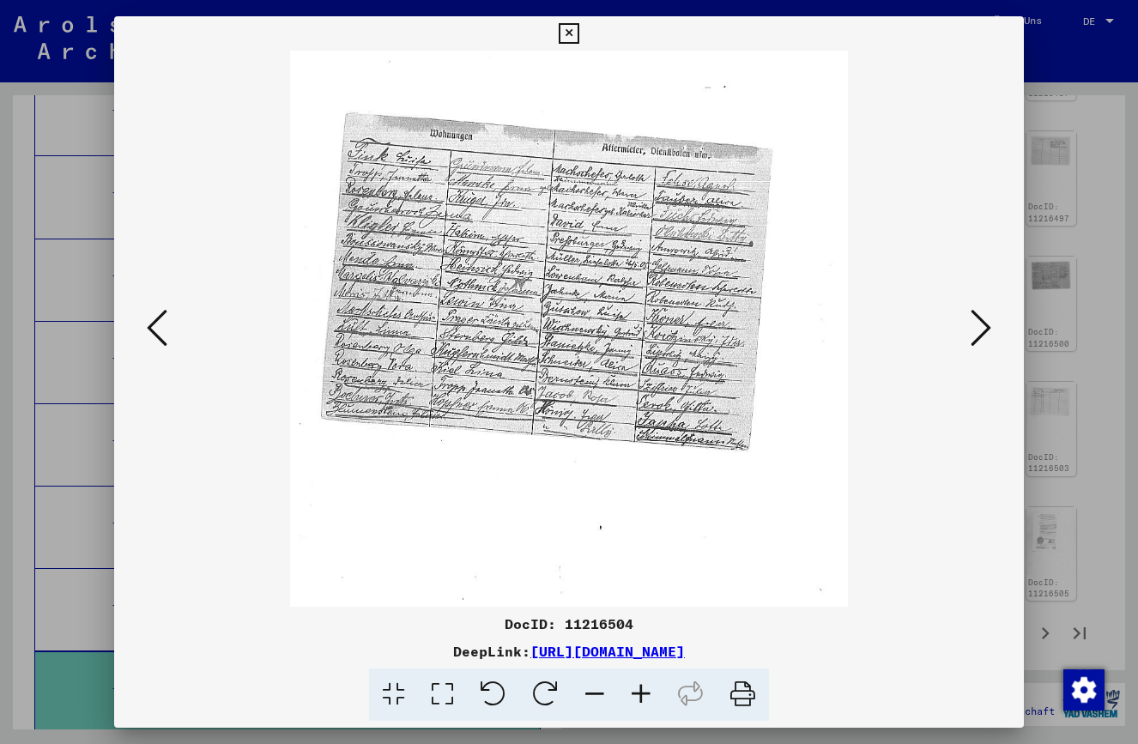
click at [640, 688] on icon at bounding box center [641, 695] width 46 height 52
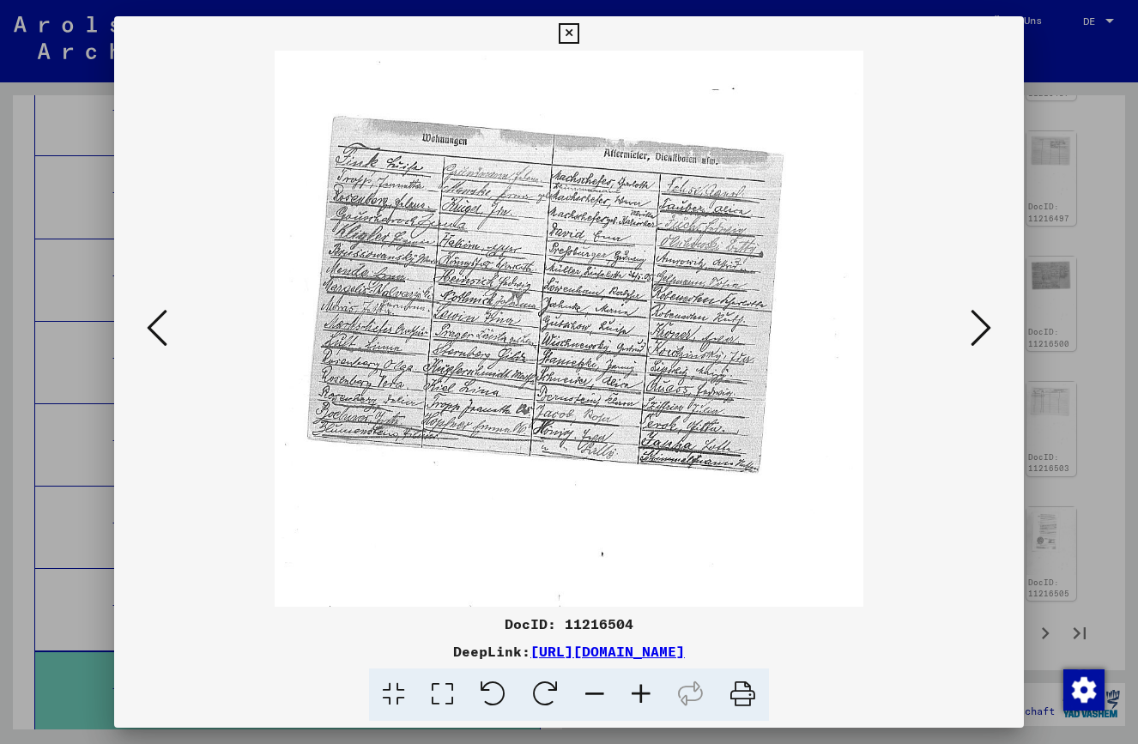
click at [640, 688] on icon at bounding box center [641, 695] width 46 height 52
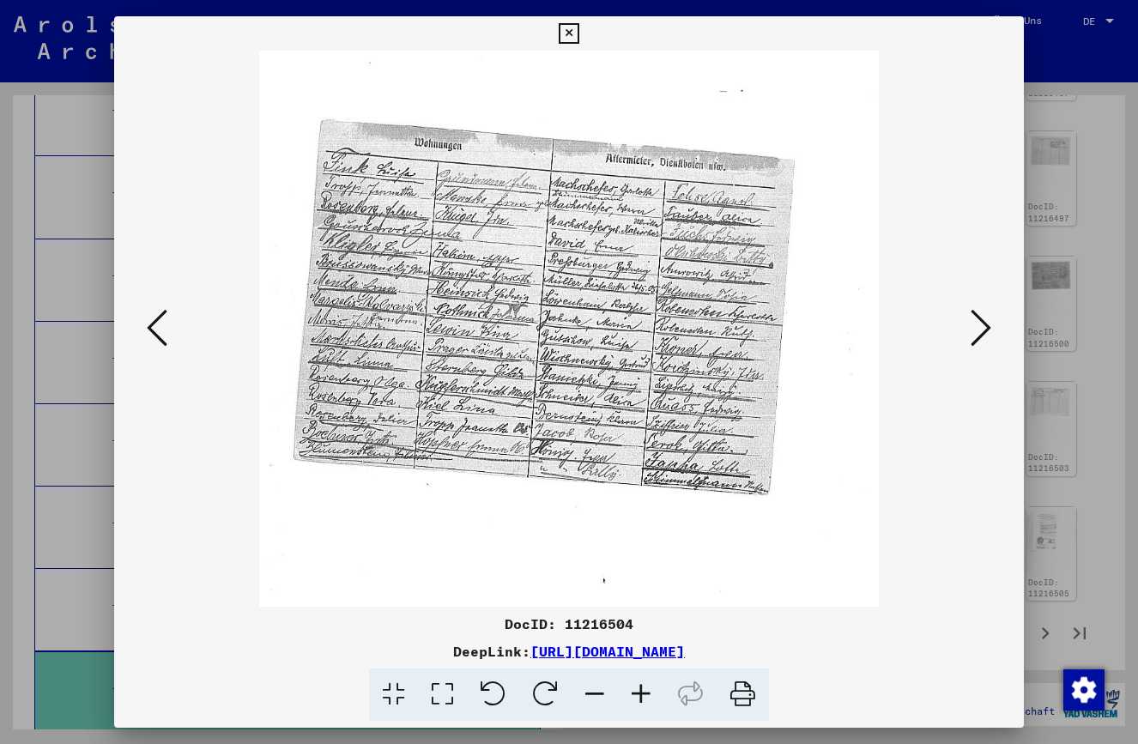
click at [640, 688] on icon at bounding box center [641, 695] width 46 height 52
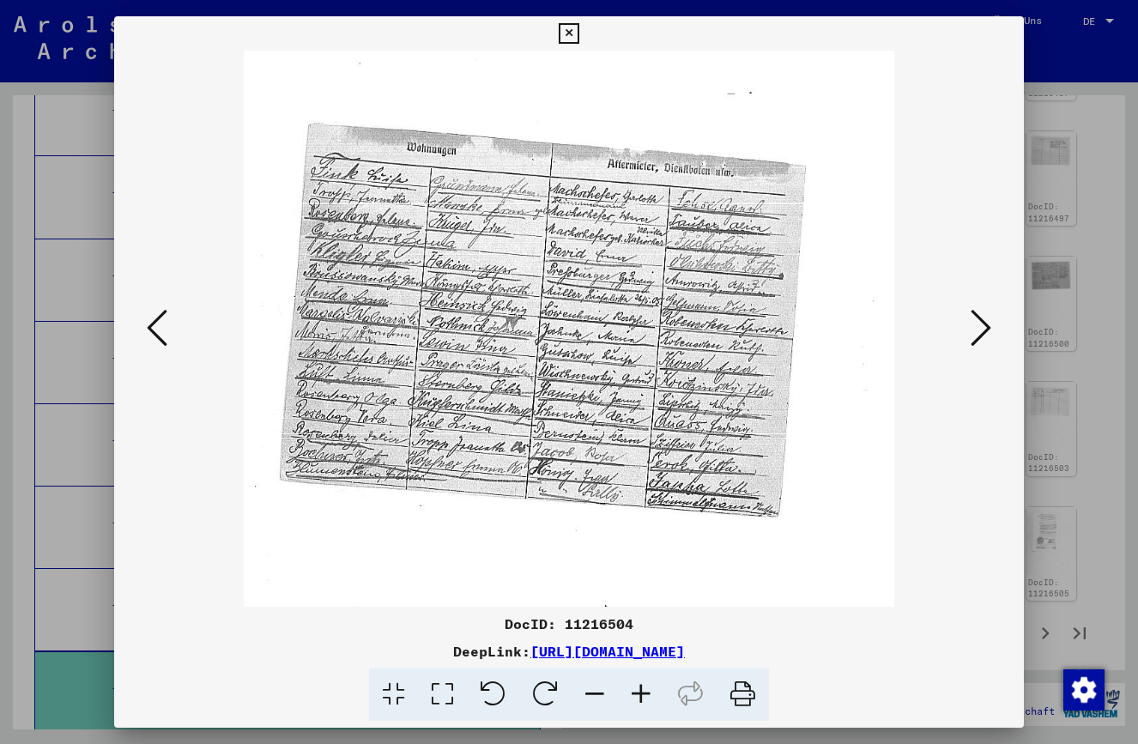
click at [640, 688] on icon at bounding box center [641, 695] width 46 height 52
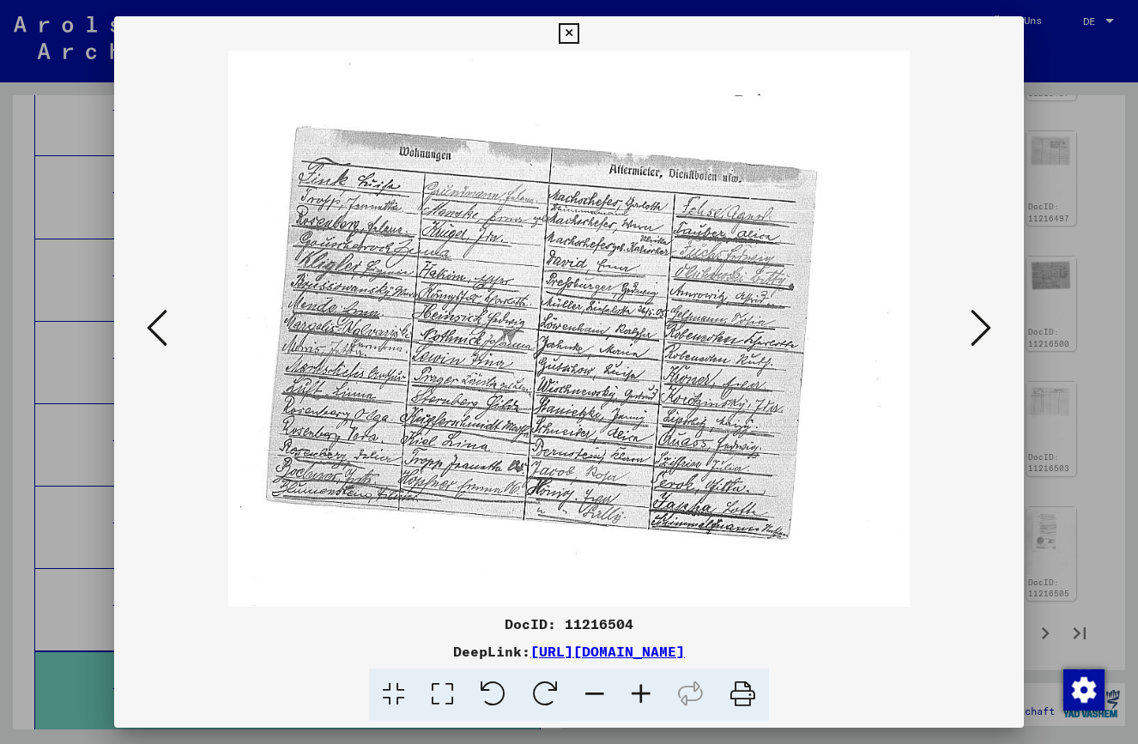
click at [640, 688] on icon at bounding box center [641, 695] width 46 height 52
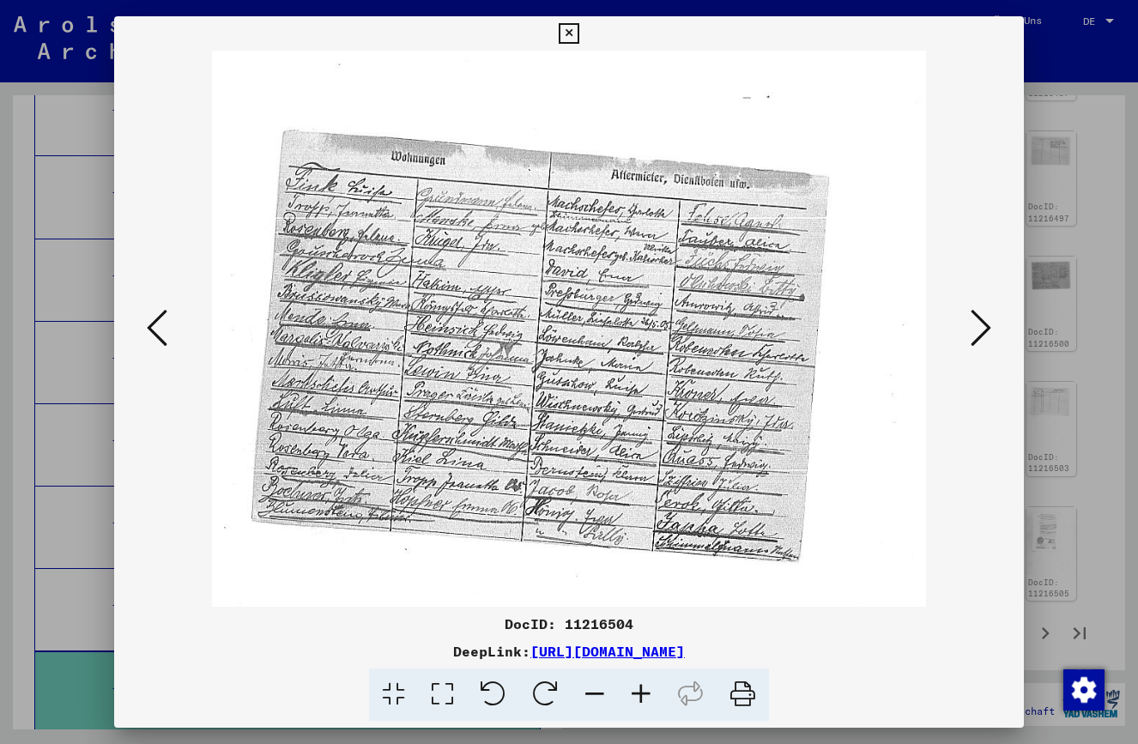
click at [640, 688] on icon at bounding box center [641, 695] width 46 height 52
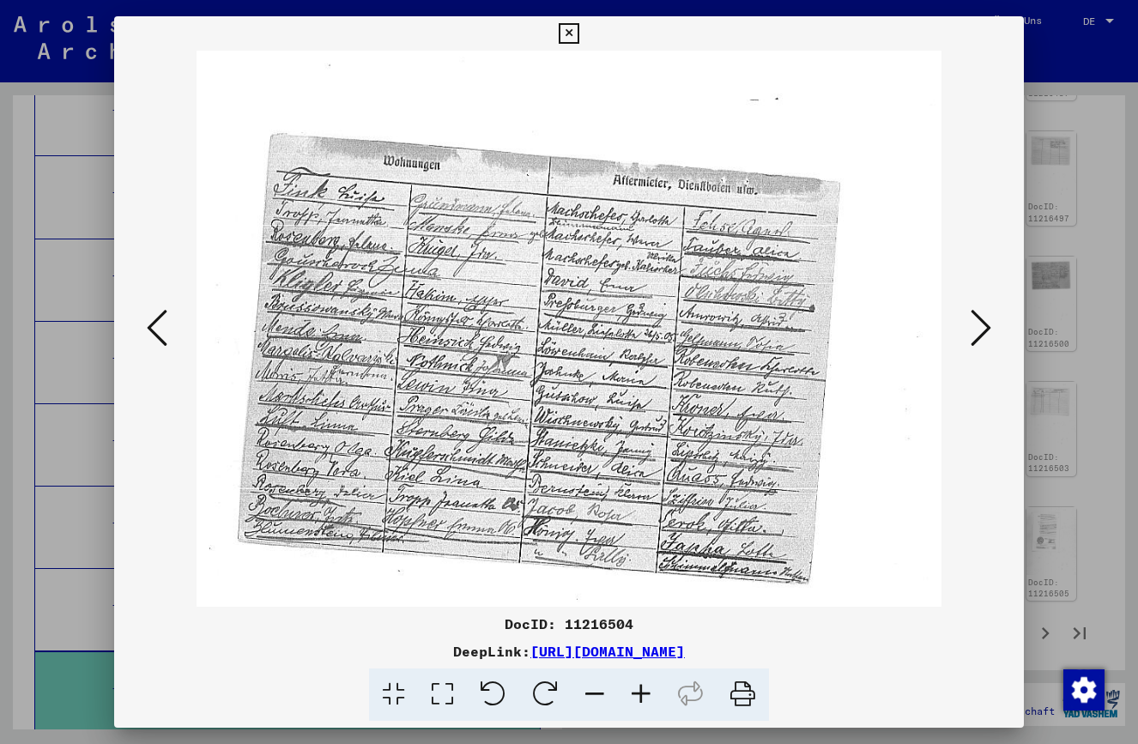
click at [640, 689] on icon at bounding box center [641, 695] width 46 height 52
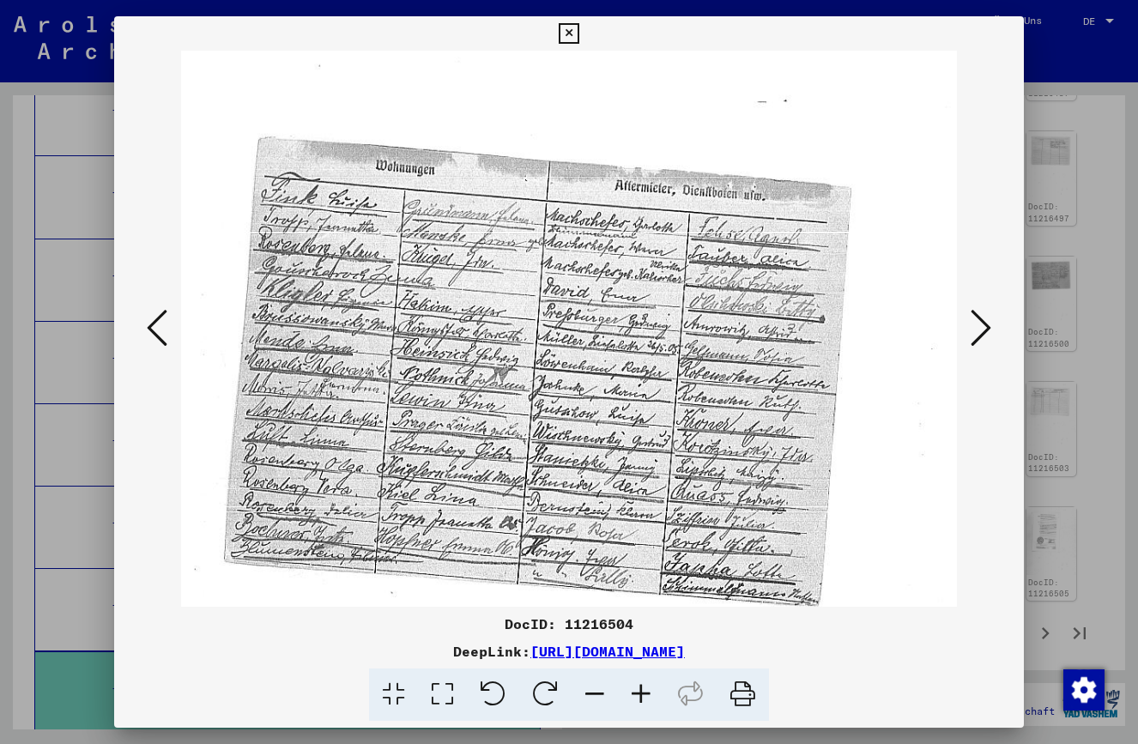
click at [640, 689] on icon at bounding box center [641, 695] width 46 height 52
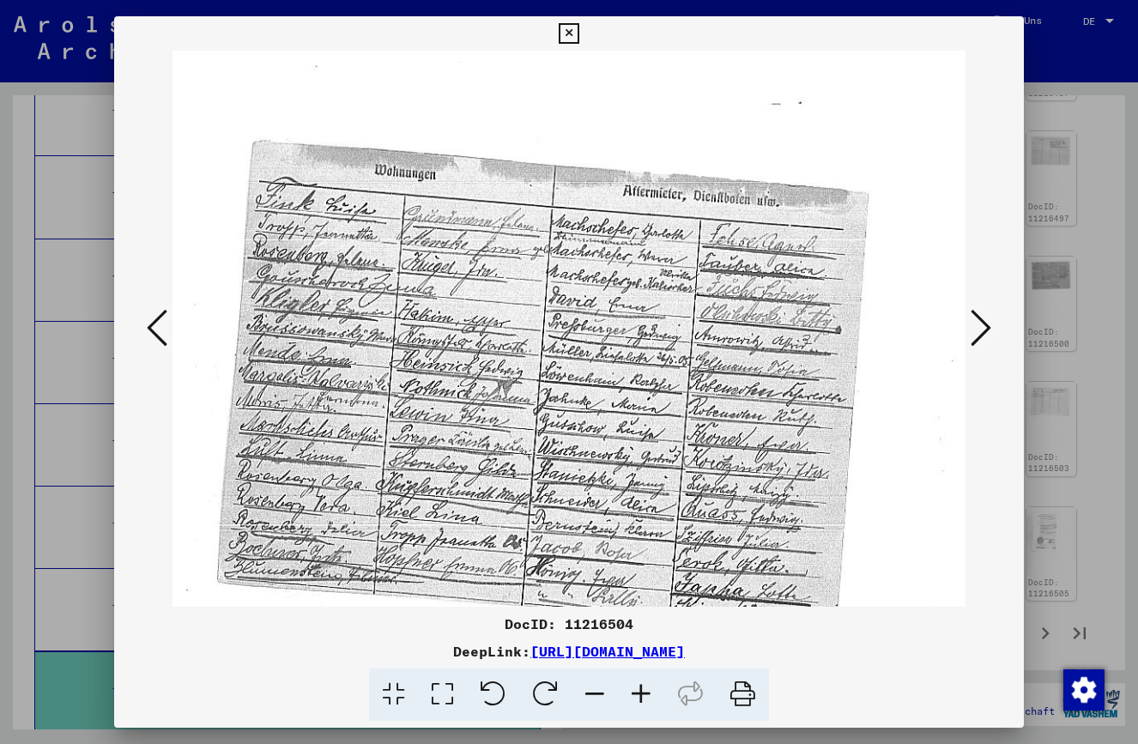
click at [640, 689] on icon at bounding box center [641, 695] width 46 height 52
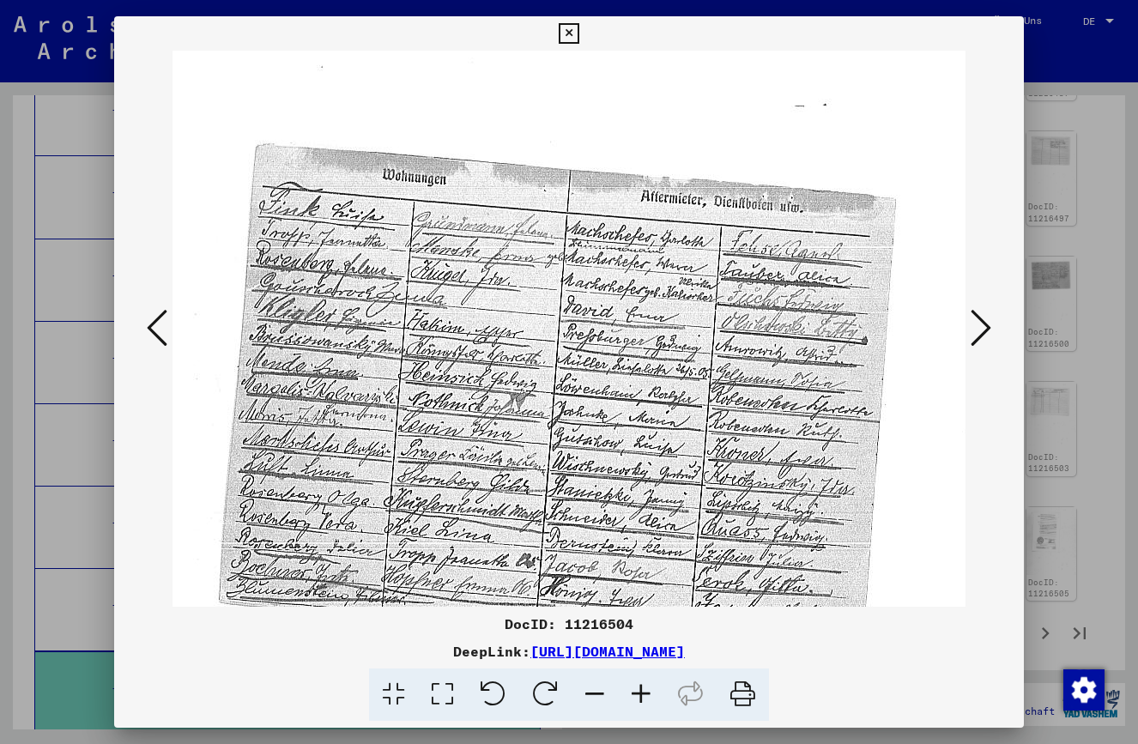
click at [640, 689] on icon at bounding box center [641, 695] width 46 height 52
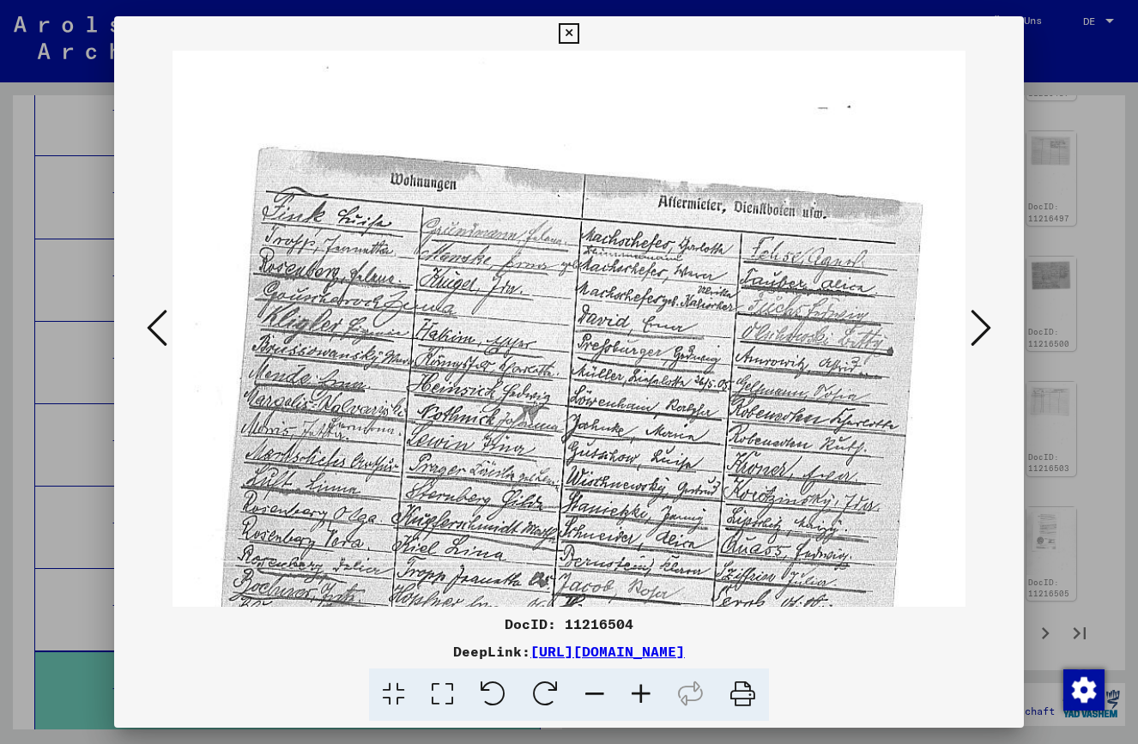
click at [640, 689] on icon at bounding box center [641, 695] width 46 height 52
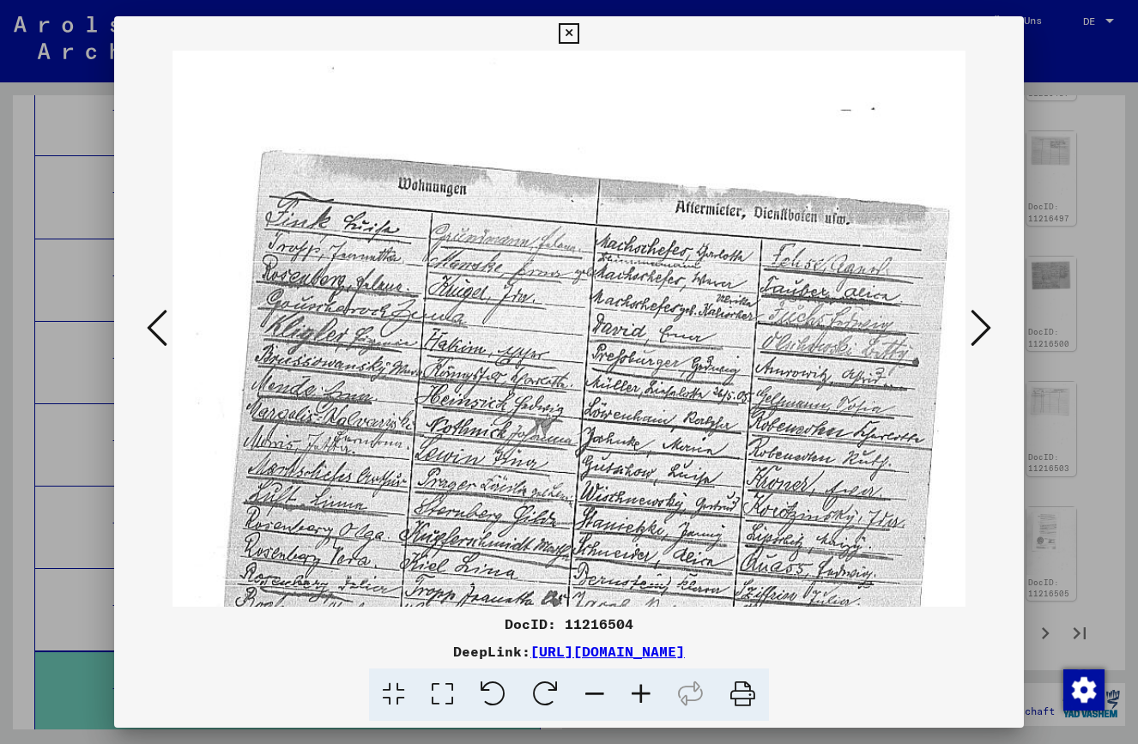
click at [640, 689] on icon at bounding box center [641, 695] width 46 height 52
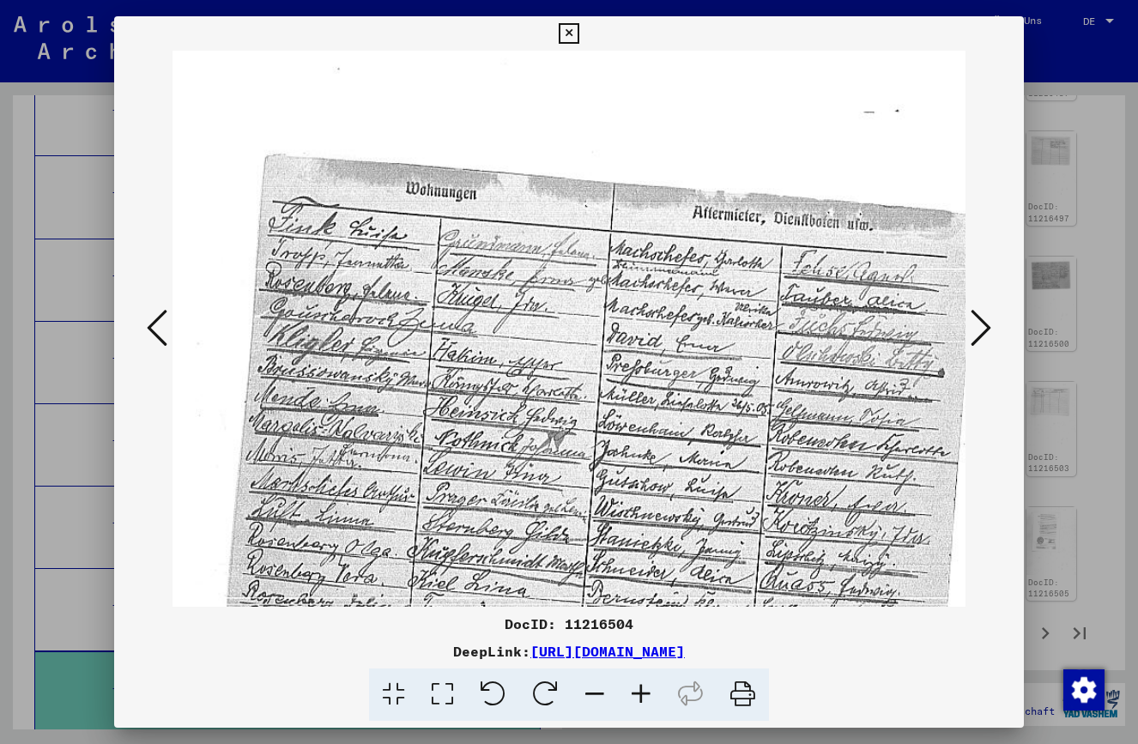
click at [640, 689] on icon at bounding box center [641, 695] width 46 height 52
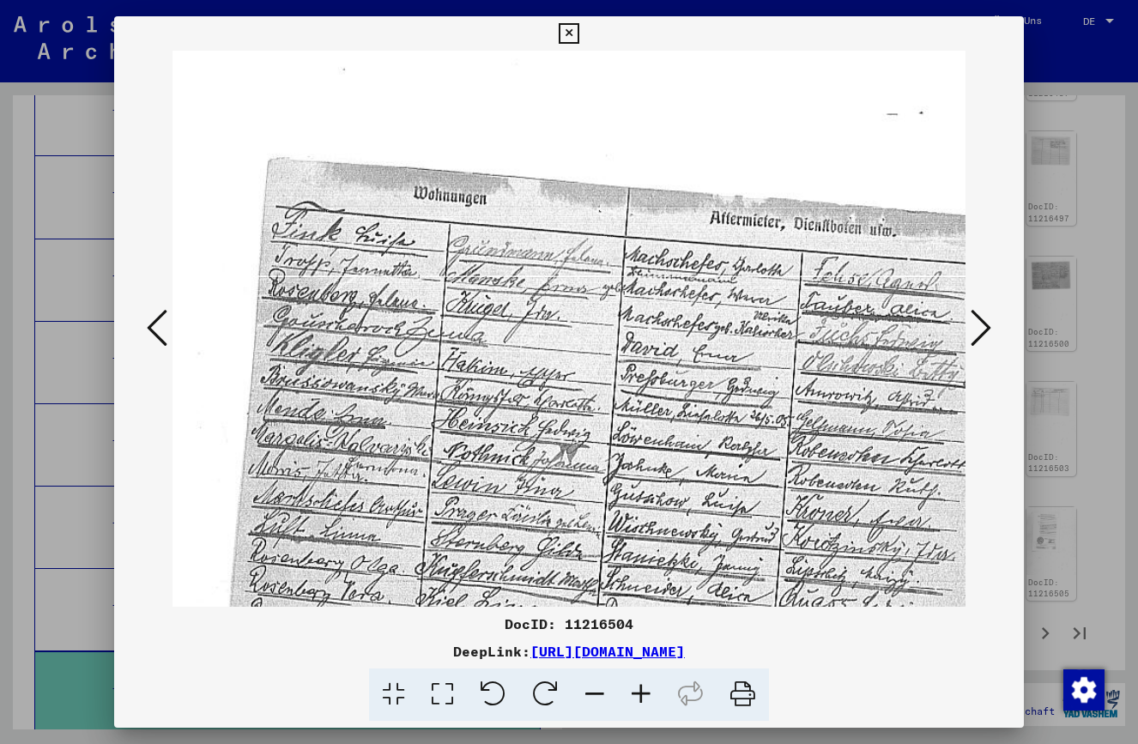
click at [640, 689] on icon at bounding box center [641, 695] width 46 height 52
click at [579, 30] on icon at bounding box center [569, 33] width 20 height 21
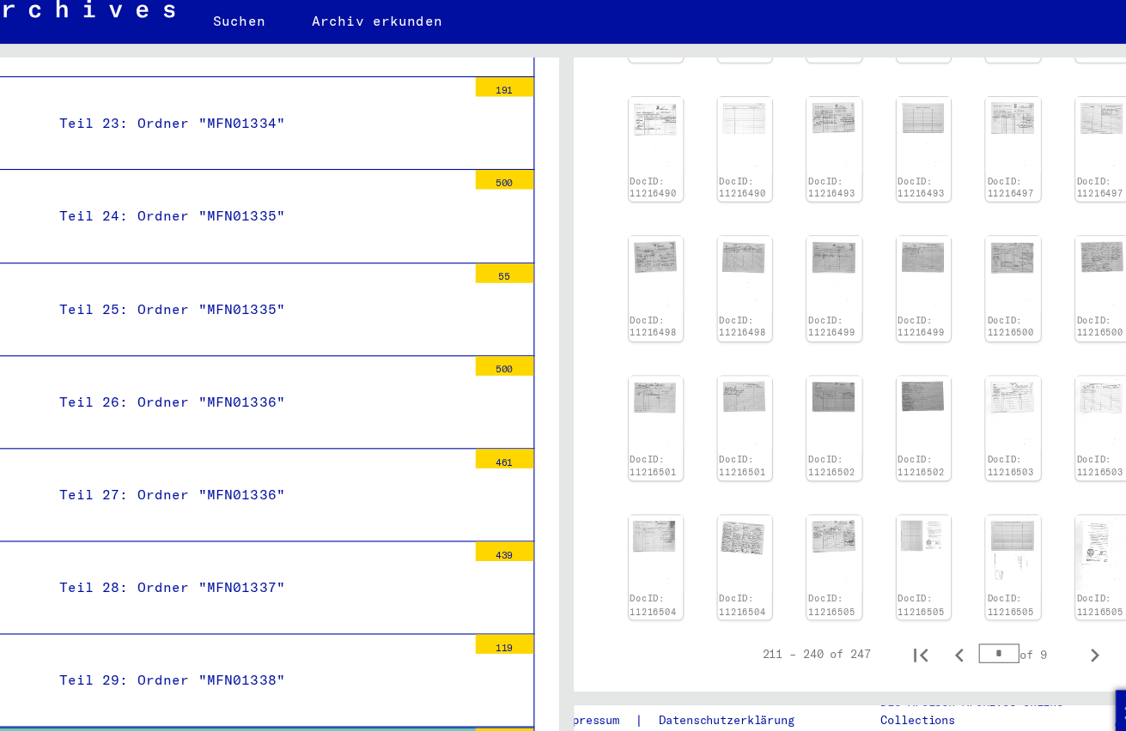
click at [482, 608] on div "119" at bounding box center [508, 616] width 52 height 17
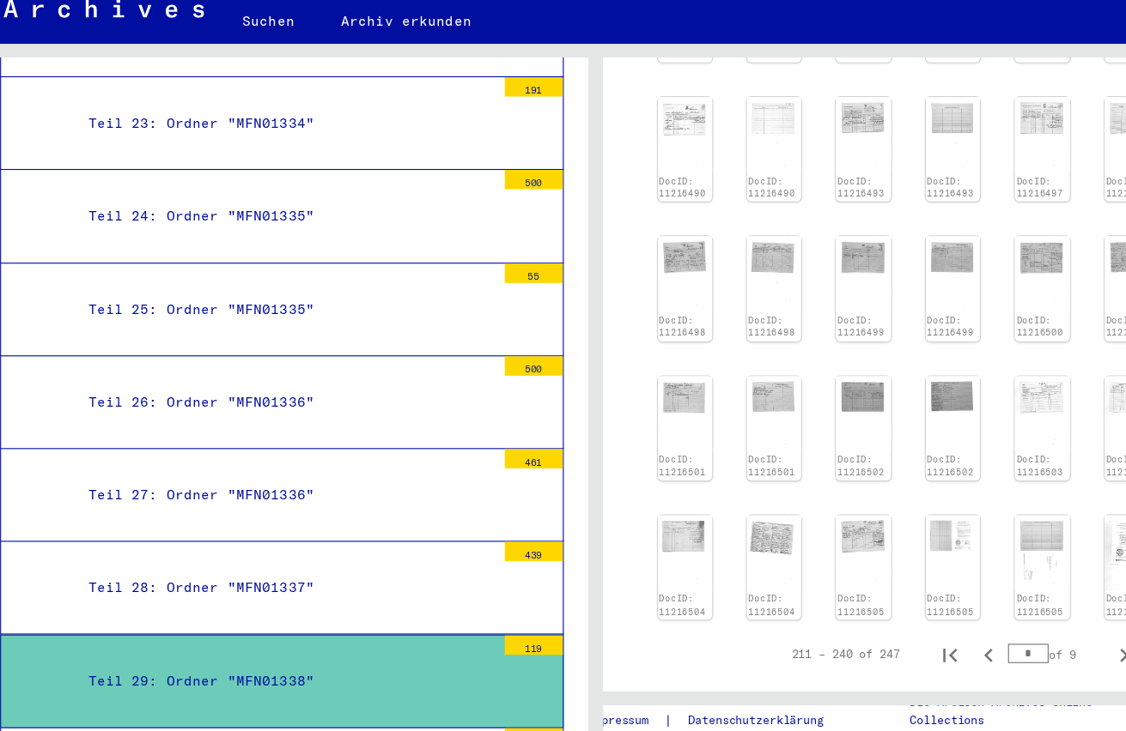
click at [482, 691] on div "123" at bounding box center [508, 699] width 52 height 17
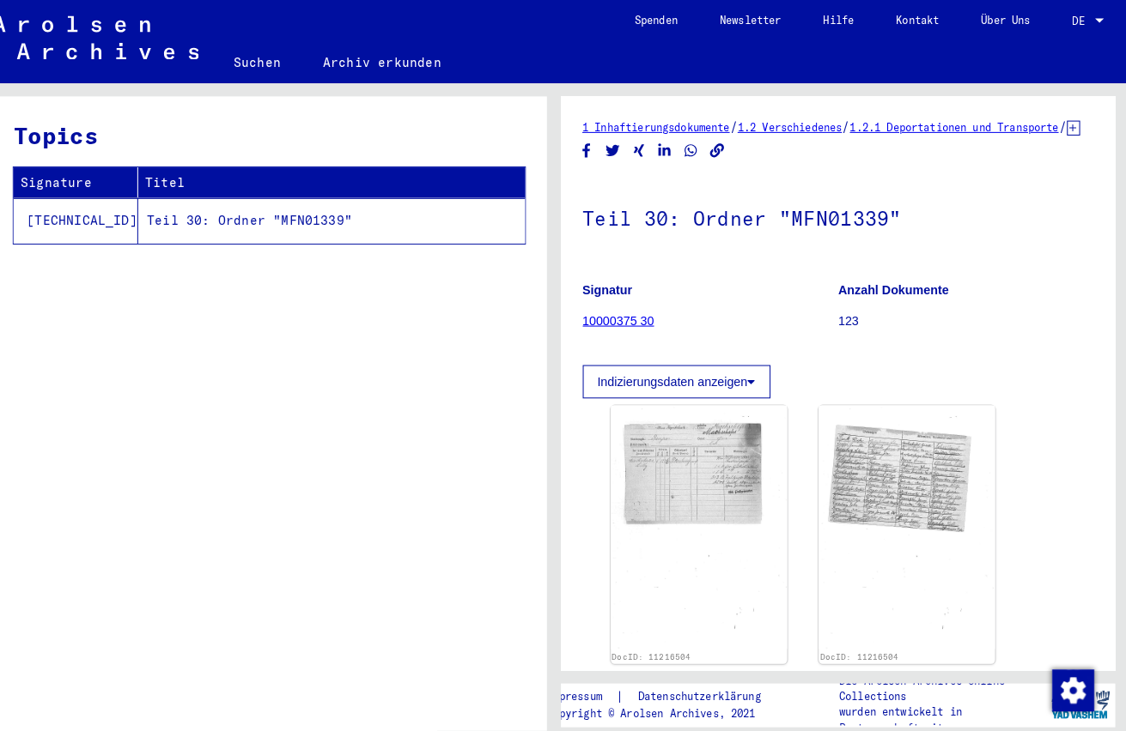
click at [819, 17] on link "Hilfe" at bounding box center [841, 20] width 71 height 41
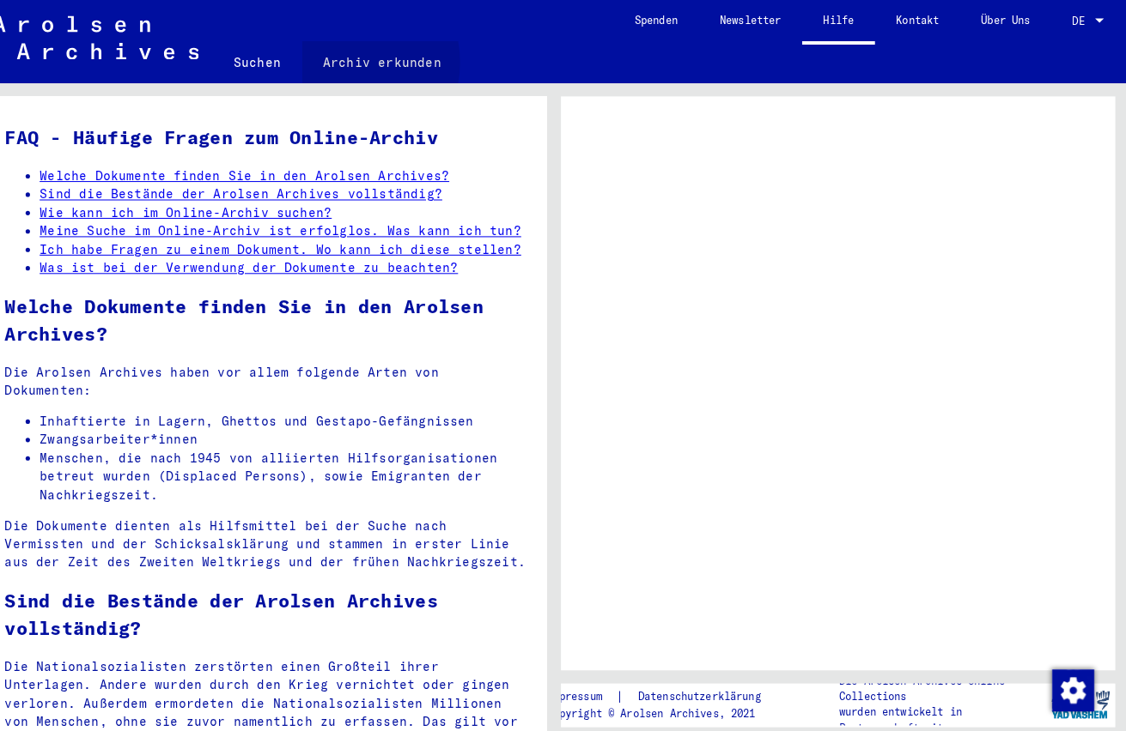
click at [330, 61] on link "Archiv erkunden" at bounding box center [395, 61] width 157 height 41
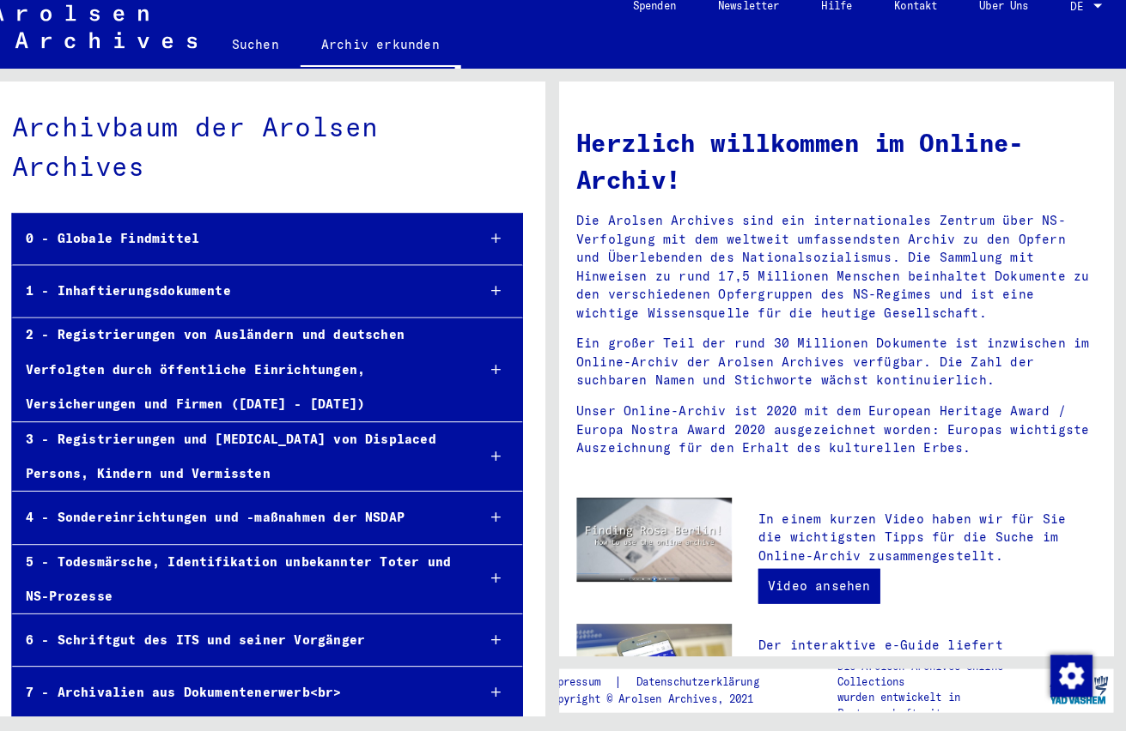
click at [686, 635] on img at bounding box center [663, 678] width 153 height 102
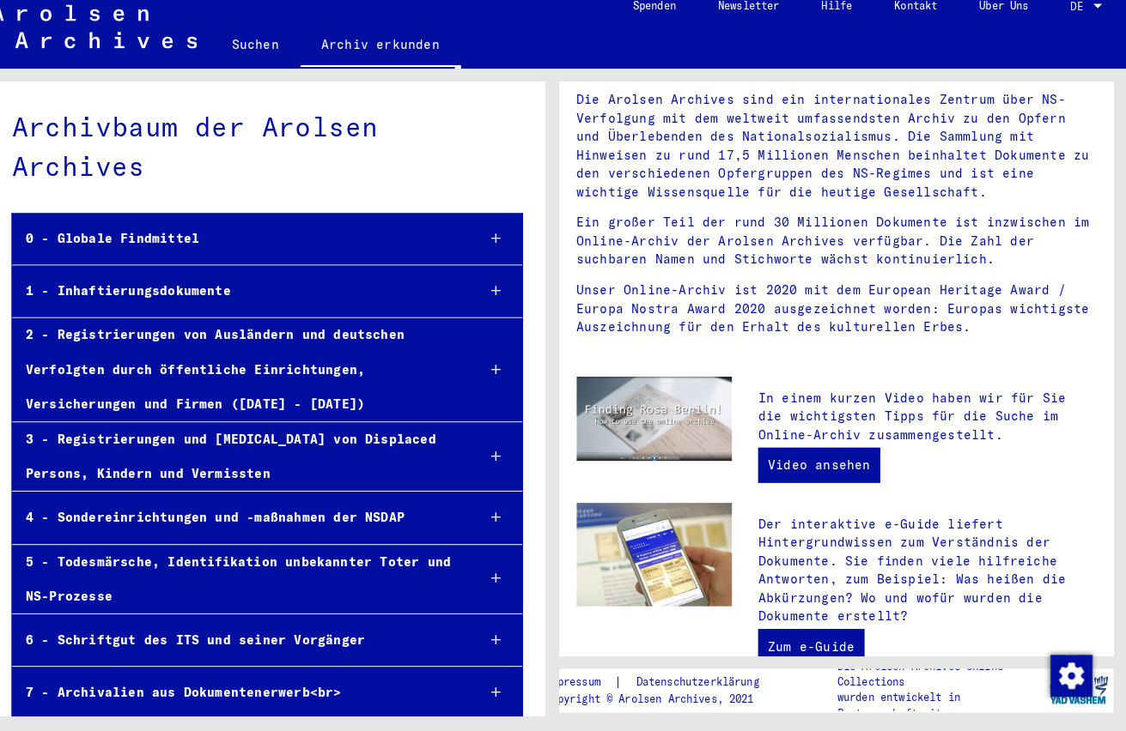
scroll to position [119, 0]
click at [798, 631] on link "Zum e-Guide" at bounding box center [817, 648] width 104 height 34
